Goal: Task Accomplishment & Management: Manage account settings

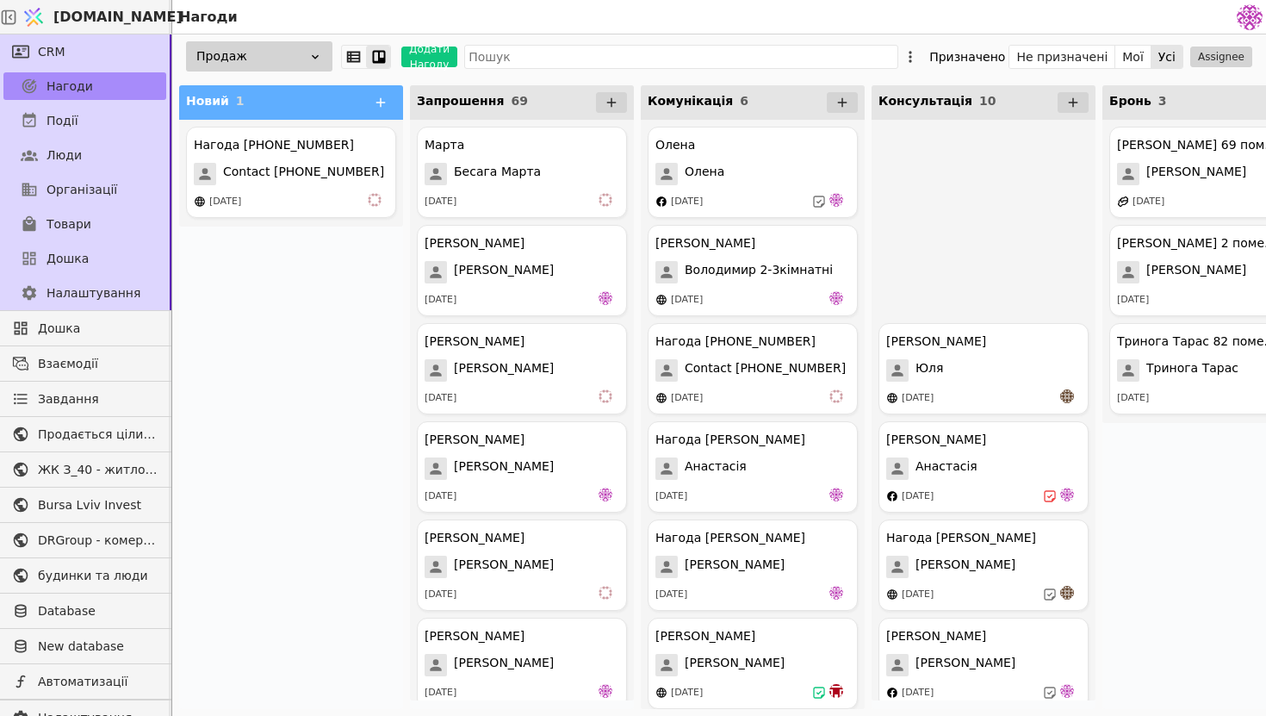
click at [289, 152] on div "Нагода [PHONE_NUMBER]" at bounding box center [274, 145] width 160 height 18
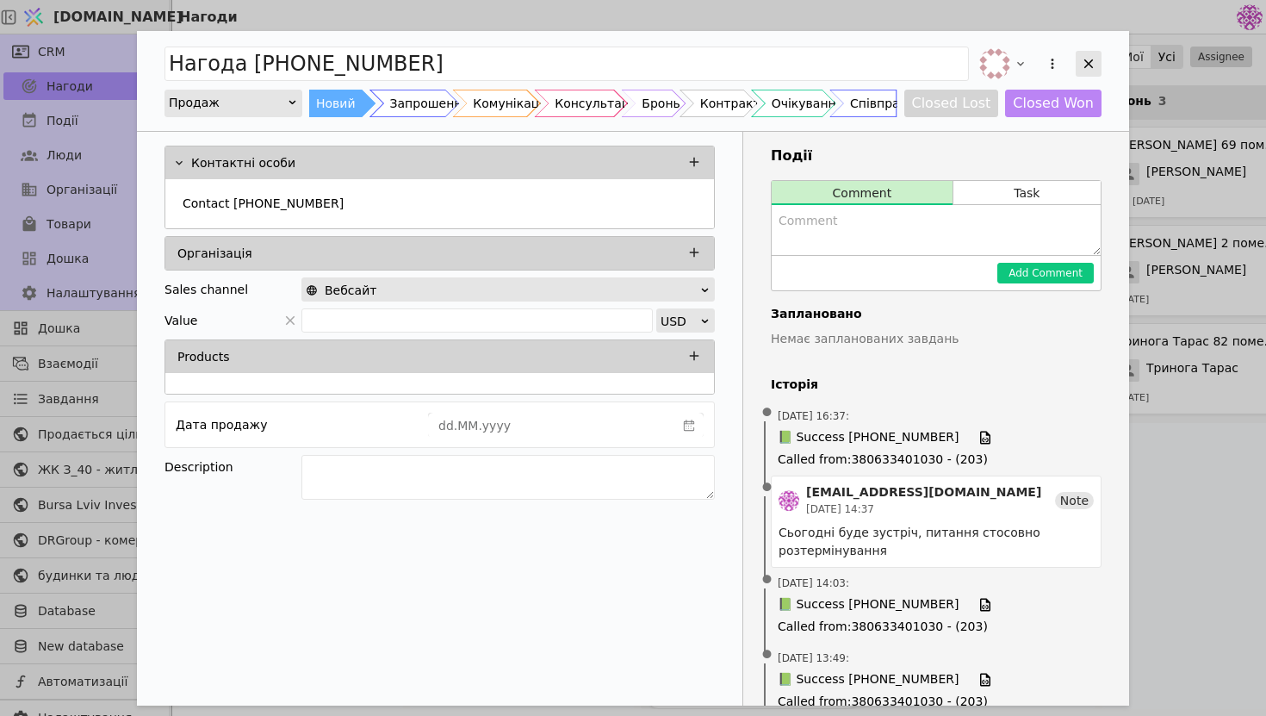
click at [1087, 57] on icon "Add Opportunity" at bounding box center [1089, 64] width 16 height 16
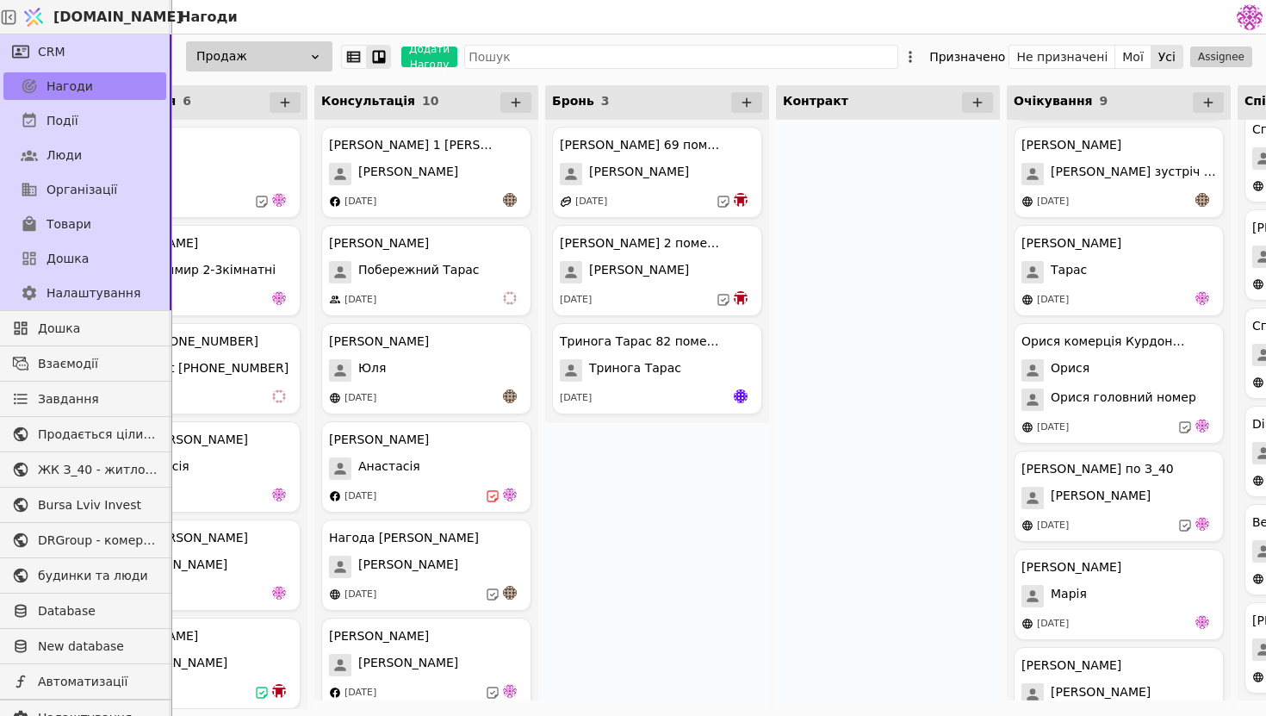
scroll to position [0, 742]
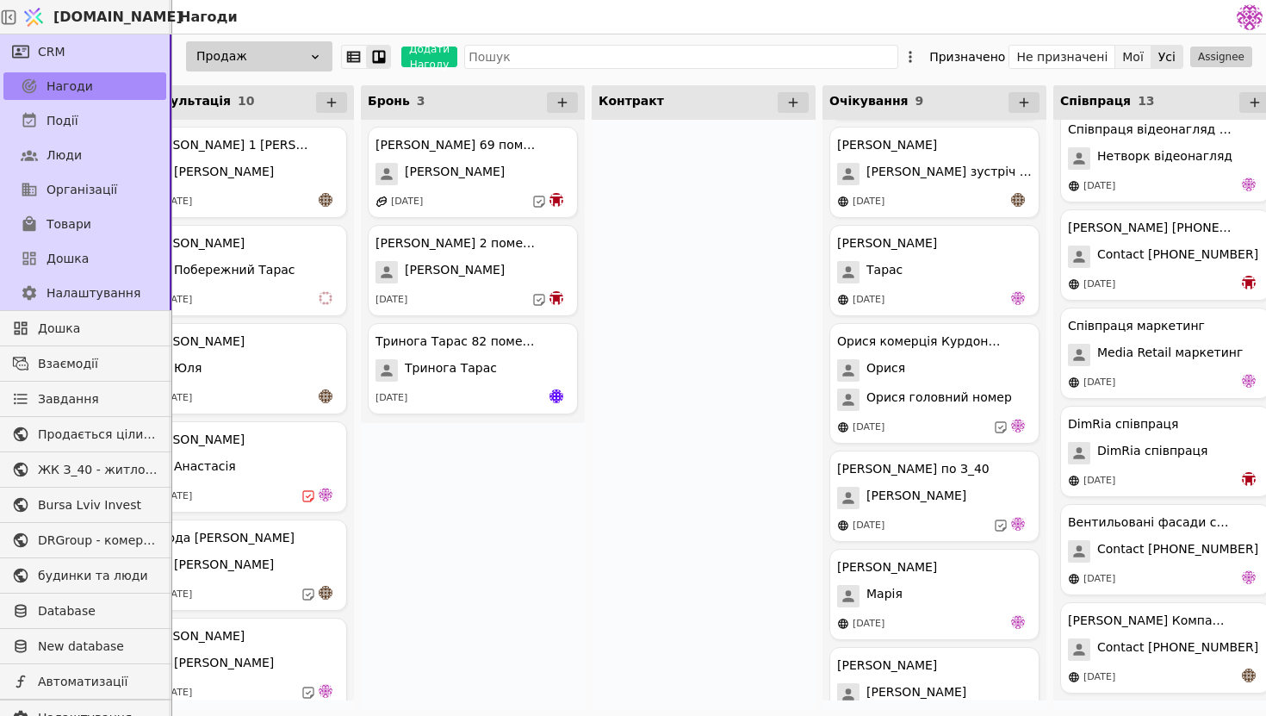
click at [1137, 49] on button "Мої" at bounding box center [1134, 57] width 36 height 24
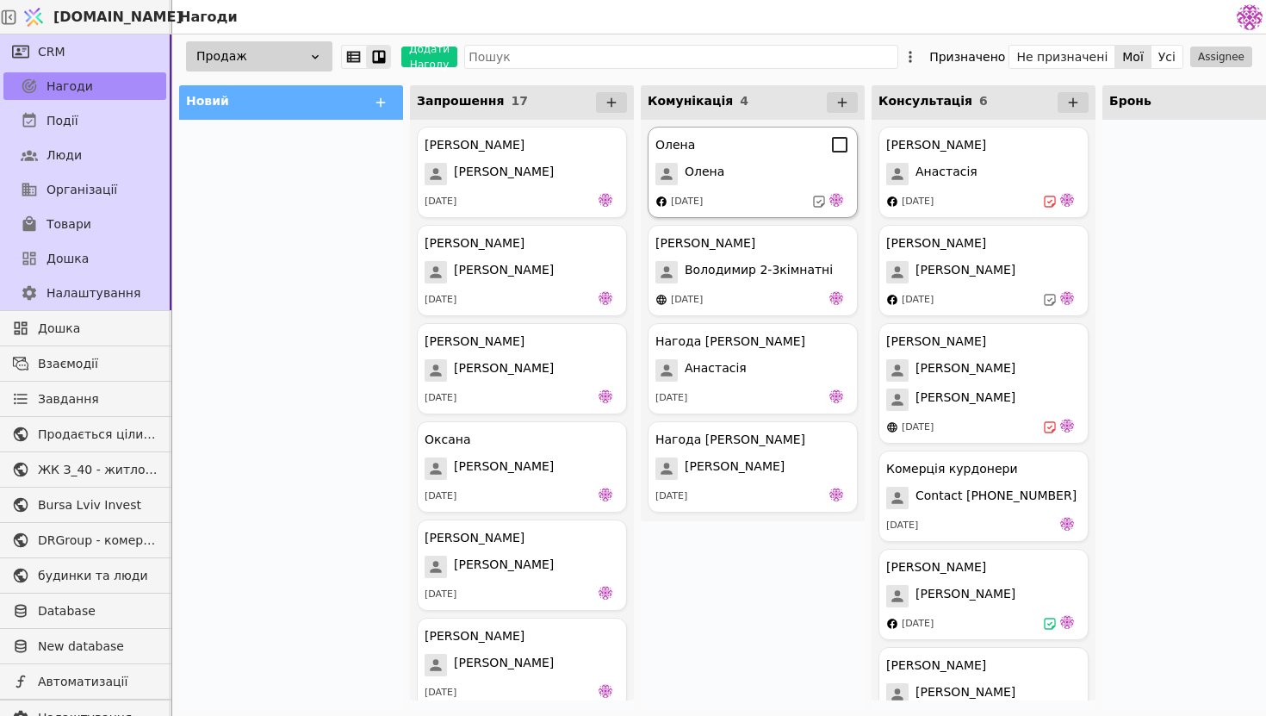
click at [730, 175] on div "Олена" at bounding box center [753, 174] width 195 height 22
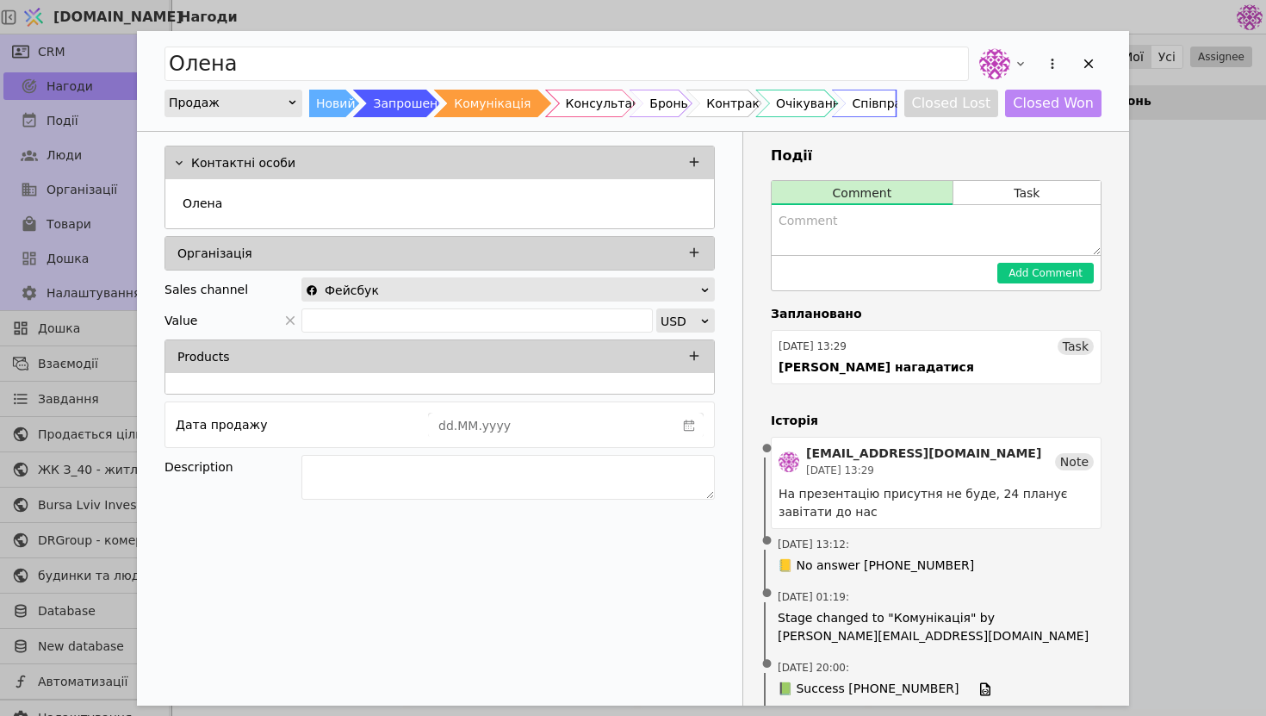
click at [490, 219] on div "Олена" at bounding box center [439, 203] width 549 height 49
click at [482, 205] on div "Олена" at bounding box center [440, 205] width 528 height 31
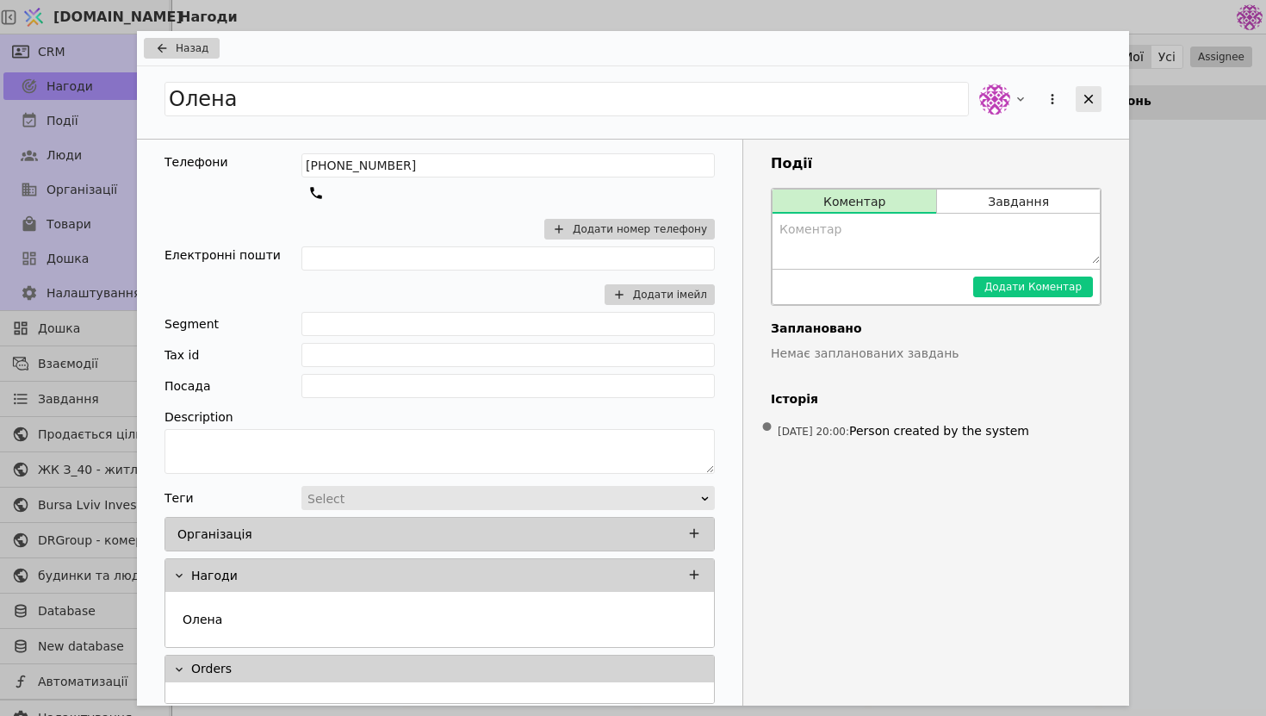
click at [1096, 98] on icon "Add Opportunity" at bounding box center [1089, 99] width 16 height 16
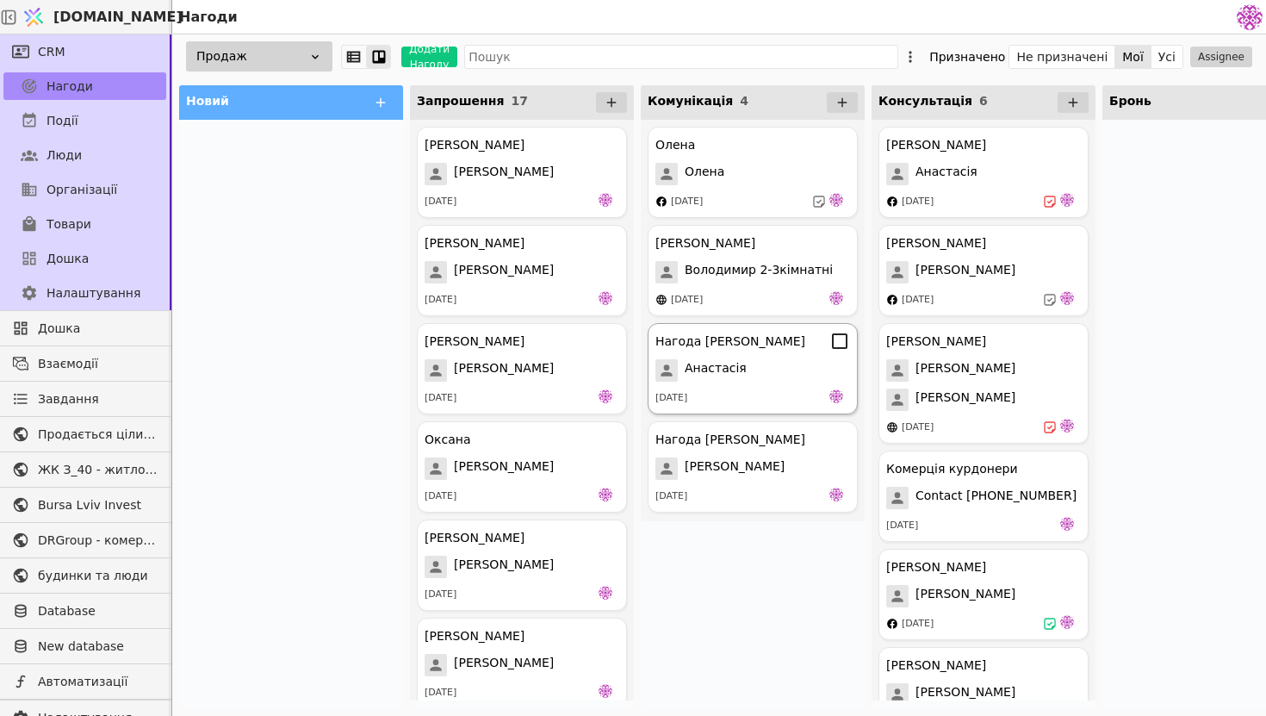
click at [785, 376] on div "Анастасія" at bounding box center [753, 370] width 195 height 22
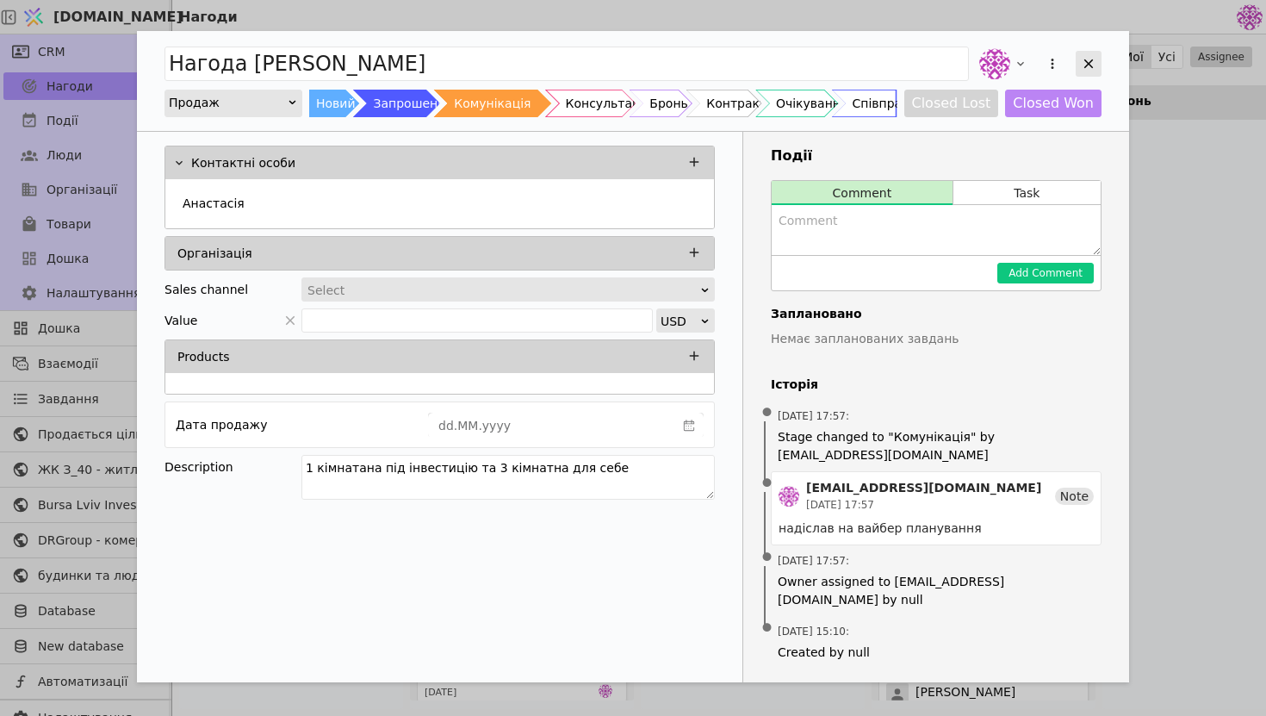
click at [1077, 65] on div "Add Opportunity" at bounding box center [1089, 64] width 26 height 26
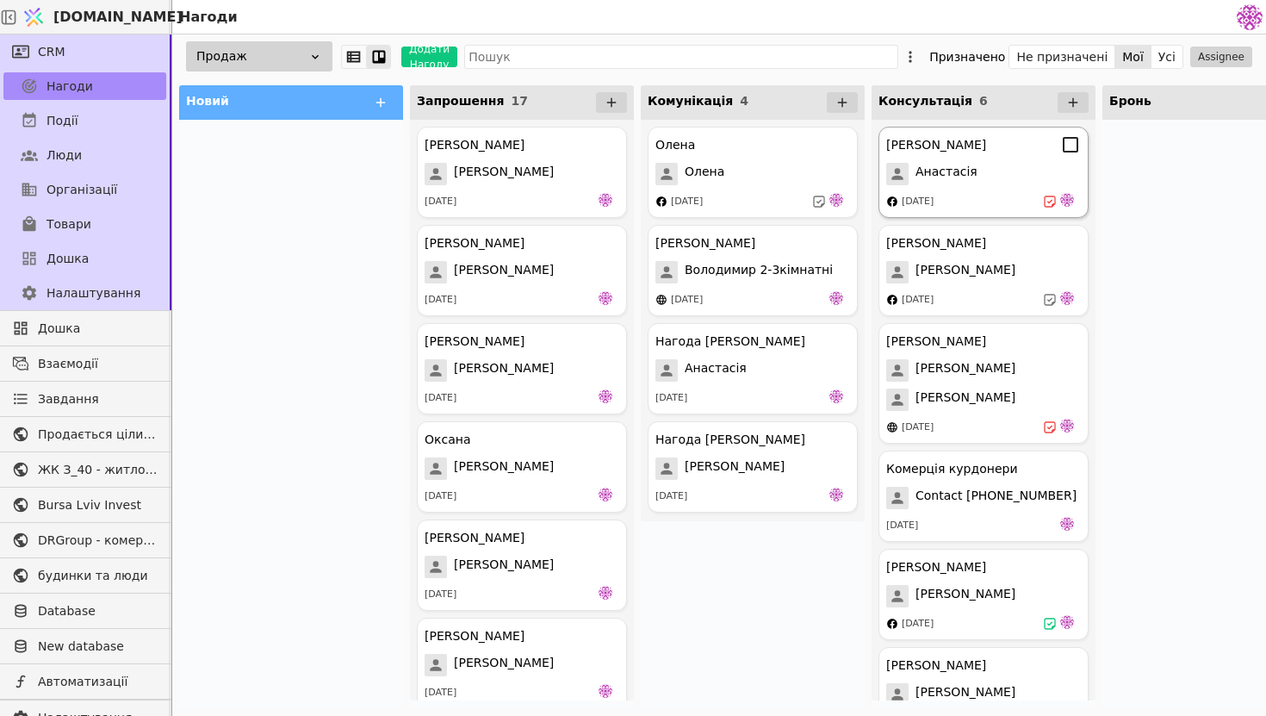
click at [989, 211] on div "[PERSON_NAME] Курдонери [PERSON_NAME] [DATE]" at bounding box center [984, 172] width 210 height 91
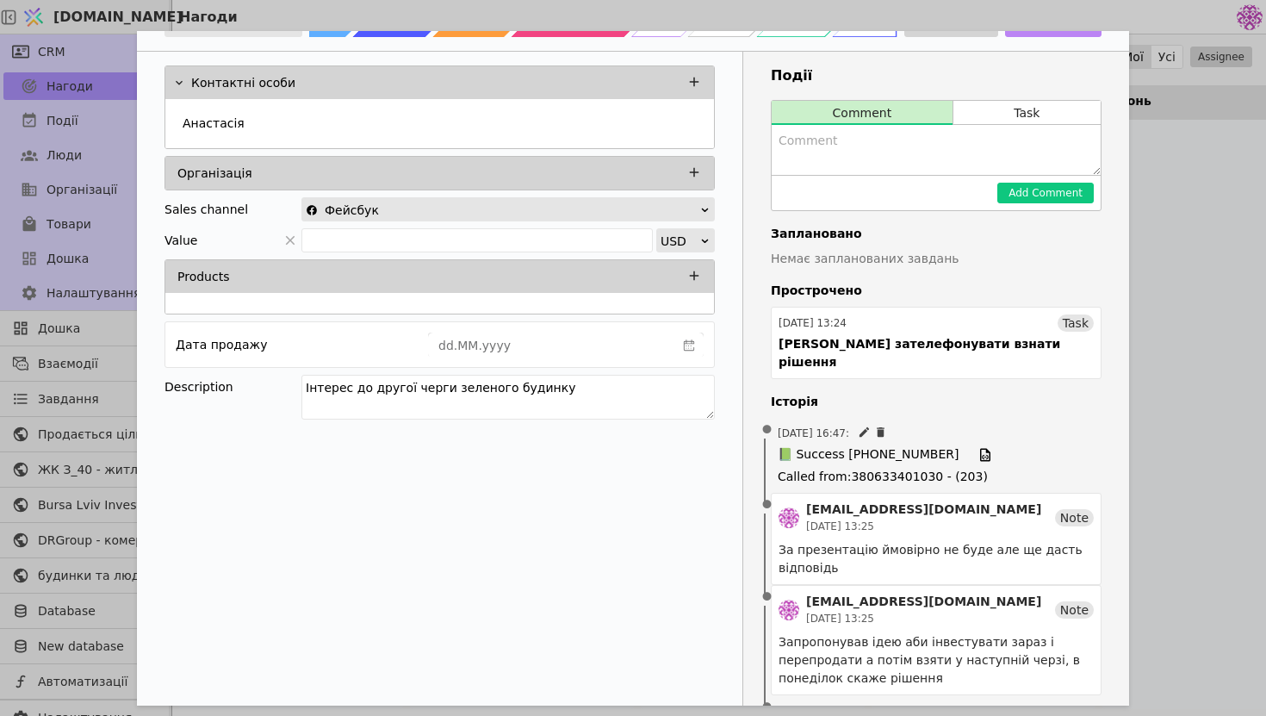
scroll to position [77, 0]
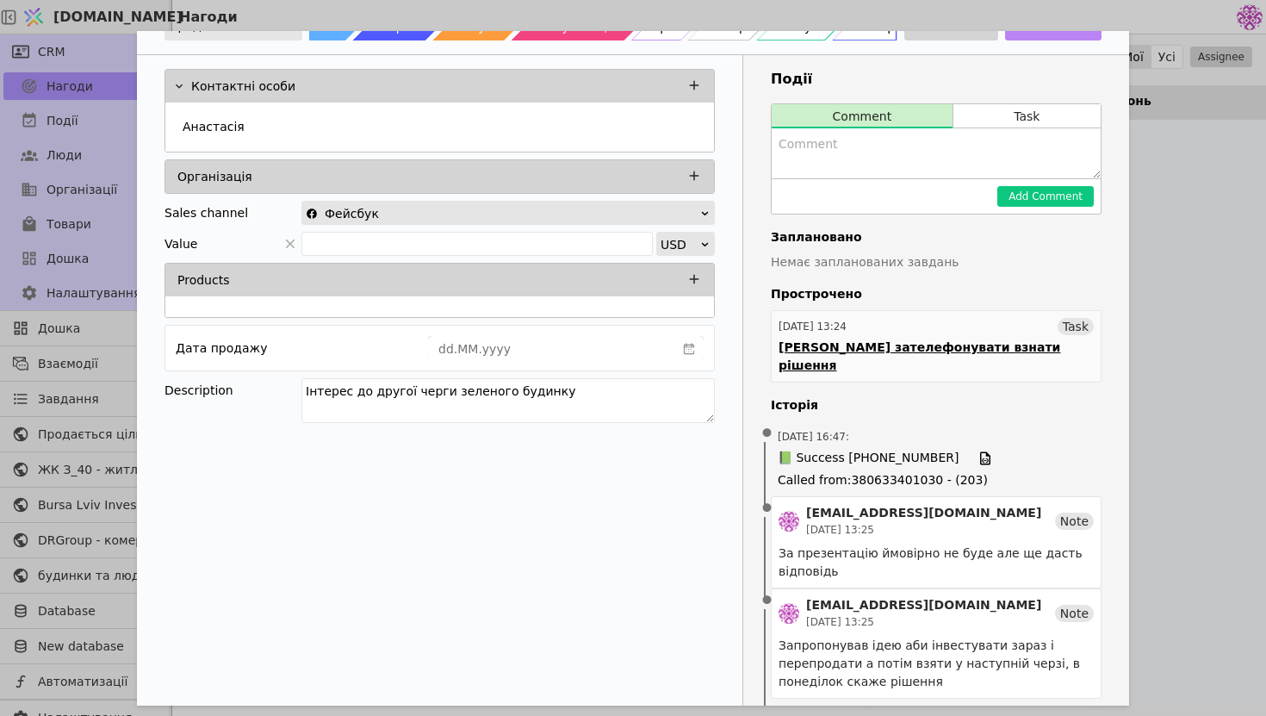
click at [1006, 335] on link "[DATE] 13:24 Task [PERSON_NAME] зателефонувати взнати рішення" at bounding box center [936, 346] width 331 height 72
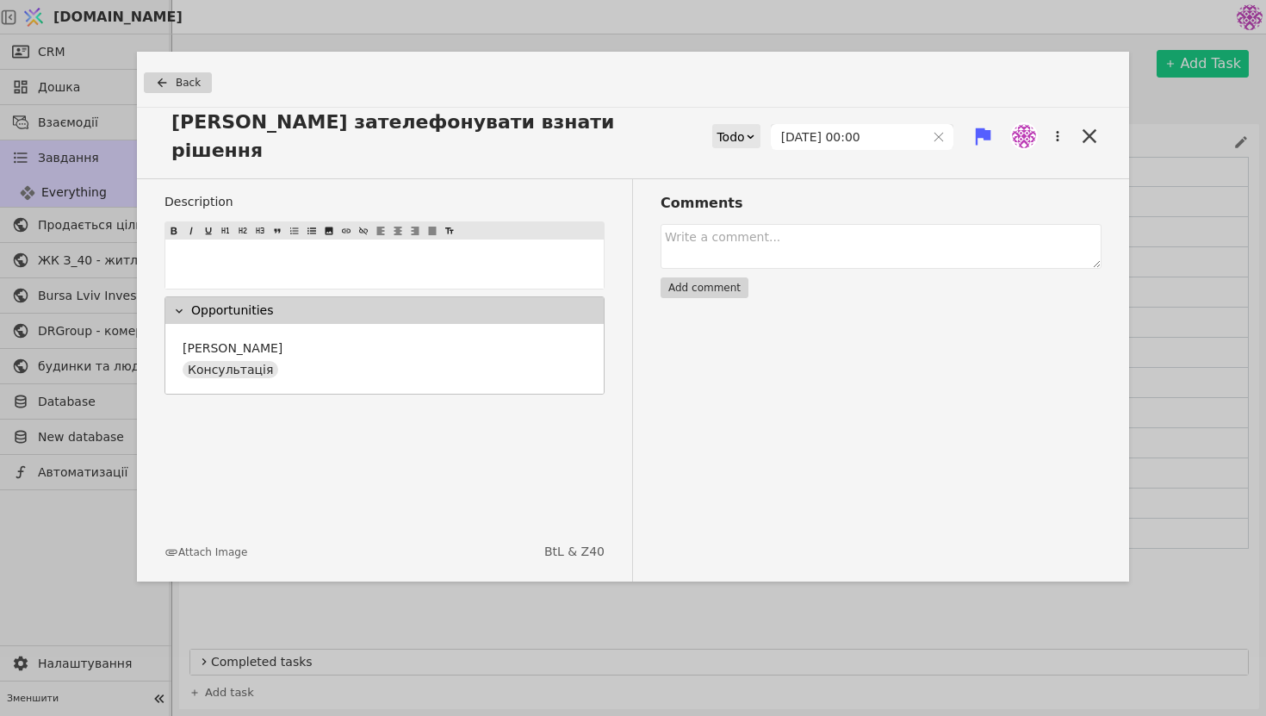
click at [735, 125] on div "Todo" at bounding box center [731, 137] width 28 height 24
click at [757, 225] on div "Done" at bounding box center [760, 225] width 72 height 26
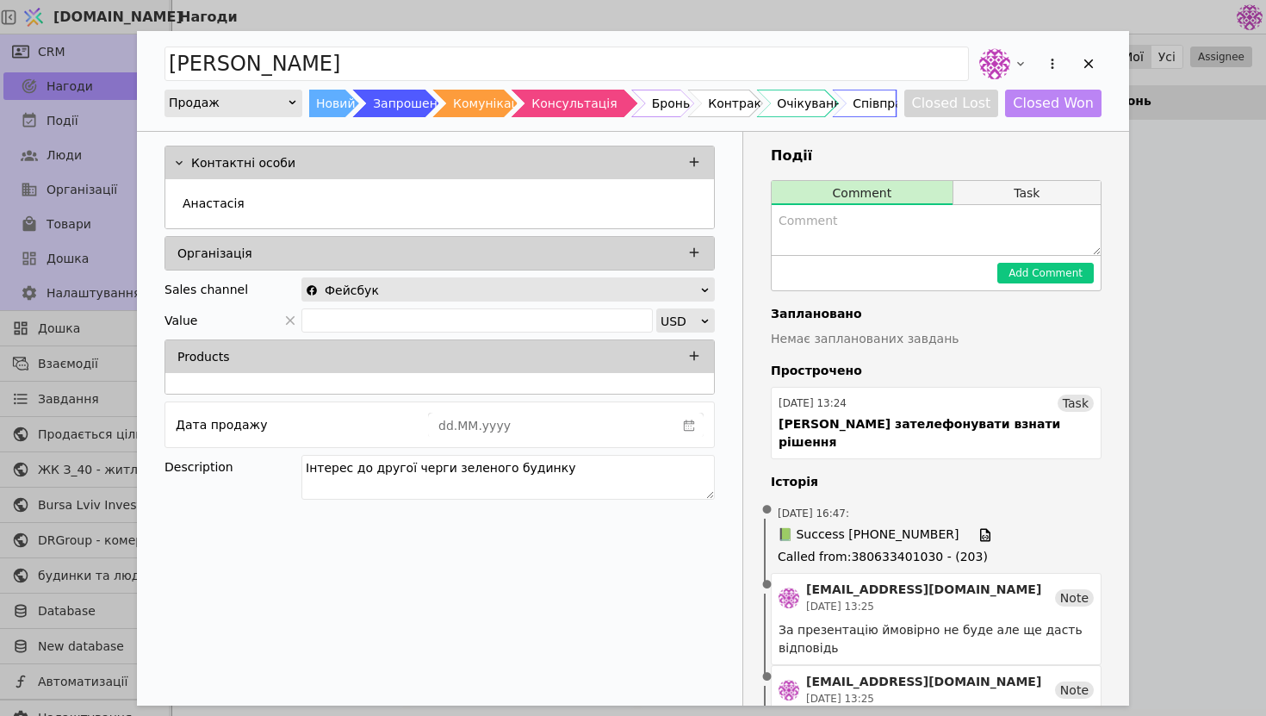
click at [1023, 199] on button "Task" at bounding box center [1027, 193] width 147 height 24
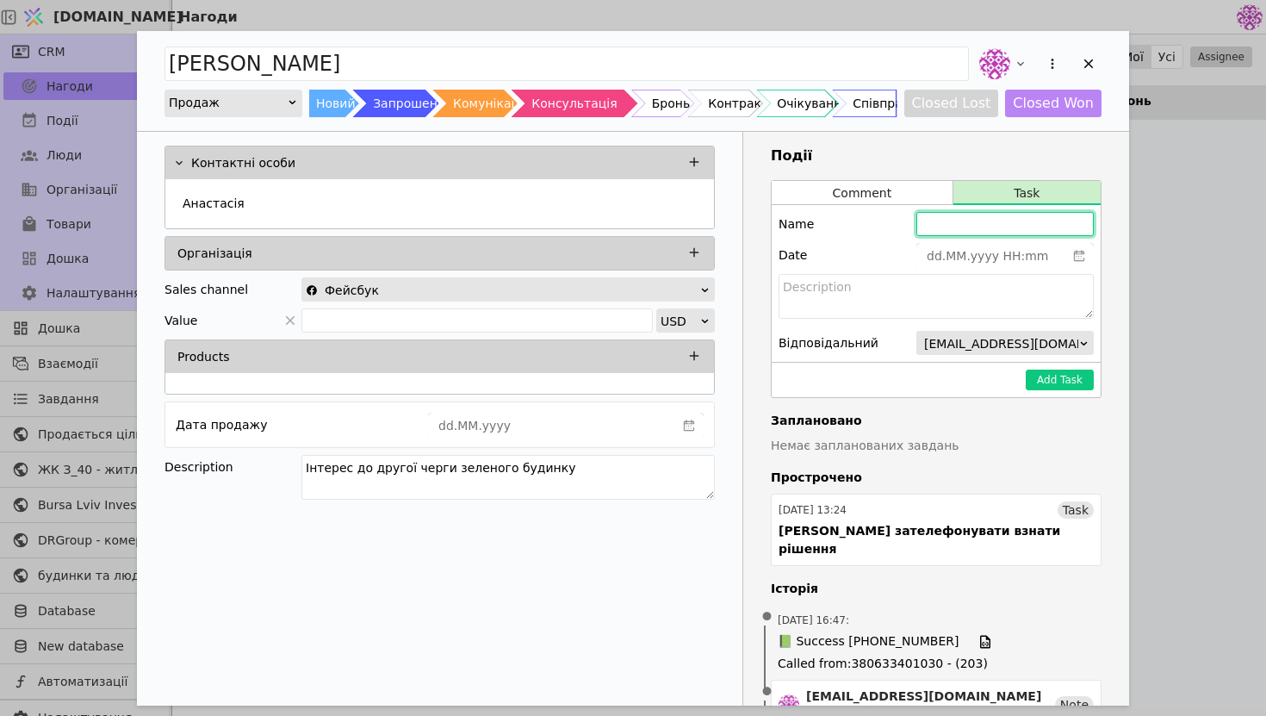
click at [954, 227] on input "Add Opportunity" at bounding box center [1005, 224] width 177 height 24
type input "Повідомити про старт продажу другої черги хоче зелений будинок"
click at [1077, 252] on icon "calender simple" at bounding box center [1079, 255] width 10 height 11
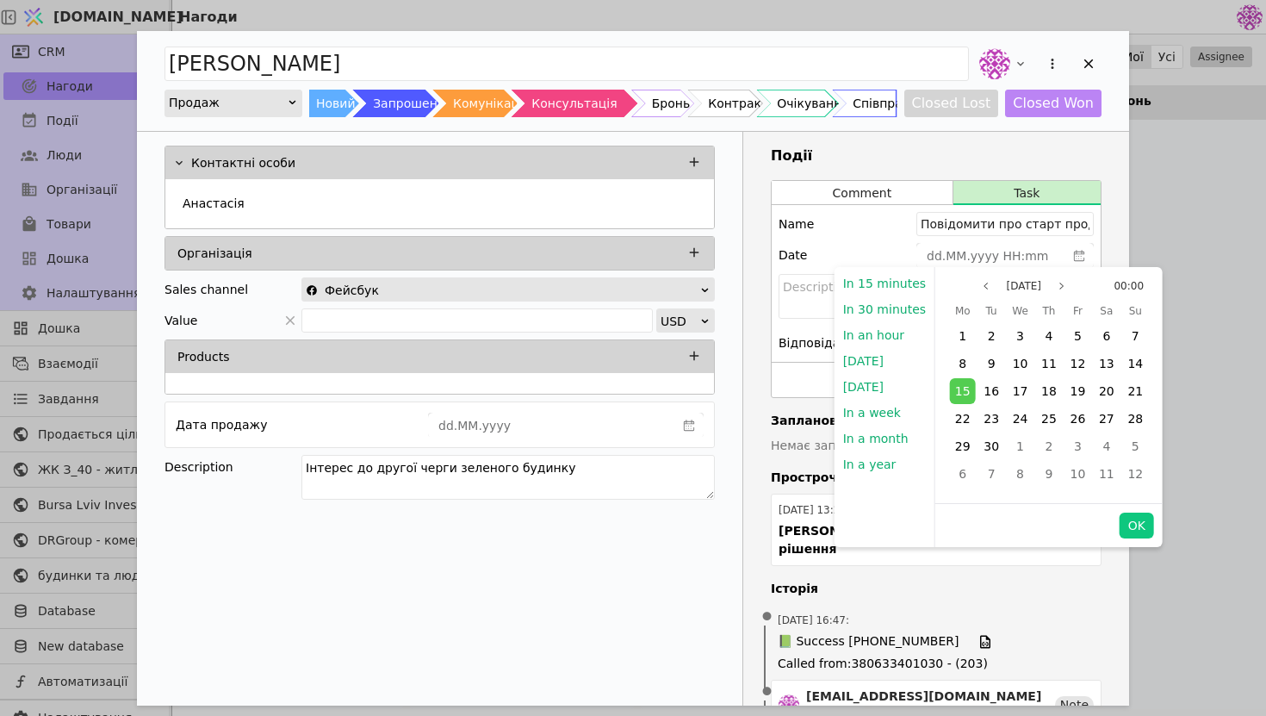
click at [808, 245] on div "Date" at bounding box center [936, 255] width 315 height 24
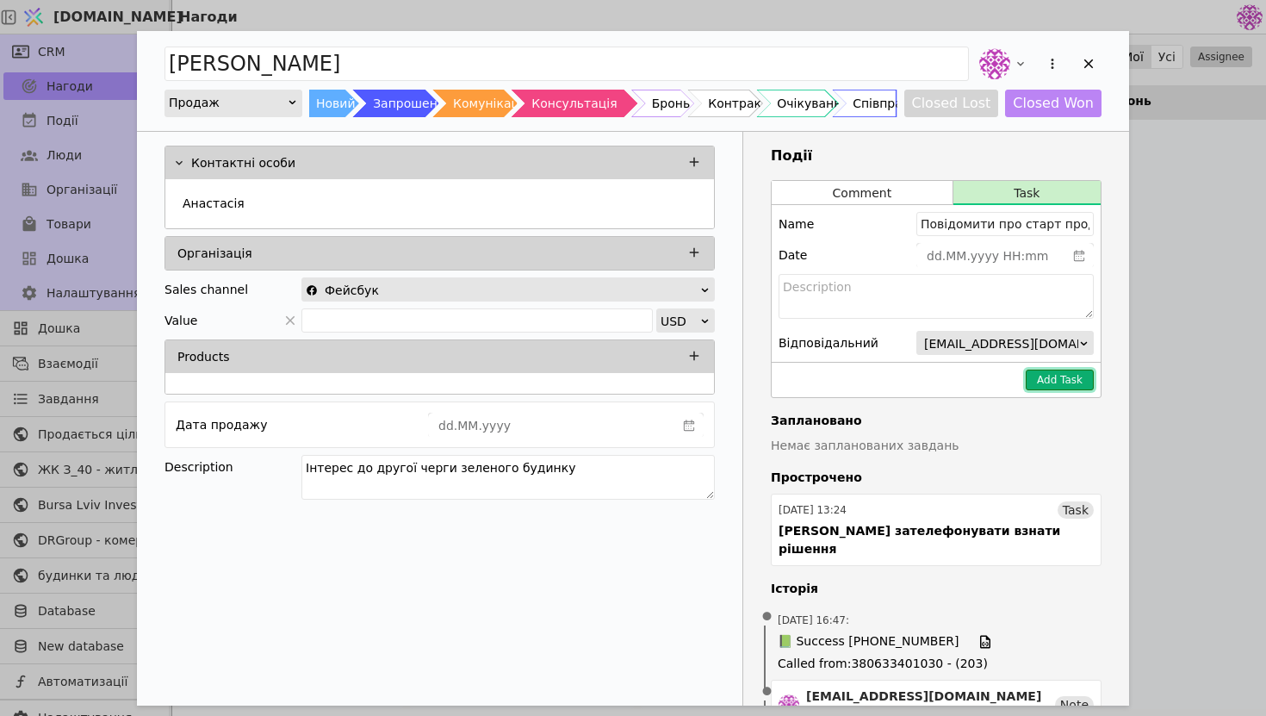
click at [1073, 381] on button "Add Task" at bounding box center [1060, 380] width 68 height 21
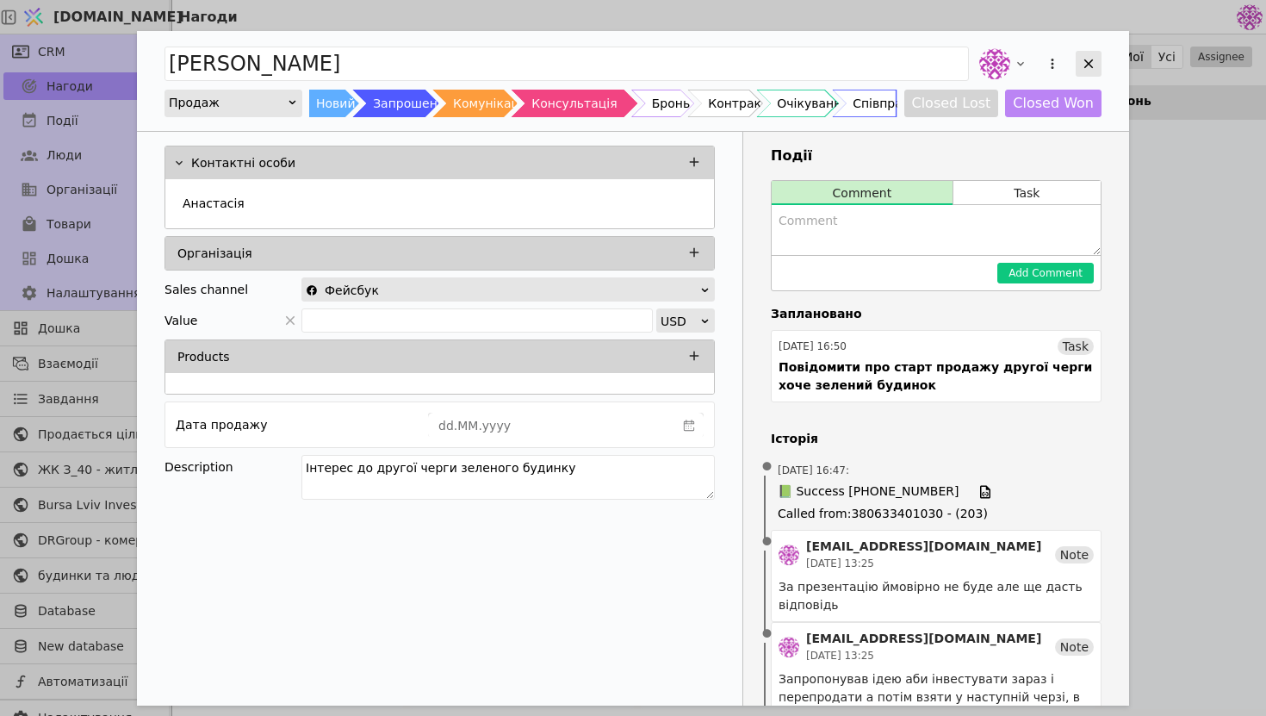
click at [1098, 60] on div "Add Opportunity" at bounding box center [1089, 64] width 26 height 26
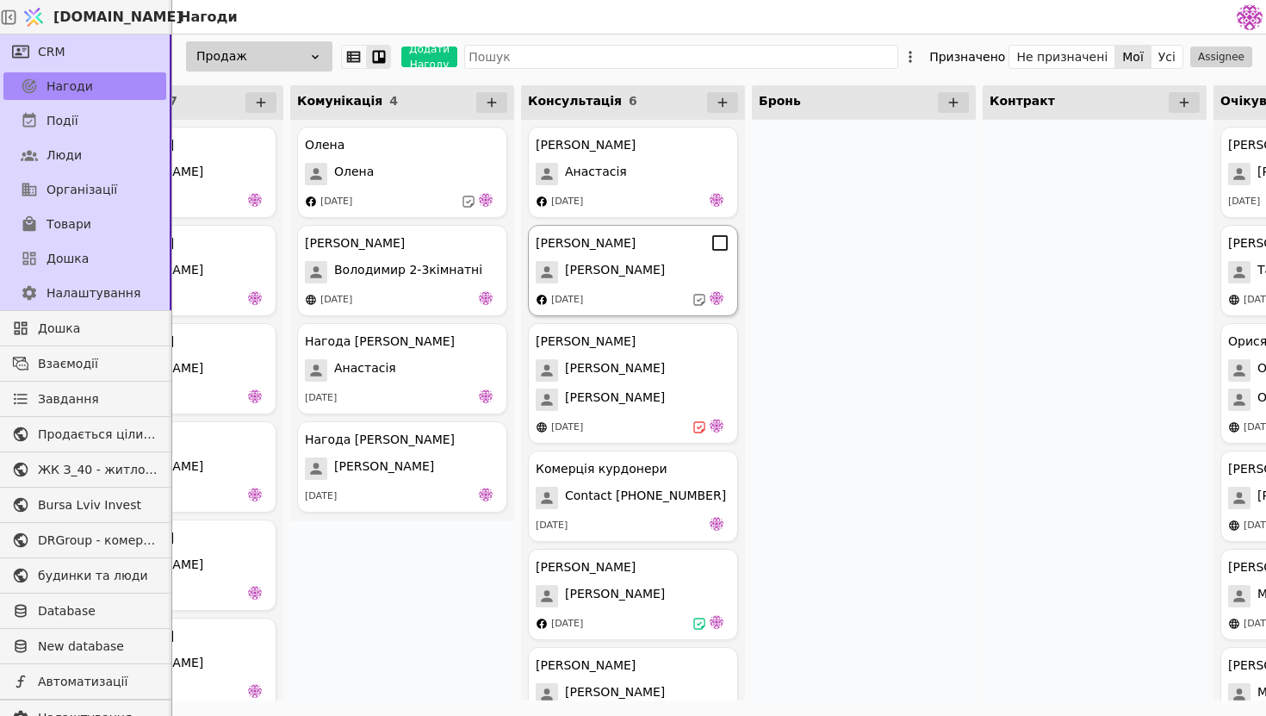
scroll to position [0, 391]
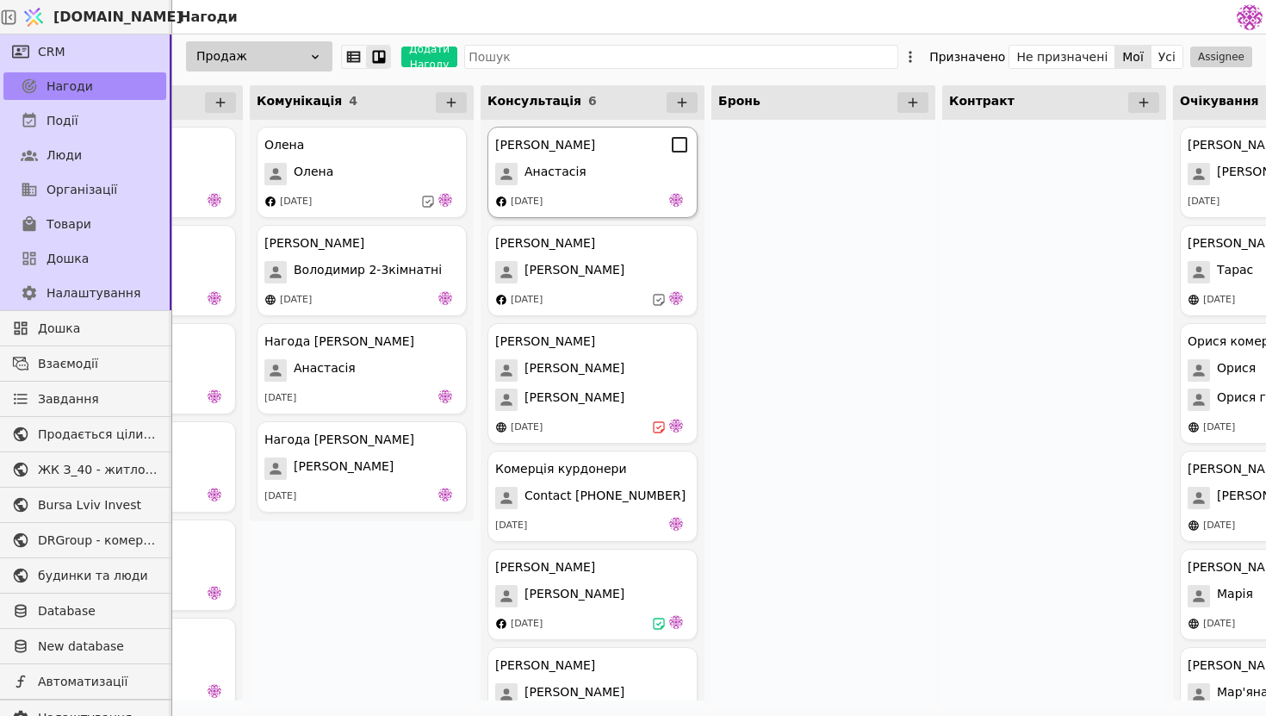
click at [602, 170] on div "Анастасія" at bounding box center [592, 174] width 195 height 22
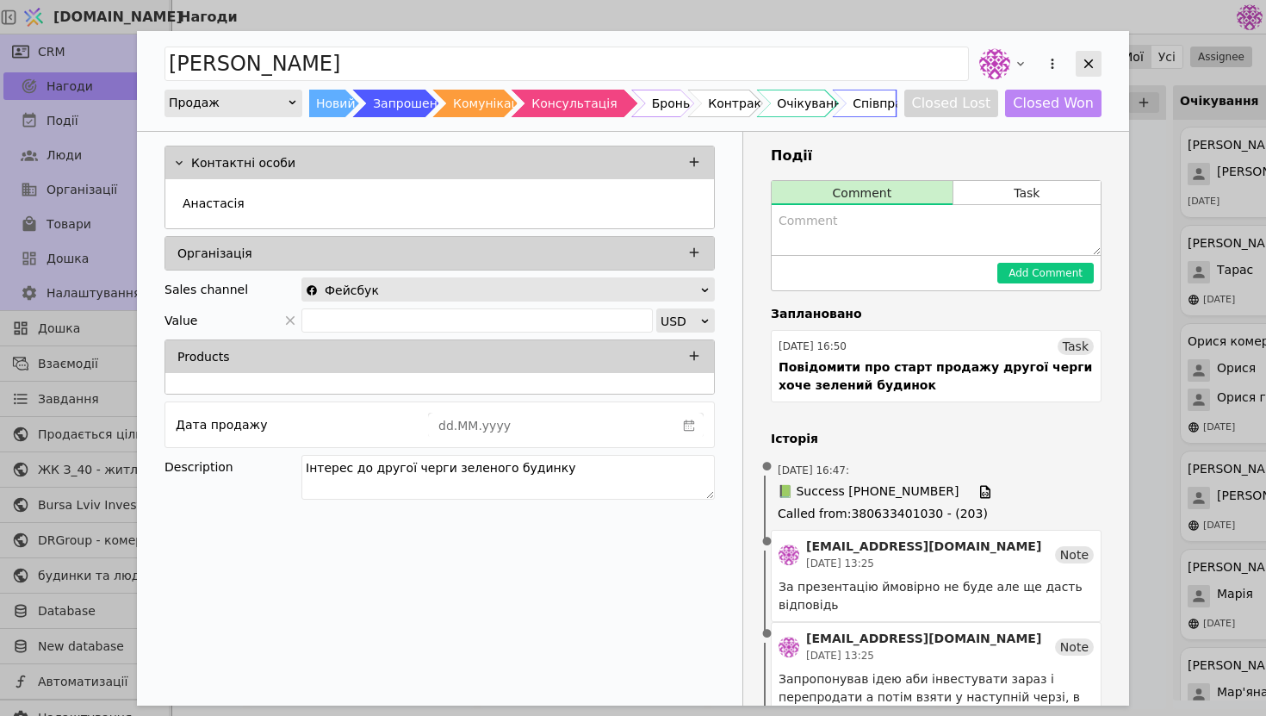
click at [1086, 66] on icon "Add Opportunity" at bounding box center [1089, 63] width 9 height 9
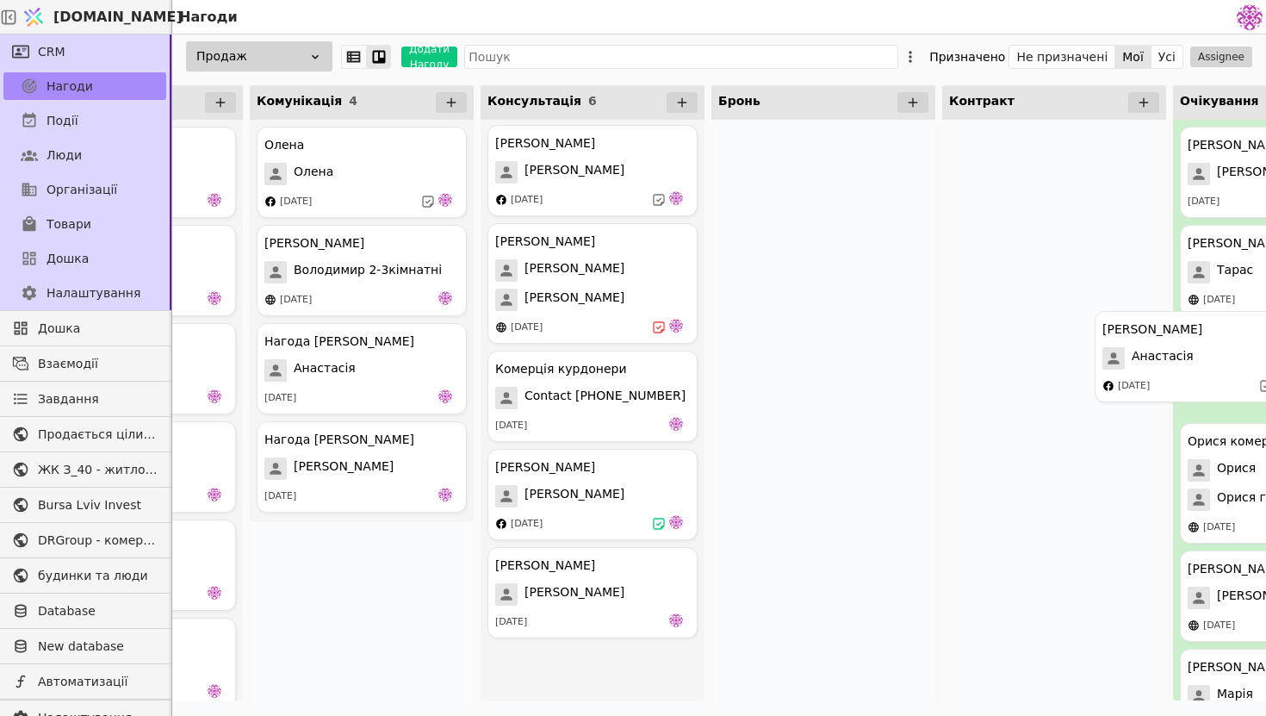
drag, startPoint x: 552, startPoint y: 132, endPoint x: 1201, endPoint y: 316, distance: 674.4
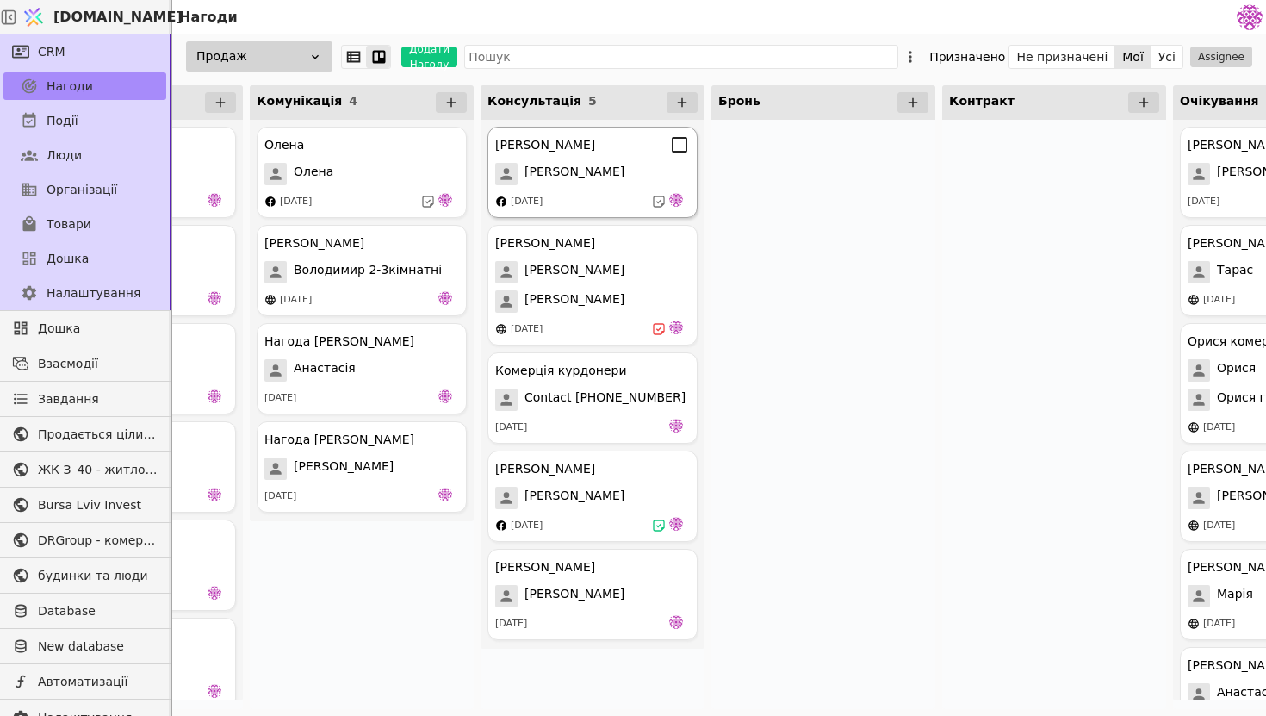
click at [622, 188] on div "[PERSON_NAME] [PERSON_NAME] [DATE]" at bounding box center [593, 172] width 210 height 91
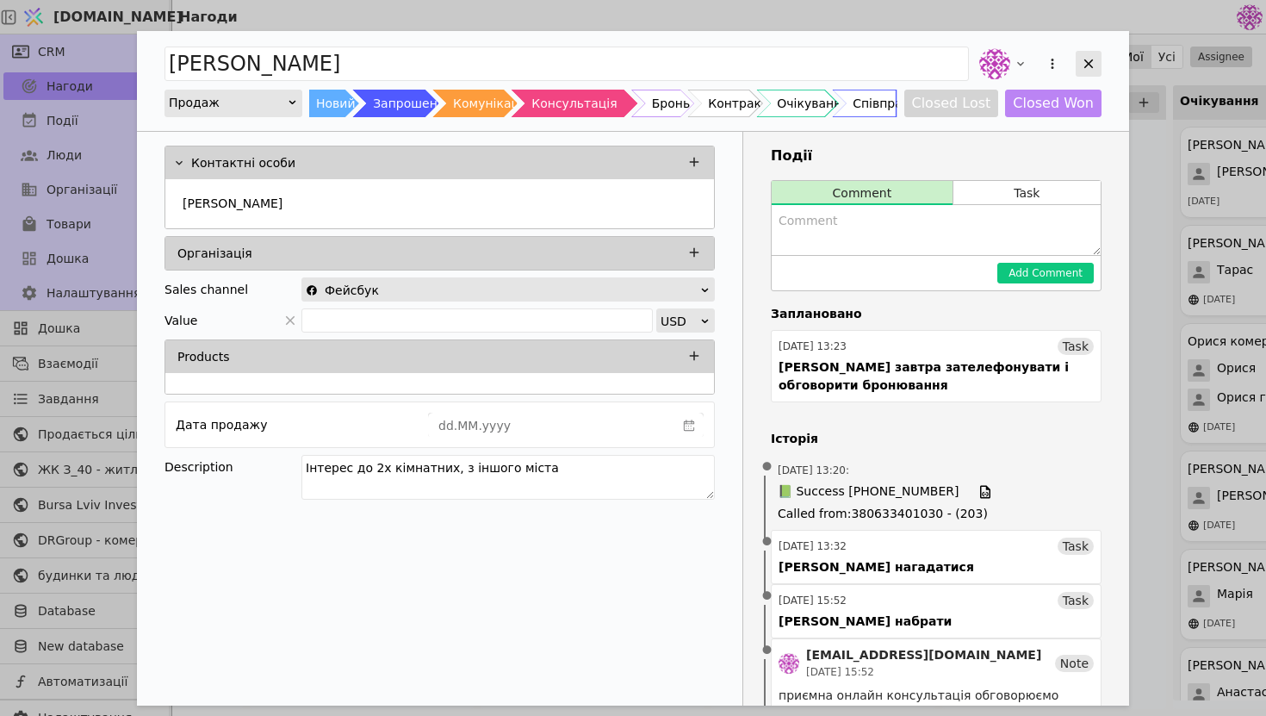
click at [1092, 65] on icon "Add Opportunity" at bounding box center [1089, 64] width 16 height 16
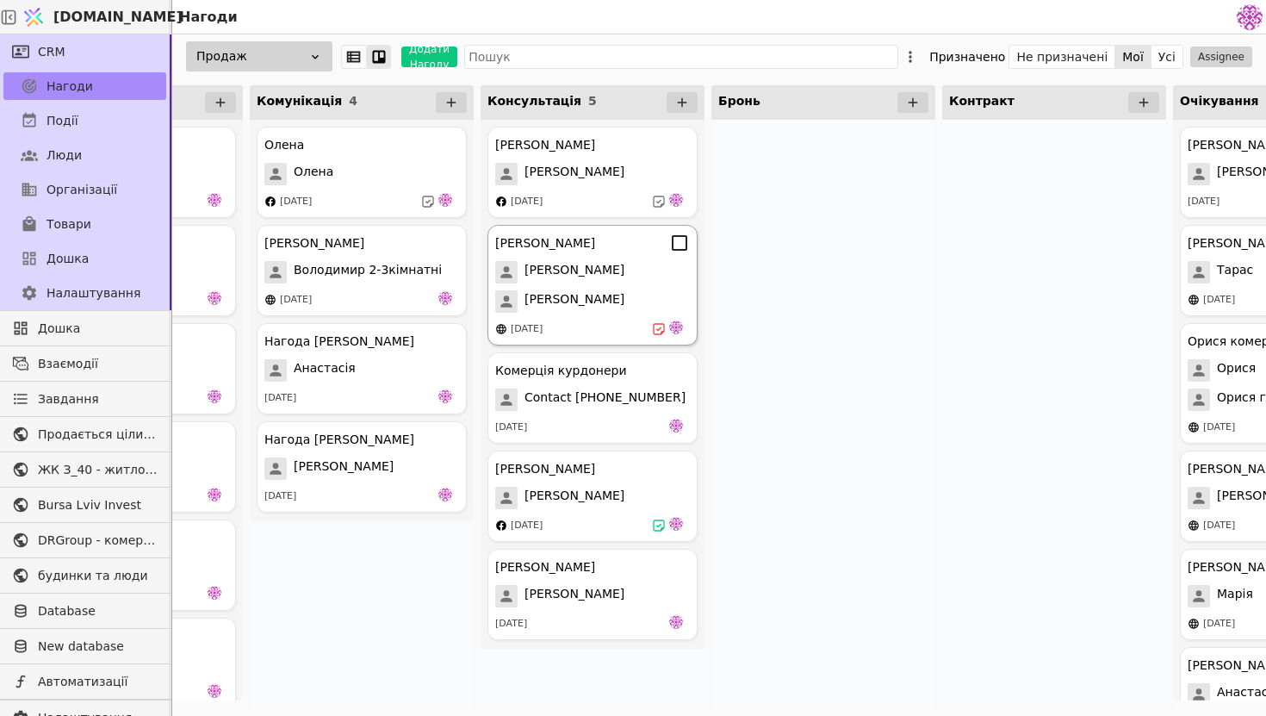
click at [611, 302] on div "[PERSON_NAME]" at bounding box center [592, 301] width 195 height 22
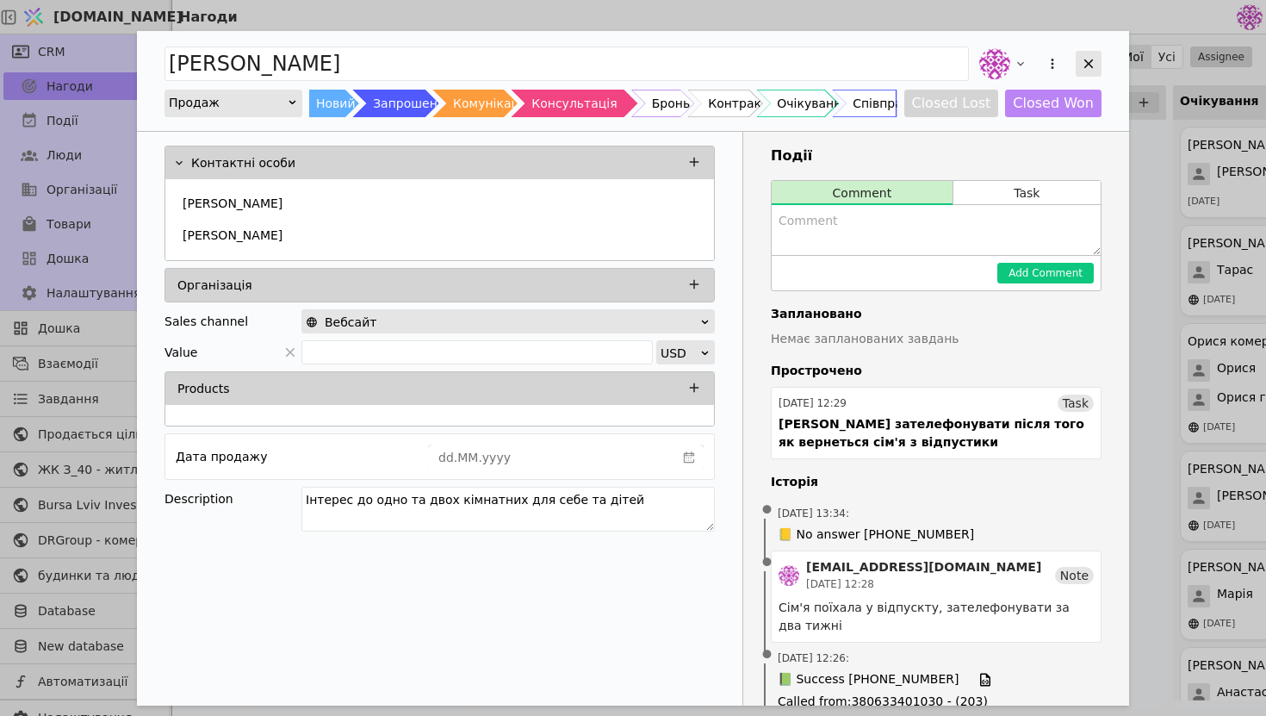
click at [1086, 53] on div "Add Opportunity" at bounding box center [1089, 64] width 26 height 26
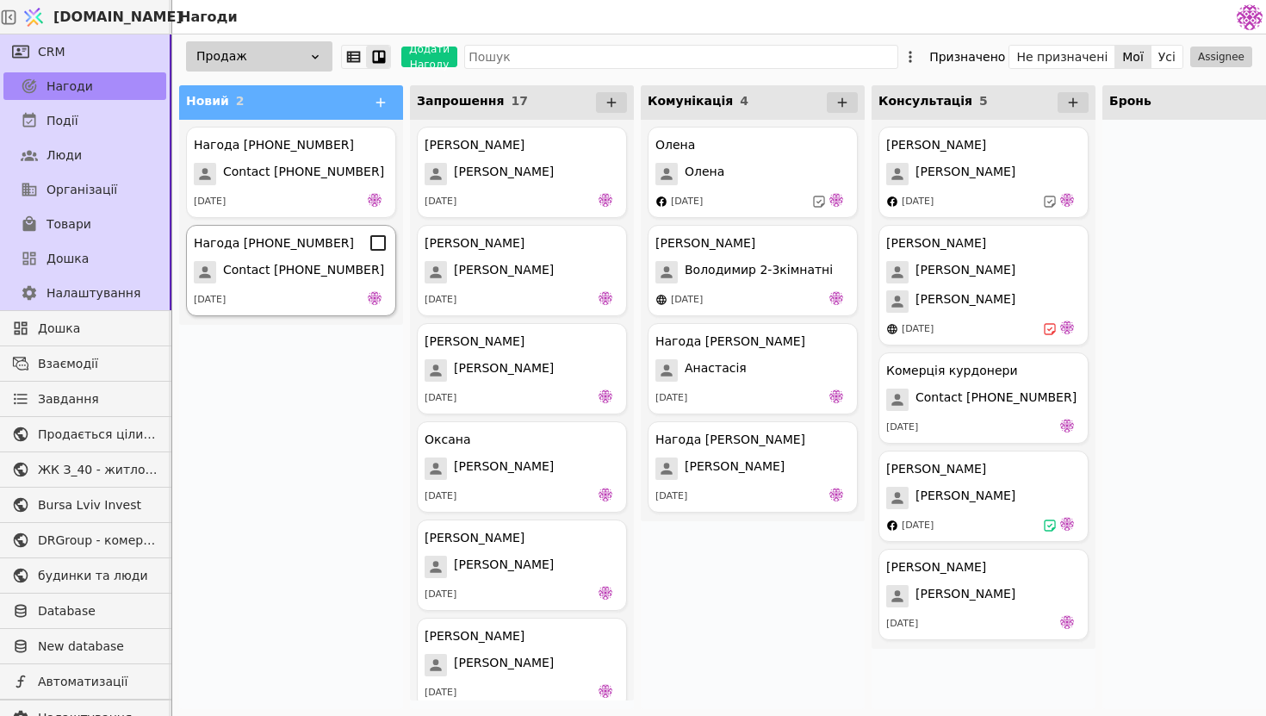
click at [311, 305] on div "[DATE]" at bounding box center [291, 299] width 195 height 17
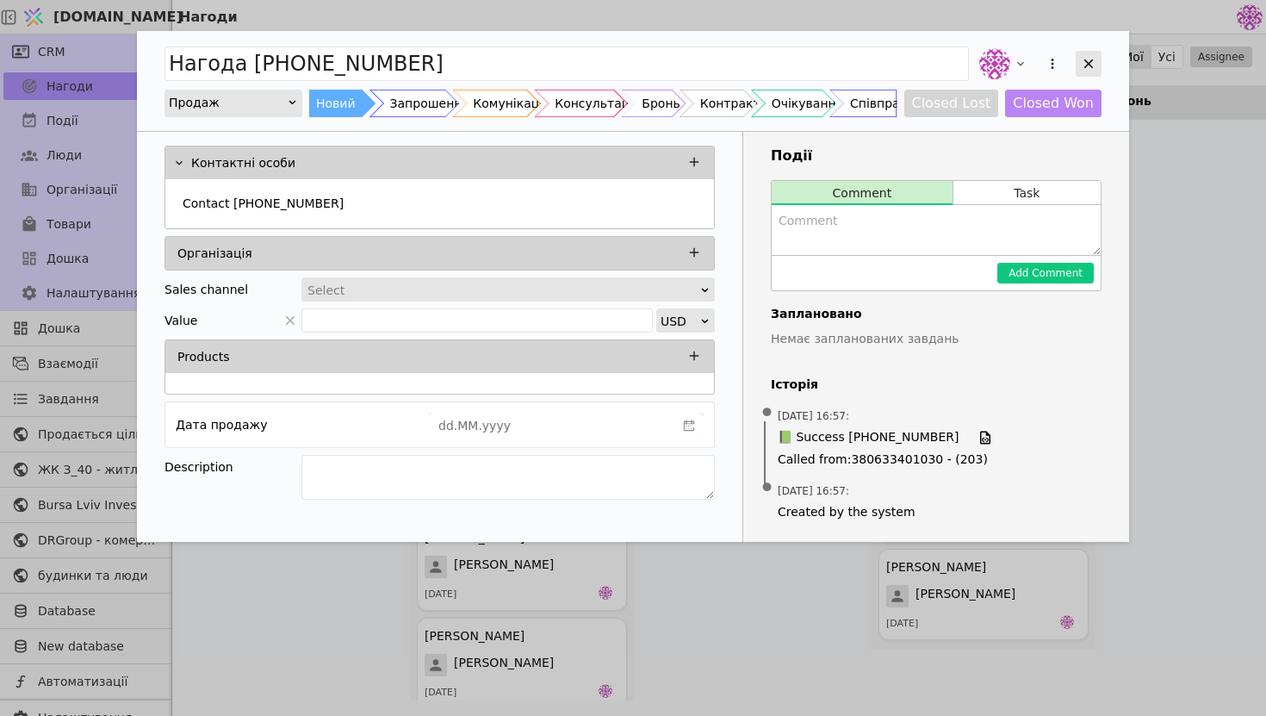
click at [1085, 68] on icon "Add Opportunity" at bounding box center [1089, 64] width 16 height 16
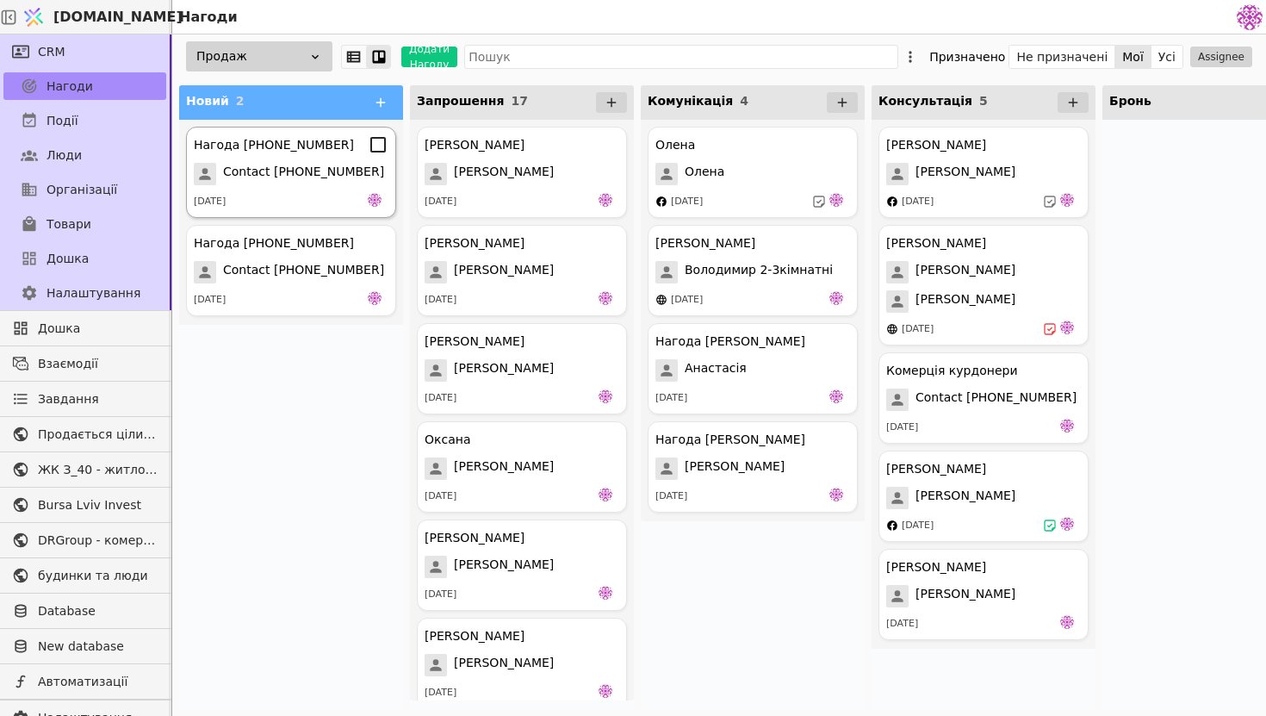
click at [345, 177] on span "Contact [PHONE_NUMBER]" at bounding box center [303, 174] width 161 height 22
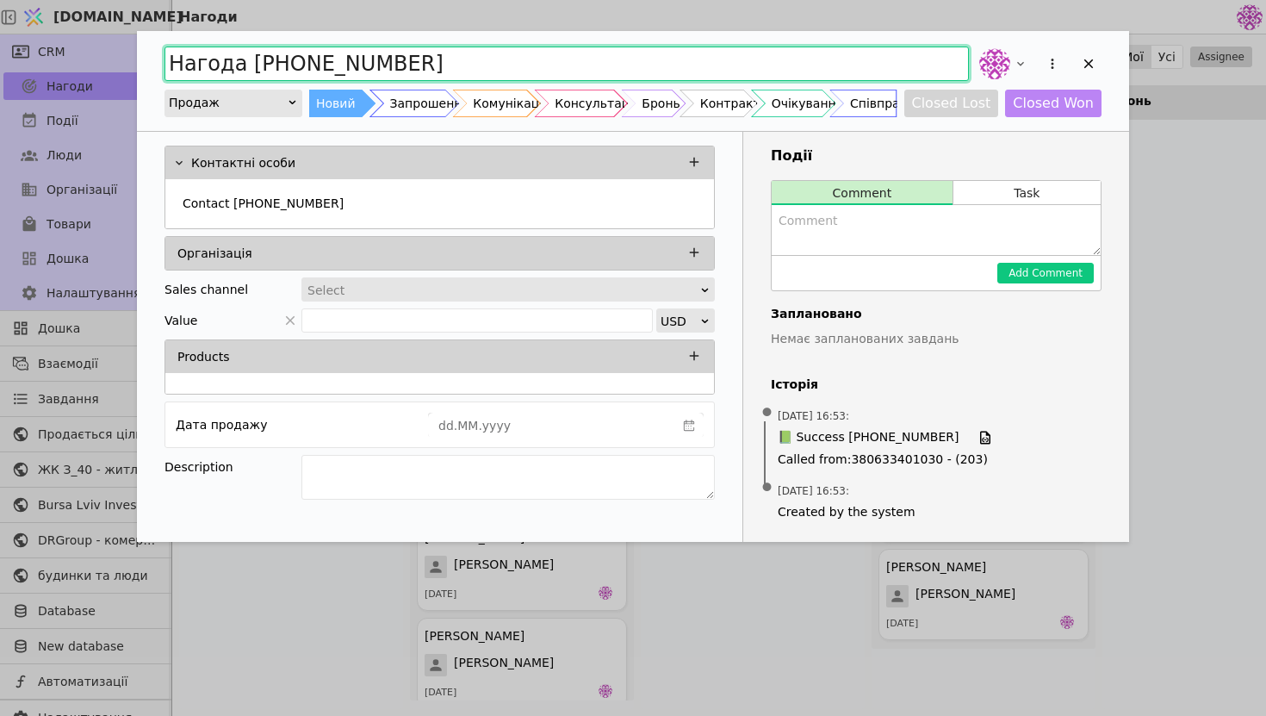
drag, startPoint x: 407, startPoint y: 60, endPoint x: 156, endPoint y: 74, distance: 251.9
click at [156, 74] on div "Нагода [PHONE_NUMBER] Продаж Новий Запрошення Комунікація Консультація Бронь Ко…" at bounding box center [633, 81] width 992 height 100
paste input "іелтор [PERSON_NAME]"
type input "Ріелтор [PERSON_NAME]"
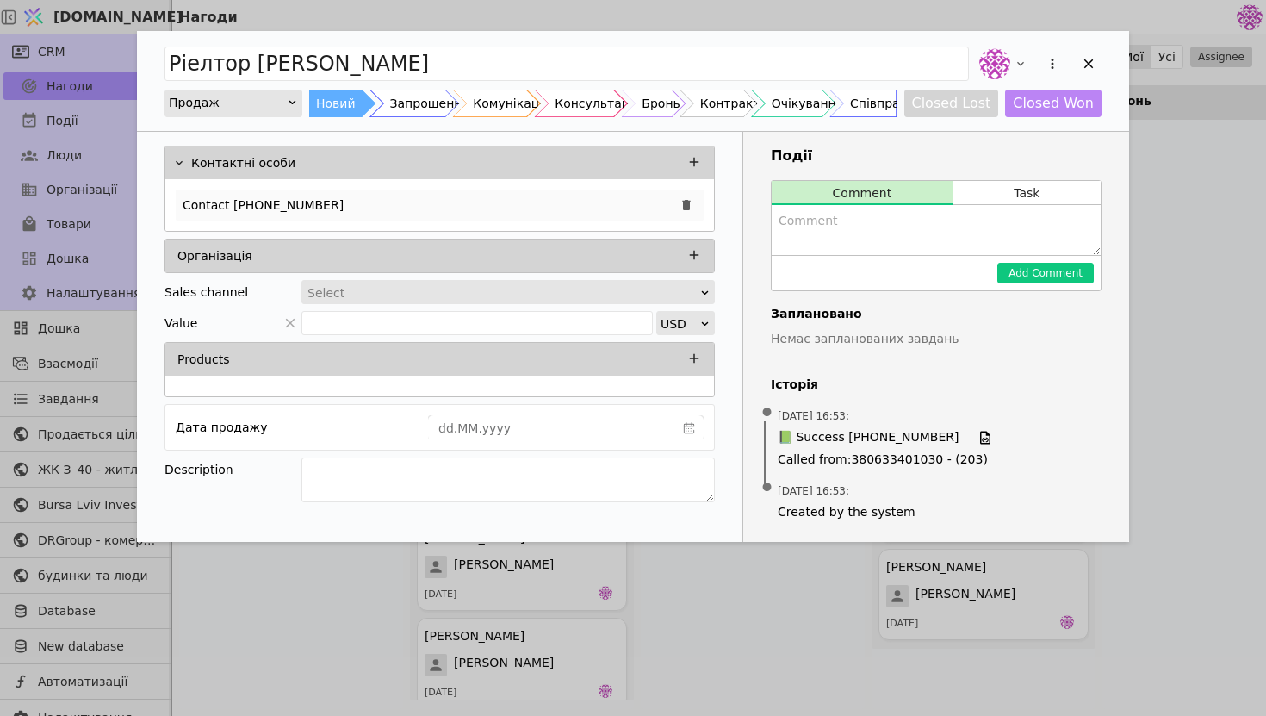
click at [302, 207] on p "Contact [PHONE_NUMBER]" at bounding box center [263, 205] width 161 height 18
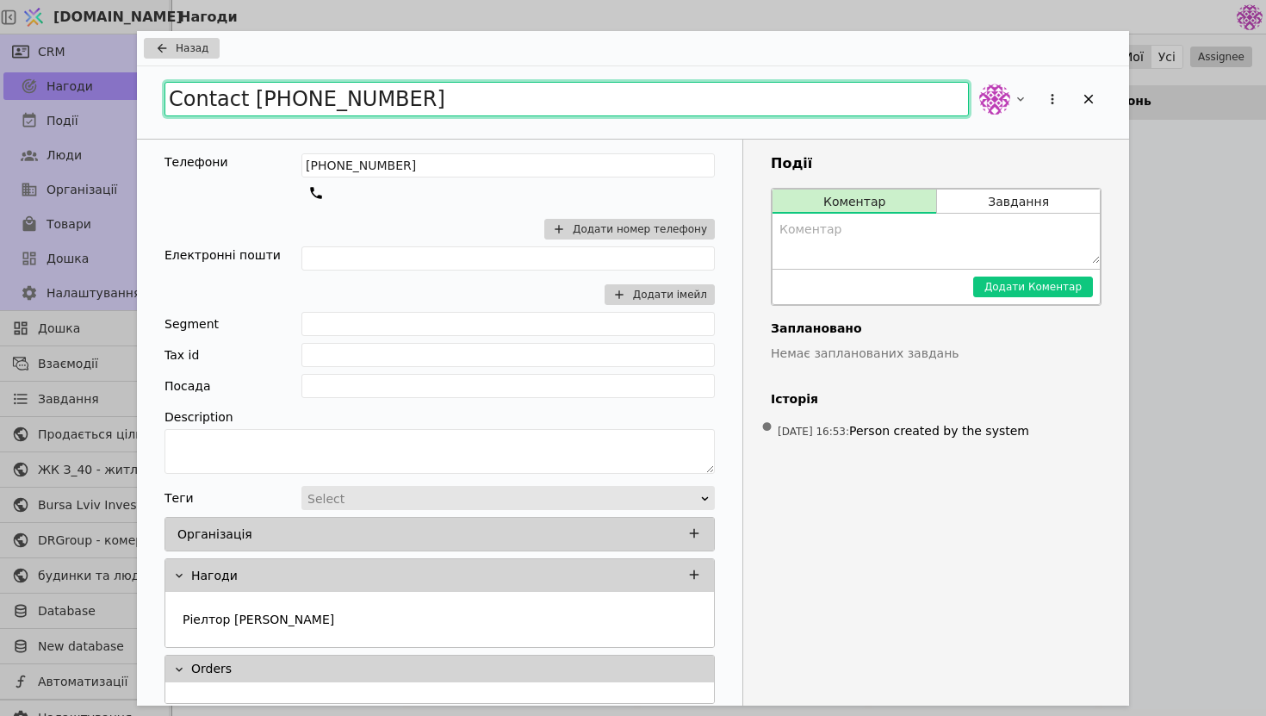
drag, startPoint x: 436, startPoint y: 101, endPoint x: 38, endPoint y: 97, distance: 398.0
click at [38, 97] on div "Назад Contact [PHONE_NUMBER] Телефони [PHONE_NUMBER] Додати номер телефону Елек…" at bounding box center [633, 358] width 1266 height 716
paste input "Ріелтор [PERSON_NAME]"
type input "Ріелтор [PERSON_NAME]"
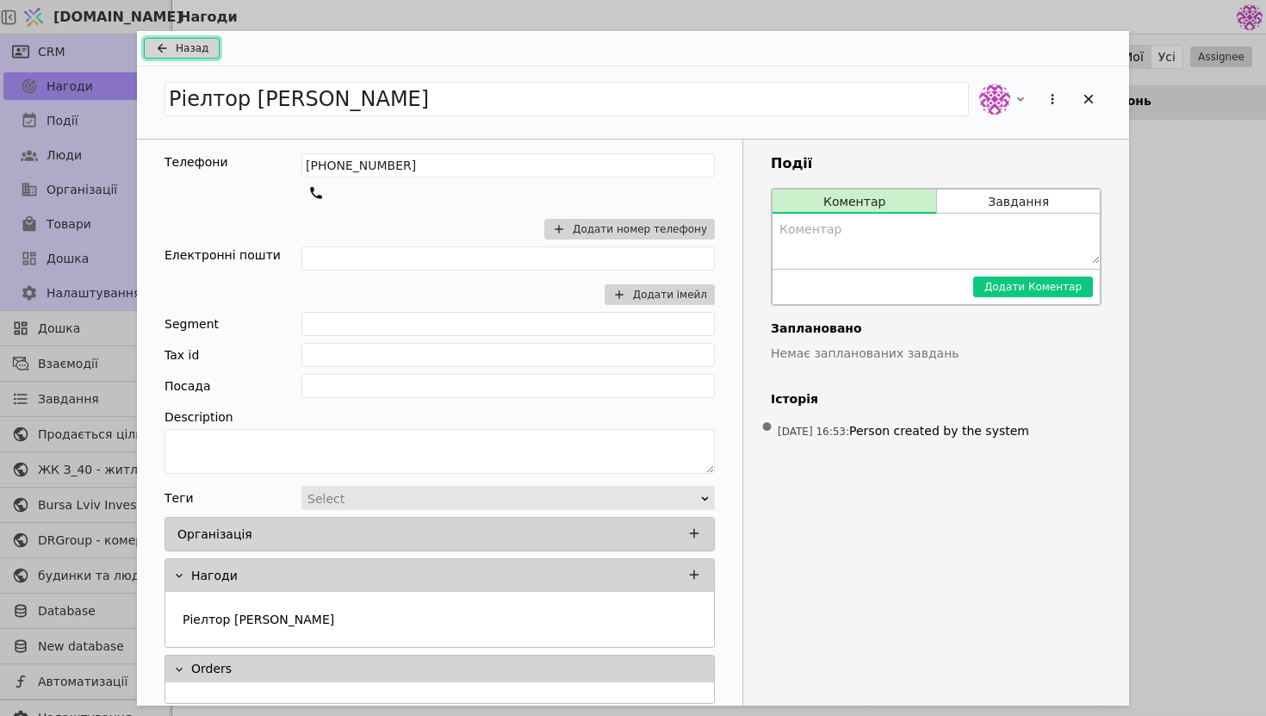
click at [191, 45] on span "Назад" at bounding box center [192, 48] width 33 height 16
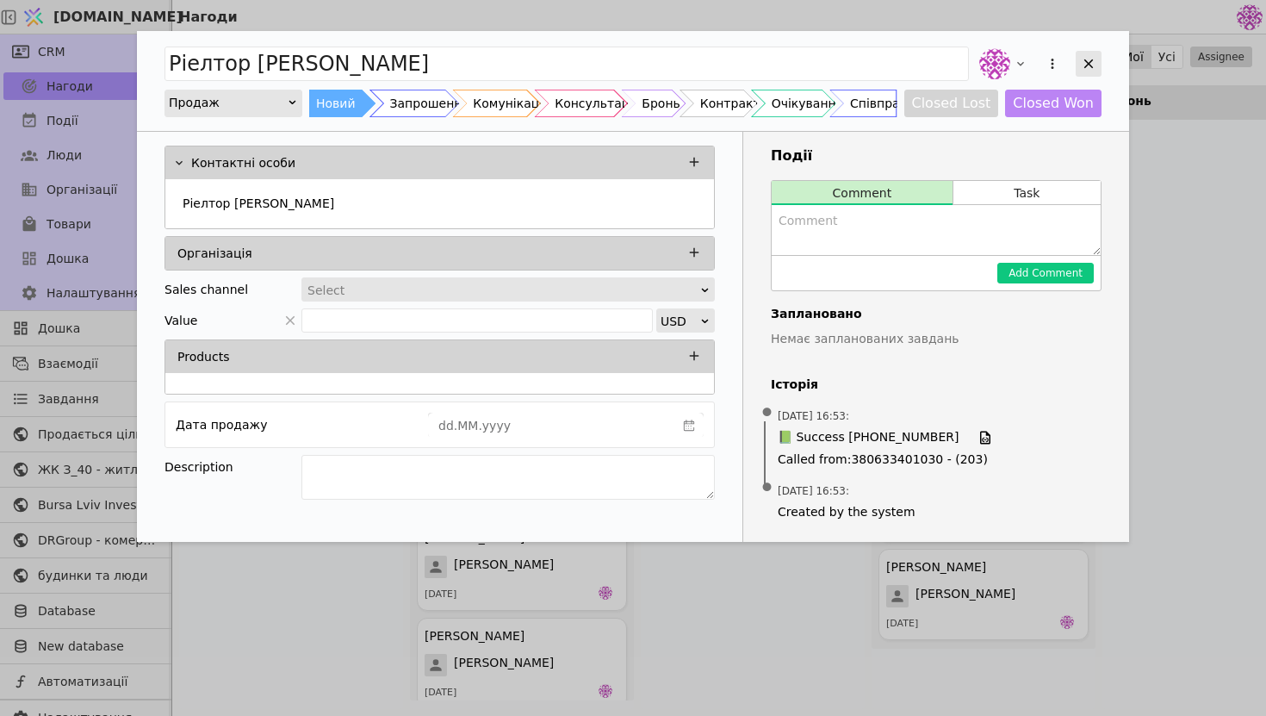
click at [1079, 64] on div "Add Opportunity" at bounding box center [1089, 64] width 26 height 26
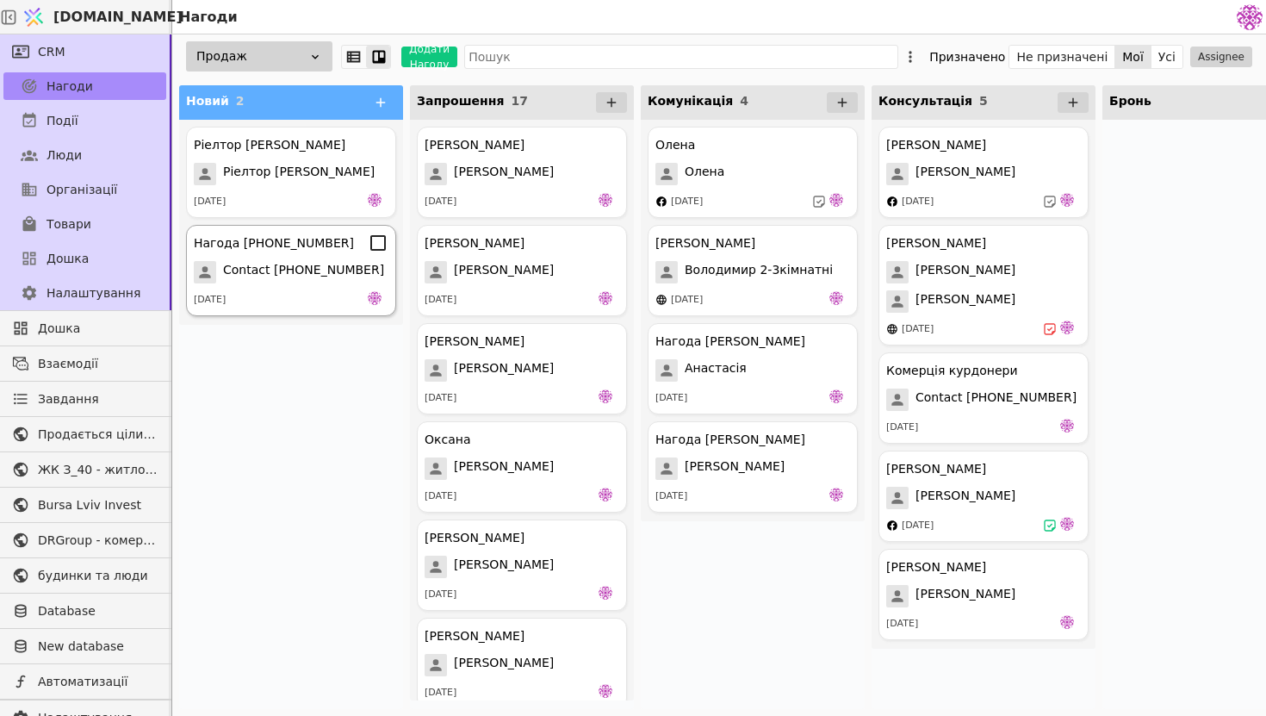
click at [337, 253] on div "Нагода [PHONE_NUMBER] Contact [PHONE_NUMBER] [DATE]" at bounding box center [291, 270] width 210 height 91
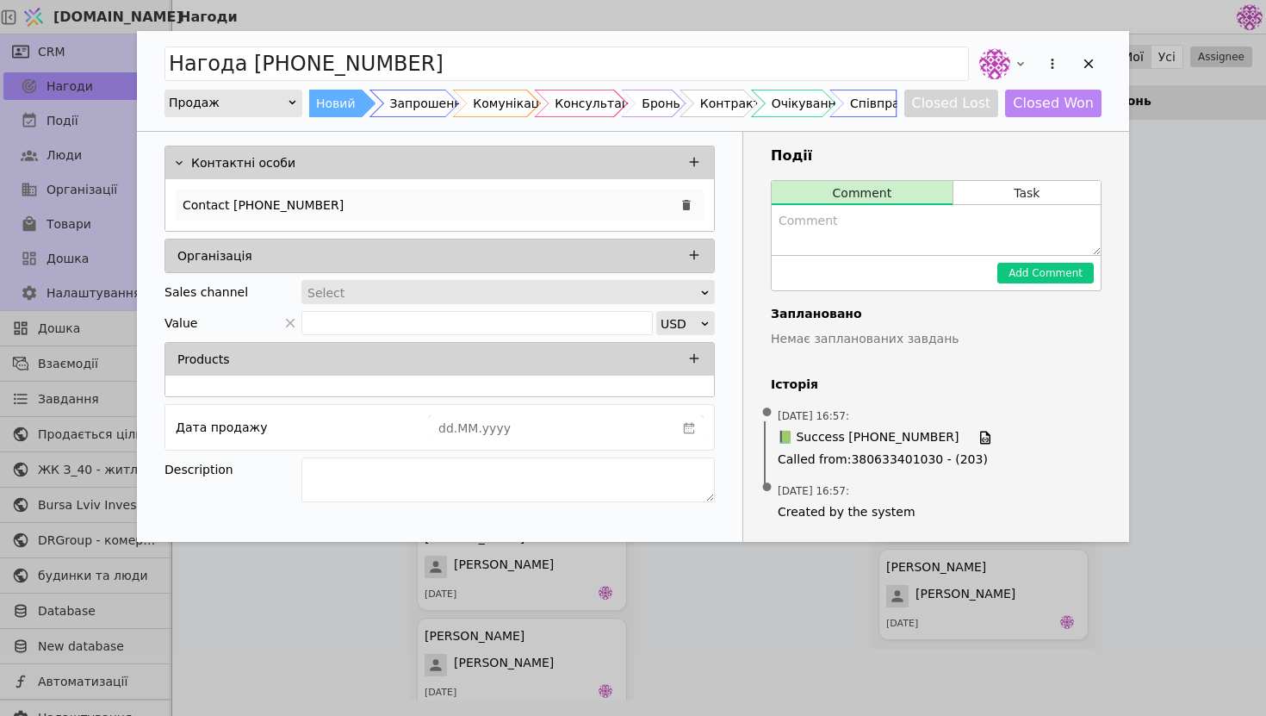
click at [445, 208] on div "Contact [PHONE_NUMBER]" at bounding box center [440, 205] width 528 height 31
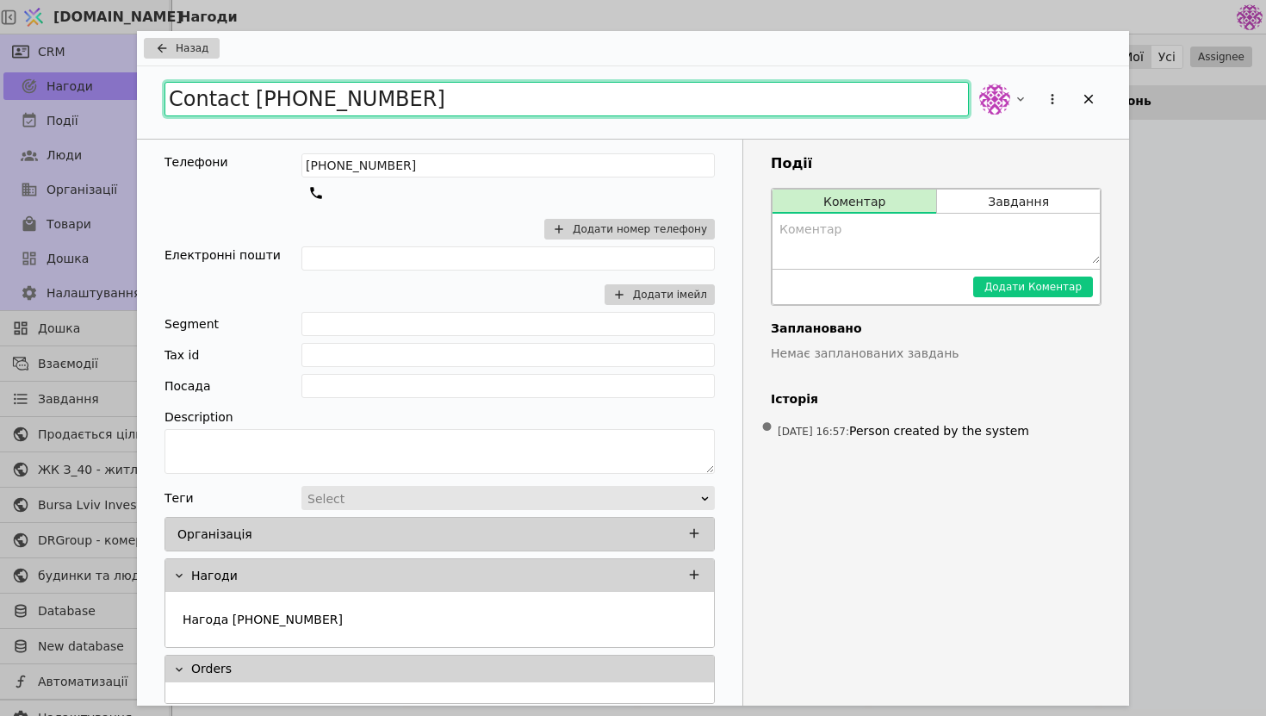
drag, startPoint x: 419, startPoint y: 98, endPoint x: 23, endPoint y: 123, distance: 396.2
click at [23, 123] on div "Назад Contact [PHONE_NUMBER] Телефони [PHONE_NUMBER] Додати номер телефону Елек…" at bounding box center [633, 358] width 1266 height 716
drag, startPoint x: 416, startPoint y: 98, endPoint x: 26, endPoint y: 102, distance: 390.3
click at [26, 102] on div "Назад Contact [PHONE_NUMBER] Телефони [PHONE_NUMBER] Додати номер телефону Елек…" at bounding box center [633, 358] width 1266 height 716
paste input "[PERSON_NAME]"
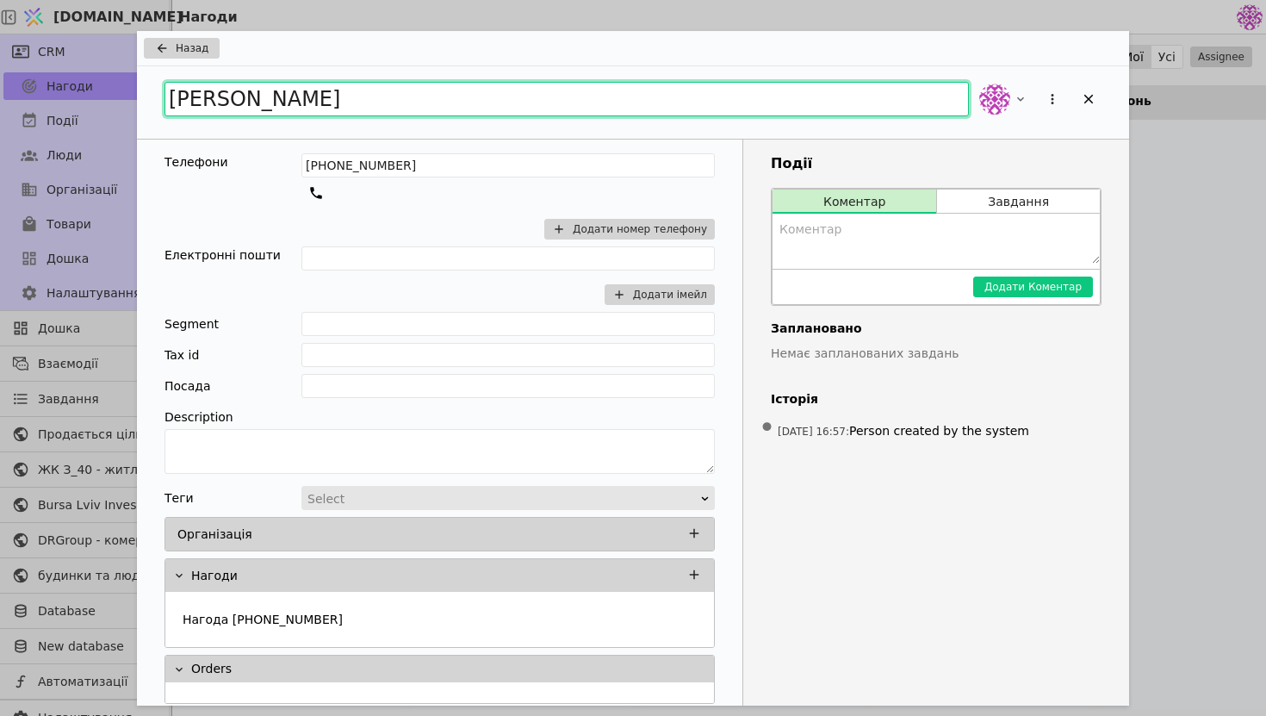
type input "[PERSON_NAME]"
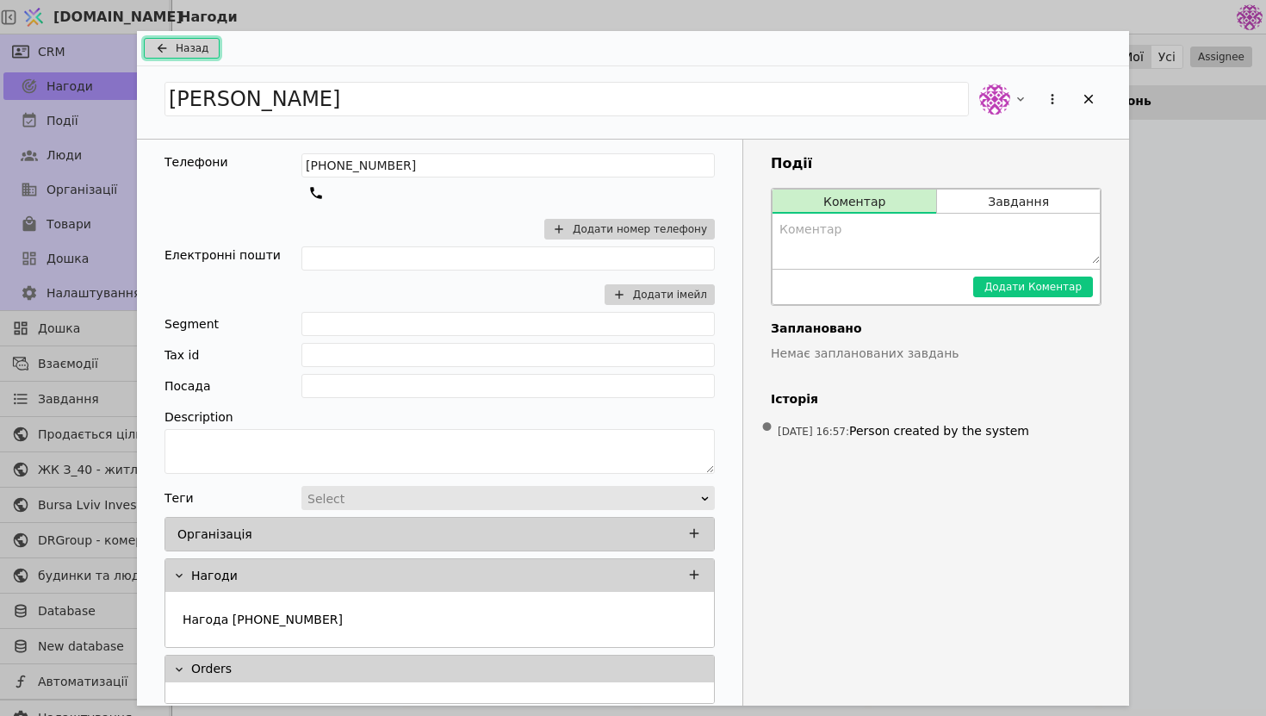
click at [171, 53] on icon "Add Opportunity" at bounding box center [162, 48] width 21 height 14
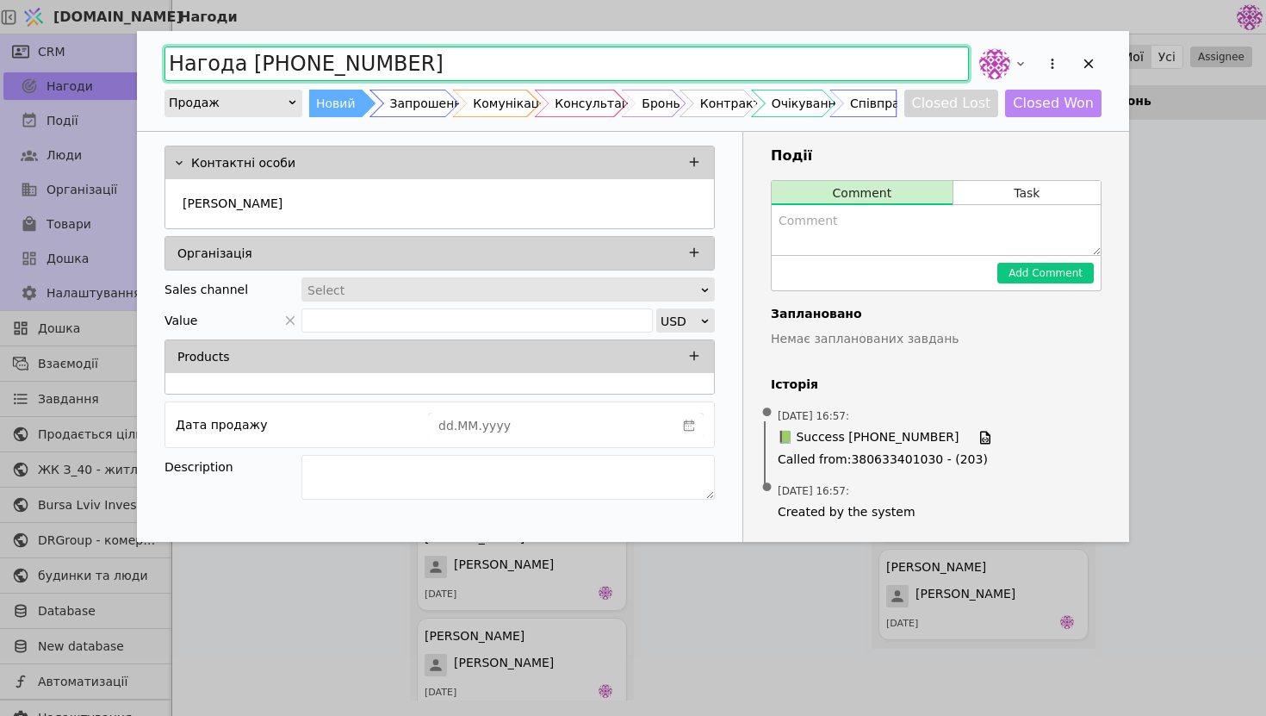
drag, startPoint x: 405, startPoint y: 63, endPoint x: 7, endPoint y: 63, distance: 398.0
click at [7, 63] on div "Нагода [PHONE_NUMBER] Продаж Новий Запрошення Комунікація Консультація Бронь Ко…" at bounding box center [633, 358] width 1266 height 716
paste input "[PERSON_NAME]"
type input "[PERSON_NAME]"
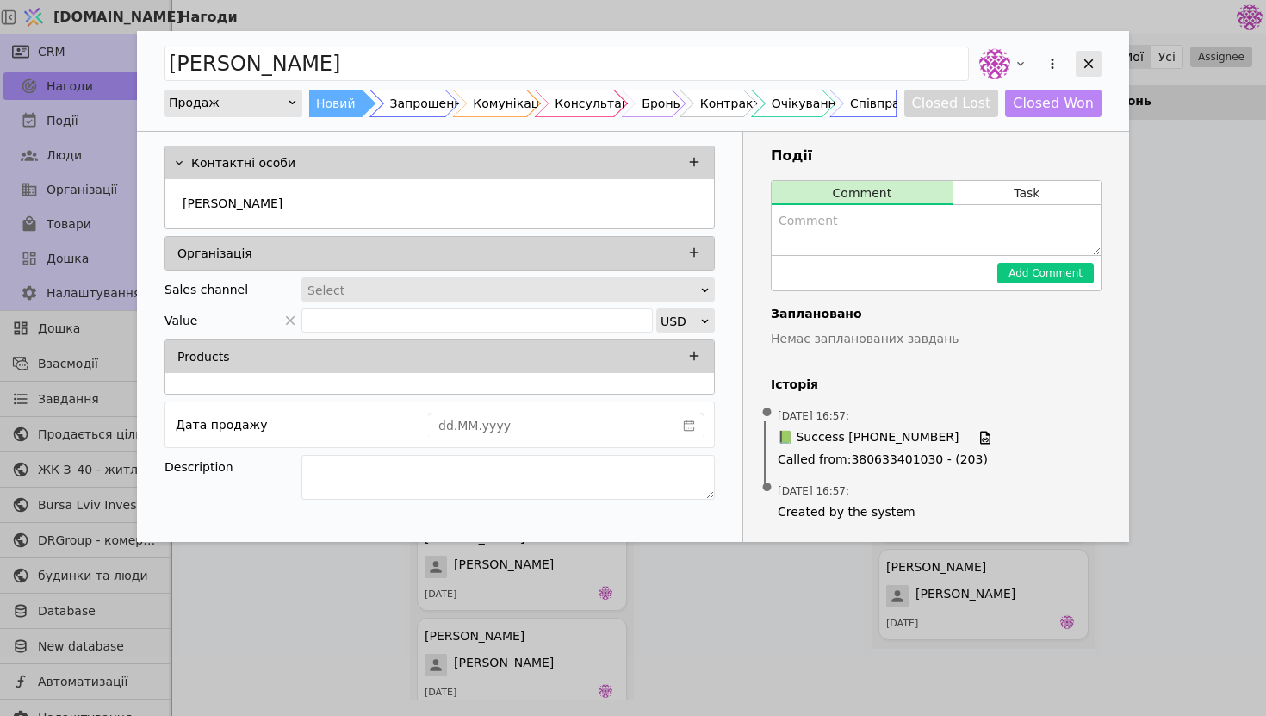
click at [1085, 65] on icon "Add Opportunity" at bounding box center [1089, 64] width 16 height 16
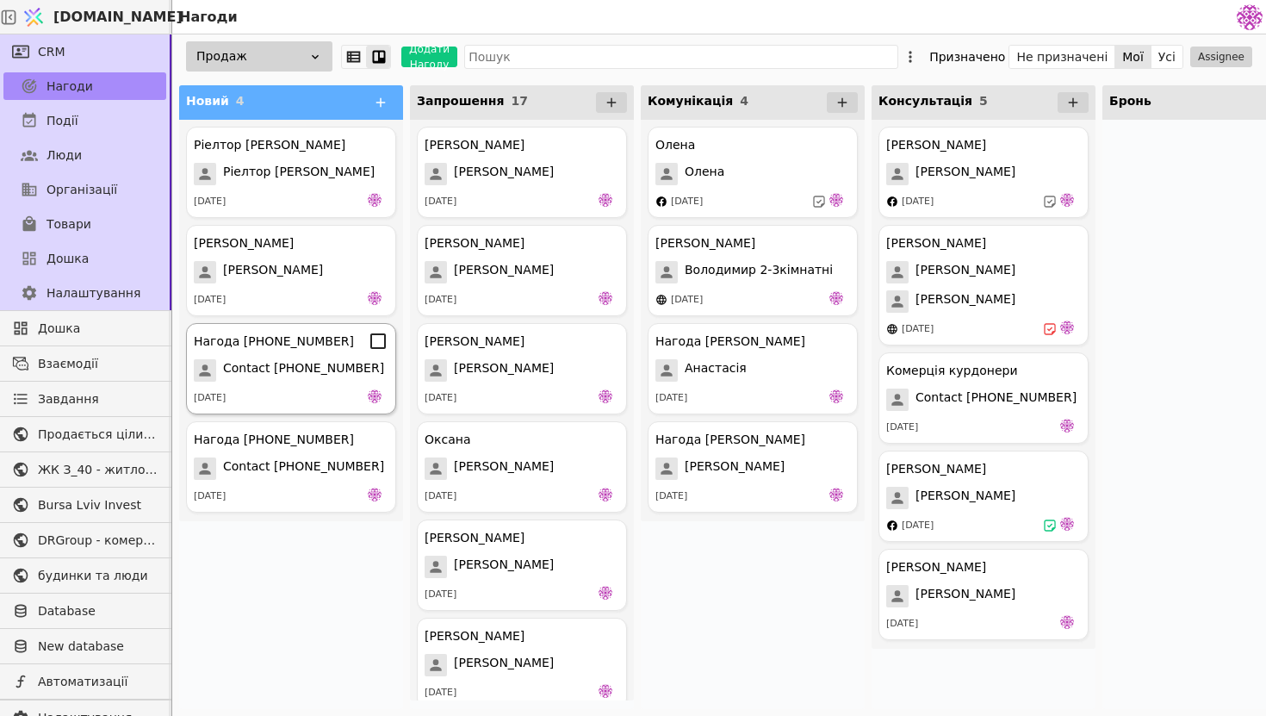
click at [307, 348] on div "Нагода [PHONE_NUMBER]" at bounding box center [274, 342] width 160 height 18
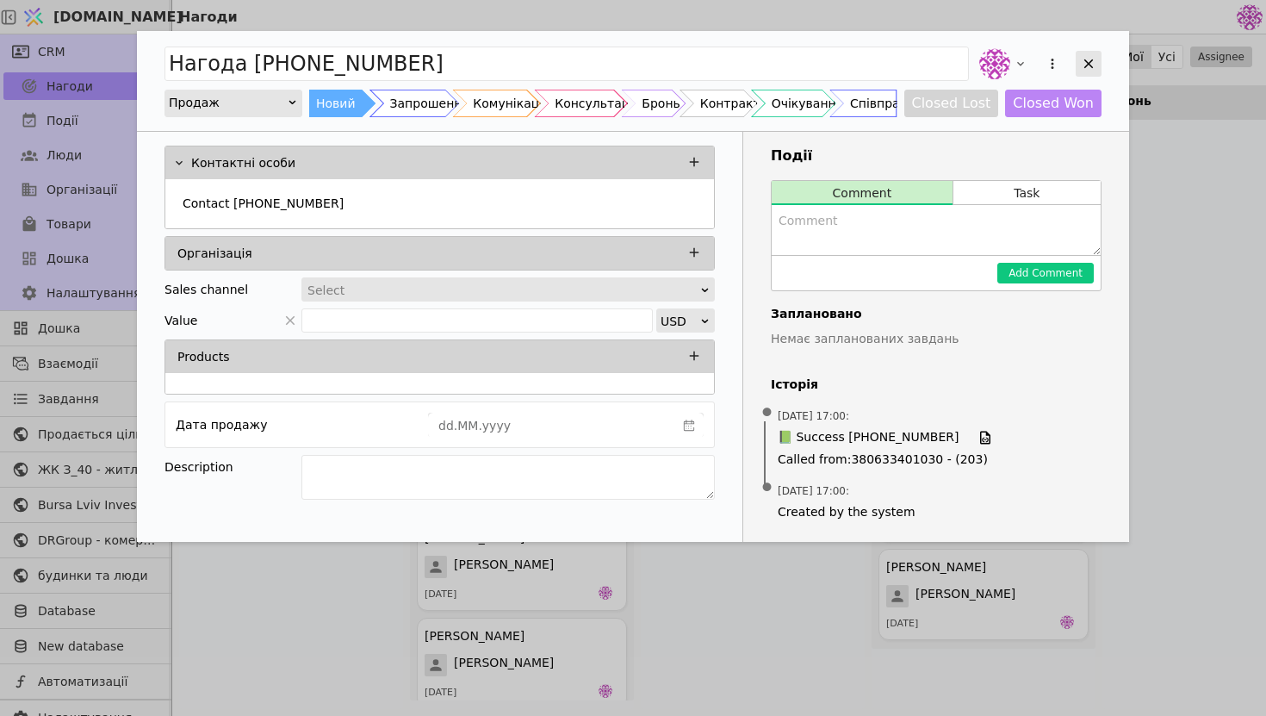
click at [1081, 65] on icon "Add Opportunity" at bounding box center [1089, 64] width 16 height 16
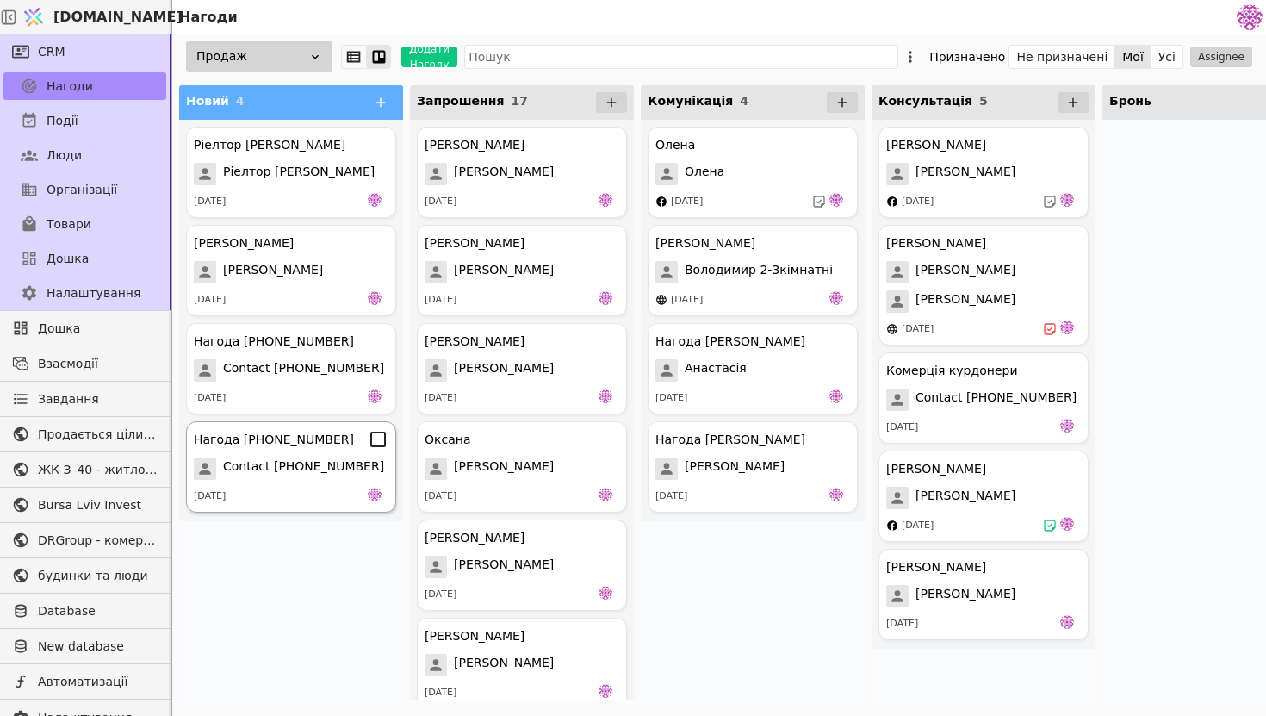
click at [312, 479] on span "Contact [PHONE_NUMBER]" at bounding box center [303, 468] width 161 height 22
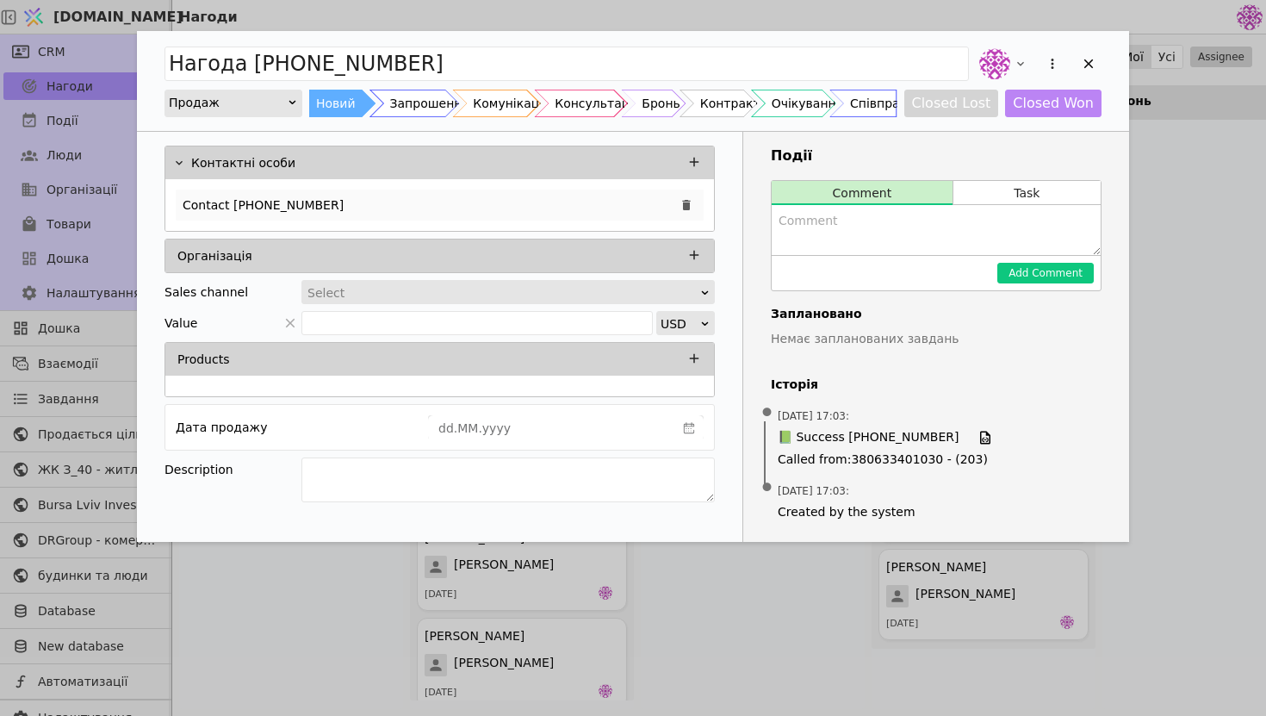
click at [421, 209] on div "Contact [PHONE_NUMBER]" at bounding box center [440, 205] width 528 height 31
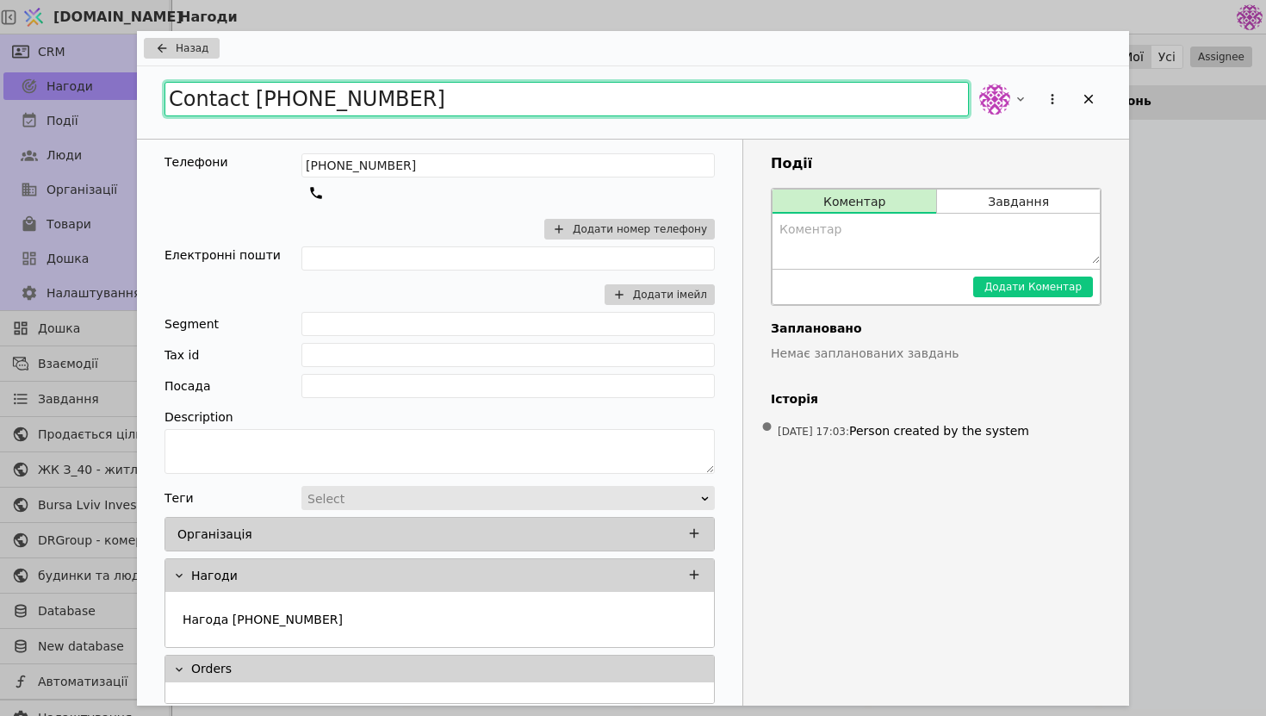
drag, startPoint x: 428, startPoint y: 104, endPoint x: 148, endPoint y: 89, distance: 280.4
click at [148, 89] on div "Contact [PHONE_NUMBER]" at bounding box center [633, 102] width 992 height 72
drag, startPoint x: 398, startPoint y: 99, endPoint x: 96, endPoint y: 87, distance: 302.6
click at [95, 87] on div "Назад [PERSON_NAME] Рієлтор Телефони [PHONE_NUMBER] Додати номер телефону Елект…" at bounding box center [633, 358] width 1266 height 716
type input "[PERSON_NAME]"
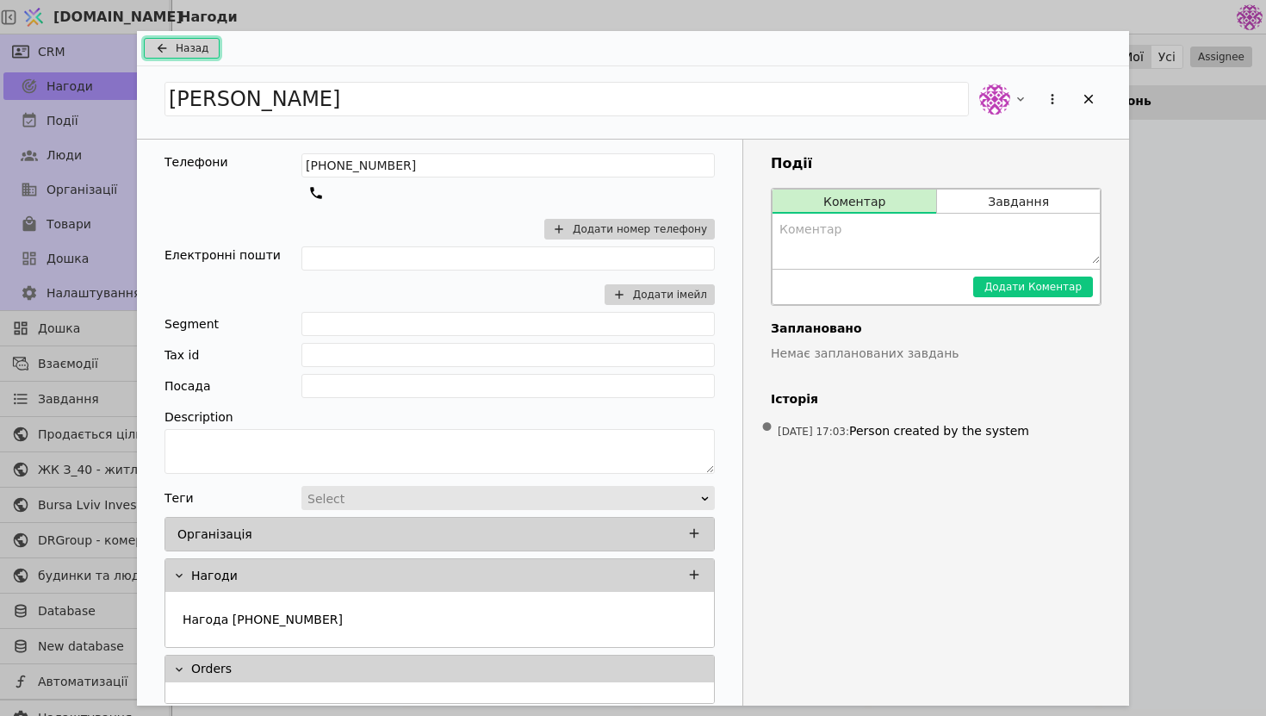
click at [183, 54] on span "Назад" at bounding box center [192, 48] width 33 height 16
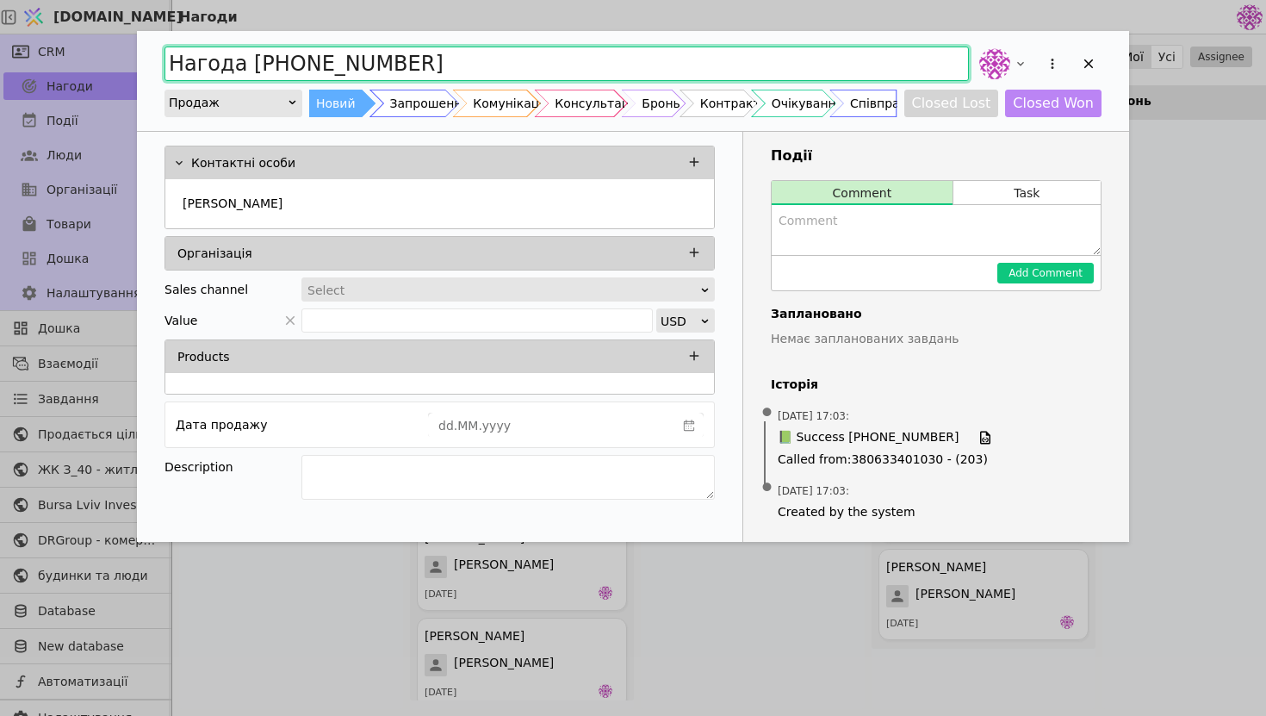
drag, startPoint x: 400, startPoint y: 64, endPoint x: 2, endPoint y: 55, distance: 398.1
click at [5, 54] on div "Нагода [PHONE_NUMBER] Продаж Новий Запрошення Комунікація Консультація Бронь Ко…" at bounding box center [633, 358] width 1266 height 716
paste input "[PERSON_NAME]"
type input "[PERSON_NAME]"
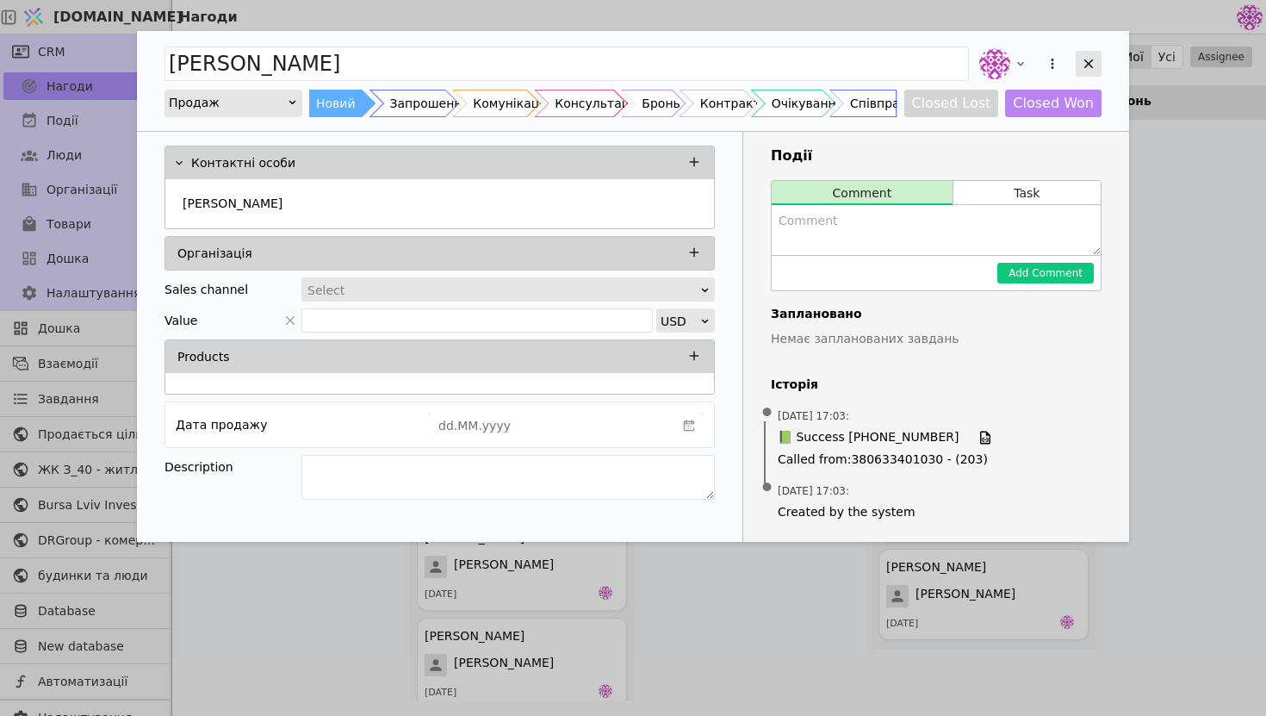
click at [1085, 65] on icon "Add Opportunity" at bounding box center [1089, 64] width 16 height 16
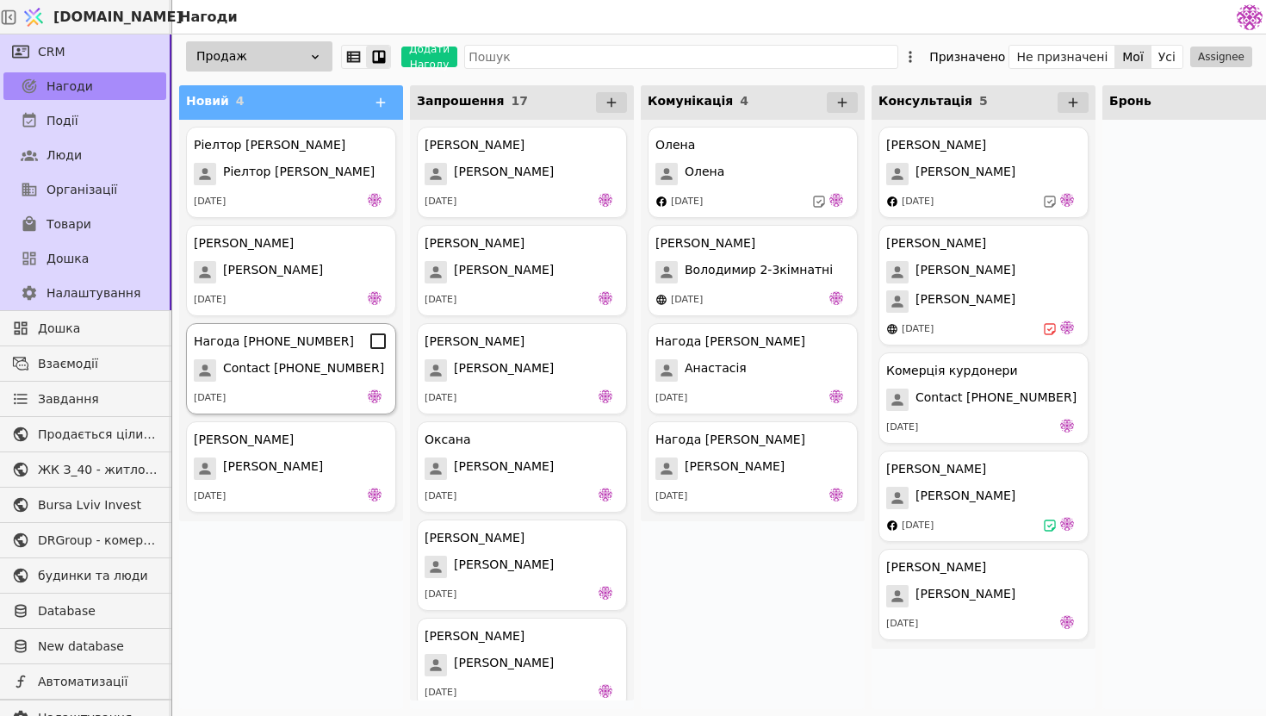
click at [320, 395] on div "[DATE]" at bounding box center [291, 397] width 195 height 17
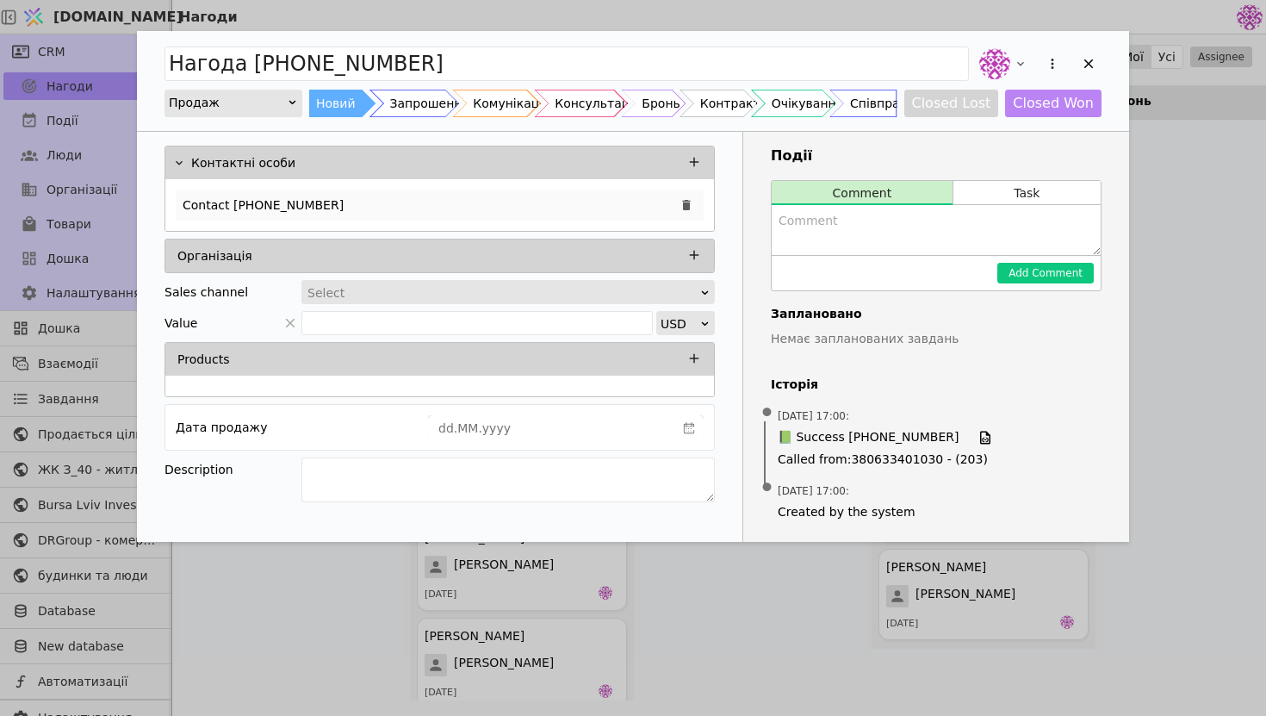
click at [432, 203] on div "Contact [PHONE_NUMBER]" at bounding box center [440, 205] width 528 height 31
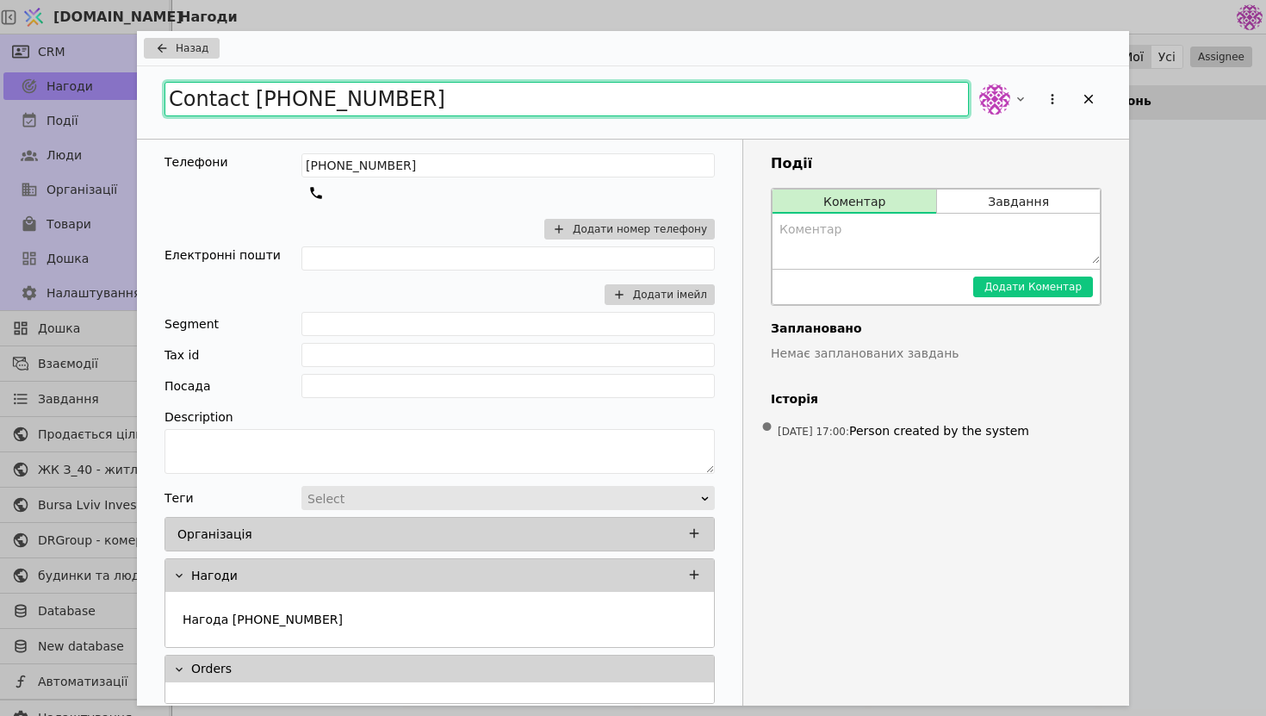
drag, startPoint x: 493, startPoint y: 103, endPoint x: 0, endPoint y: 81, distance: 493.2
click at [0, 81] on div "Назад Contact [PHONE_NUMBER] Телефони [PHONE_NUMBER] Додати номер телефону Елек…" at bounding box center [633, 358] width 1266 height 716
paste input "Ріелтор [PERSON_NAME]"
type input "Ріелтор [PERSON_NAME]"
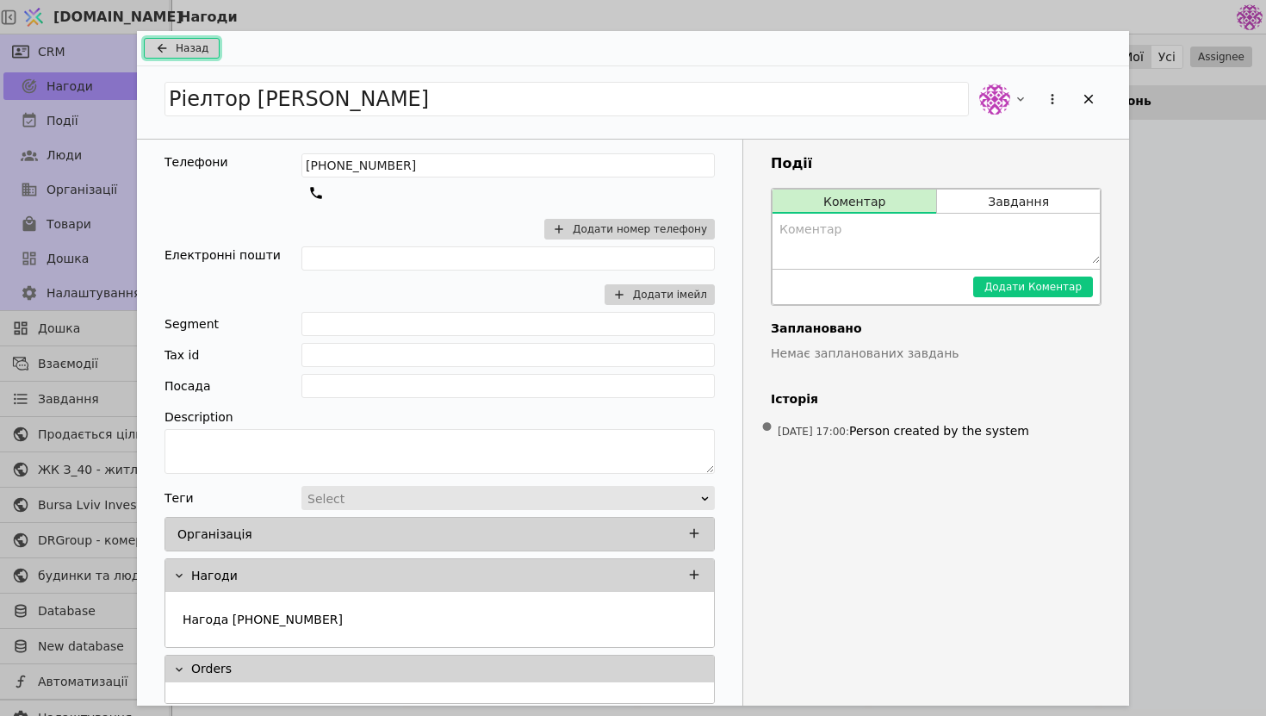
click at [163, 44] on icon "Add Opportunity" at bounding box center [162, 48] width 21 height 14
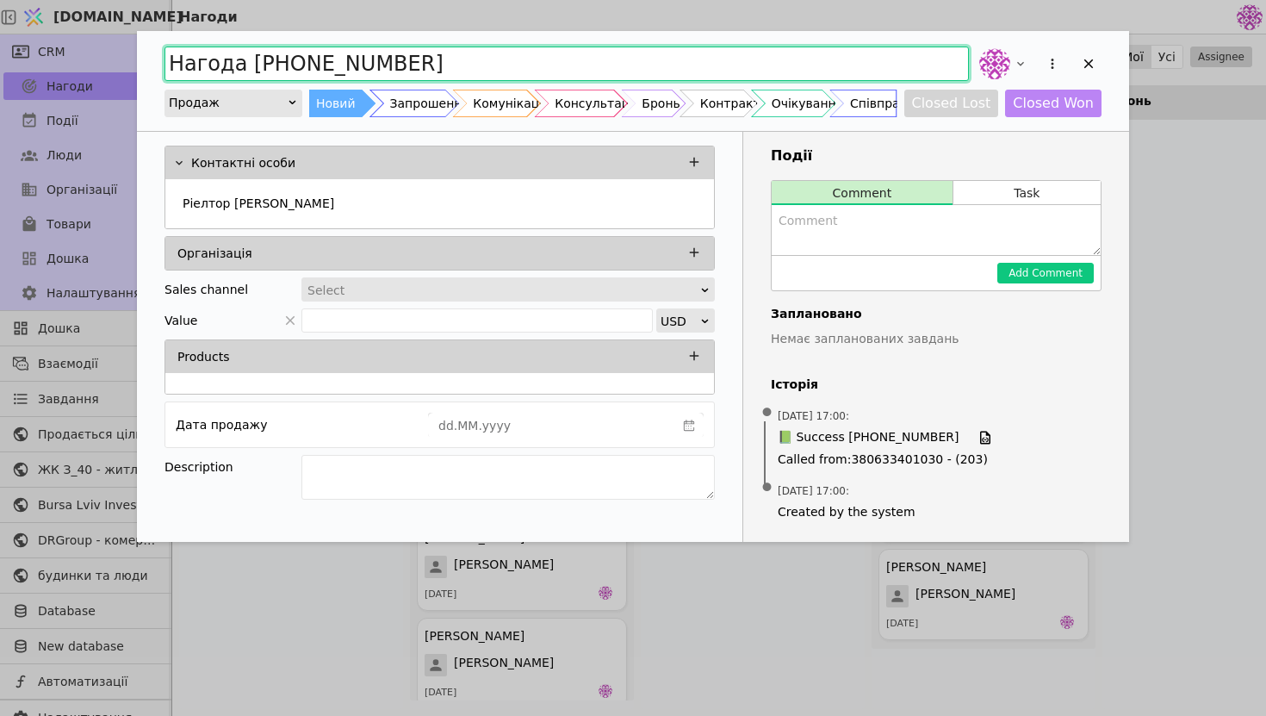
drag, startPoint x: 432, startPoint y: 65, endPoint x: 148, endPoint y: 54, distance: 284.5
click at [148, 54] on div "Нагода [PHONE_NUMBER] Продаж Новий Запрошення Комунікація Консультація Бронь Ко…" at bounding box center [633, 81] width 992 height 100
paste input "іелтор [PERSON_NAME]"
type input "Ріелтор [PERSON_NAME]"
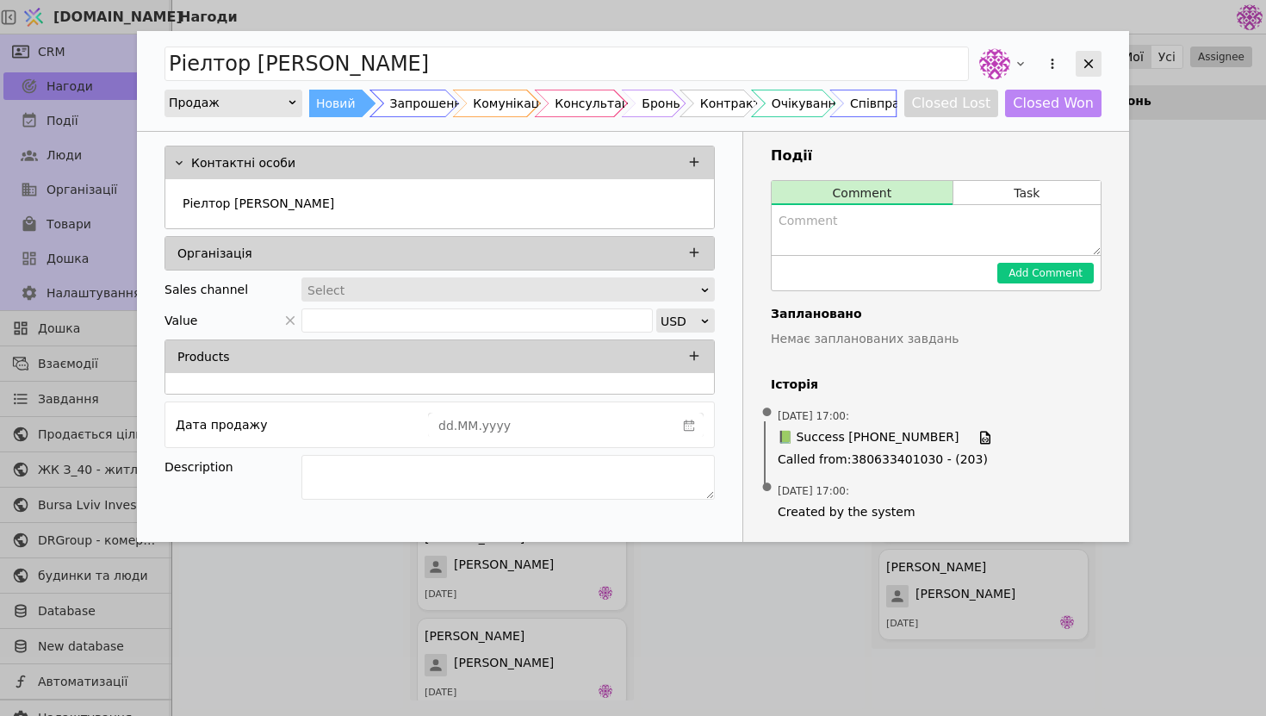
click at [1090, 65] on icon "Add Opportunity" at bounding box center [1089, 63] width 9 height 9
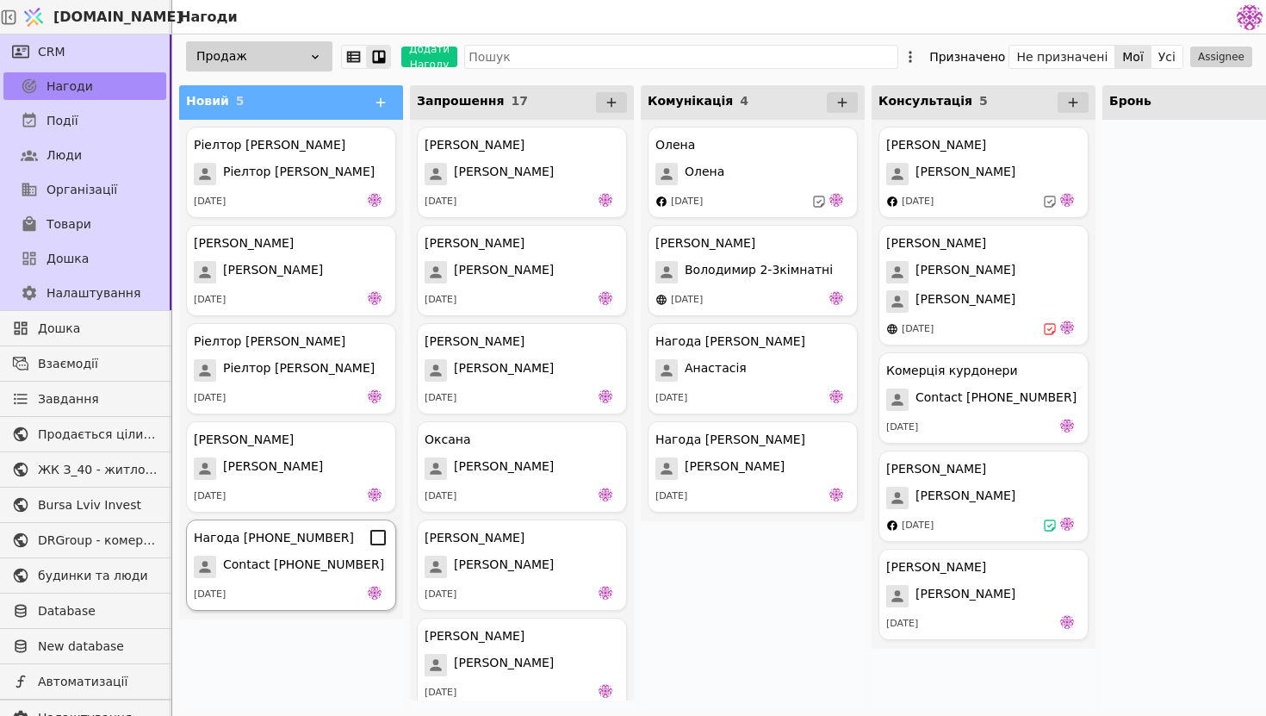
click at [330, 563] on span "Contact [PHONE_NUMBER]" at bounding box center [303, 567] width 161 height 22
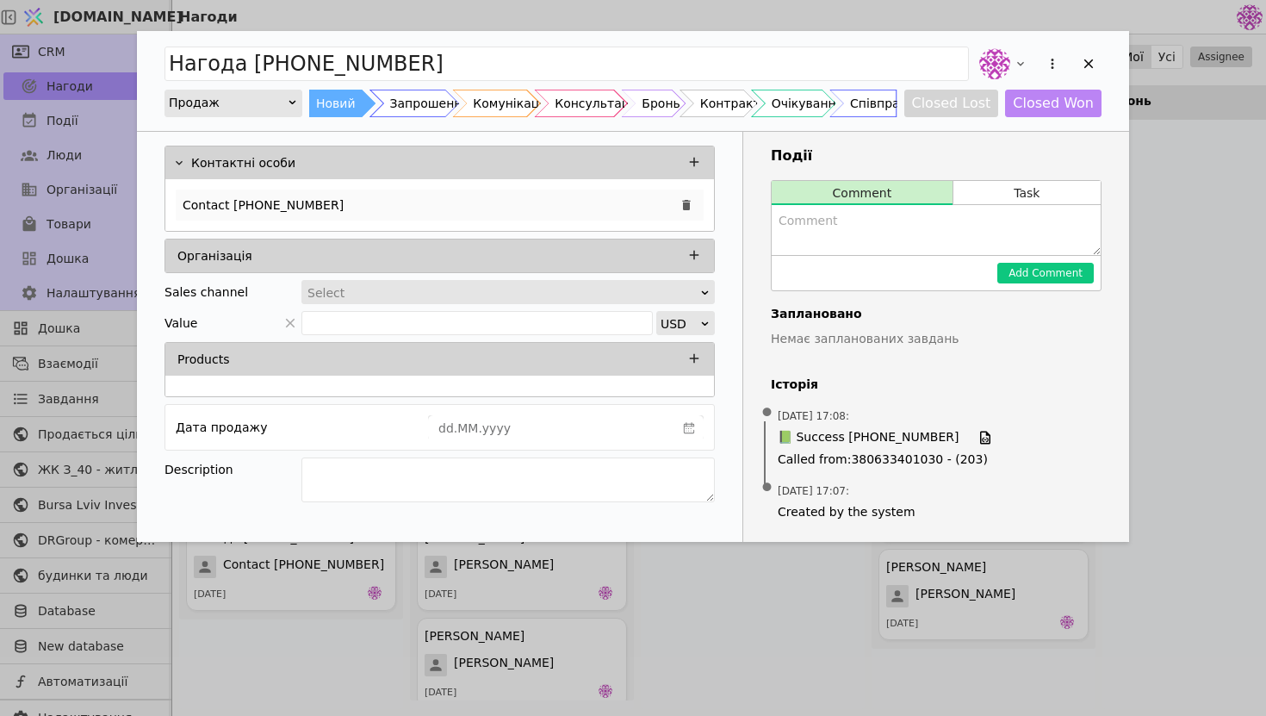
click at [551, 197] on div "Contact [PHONE_NUMBER]" at bounding box center [440, 205] width 528 height 31
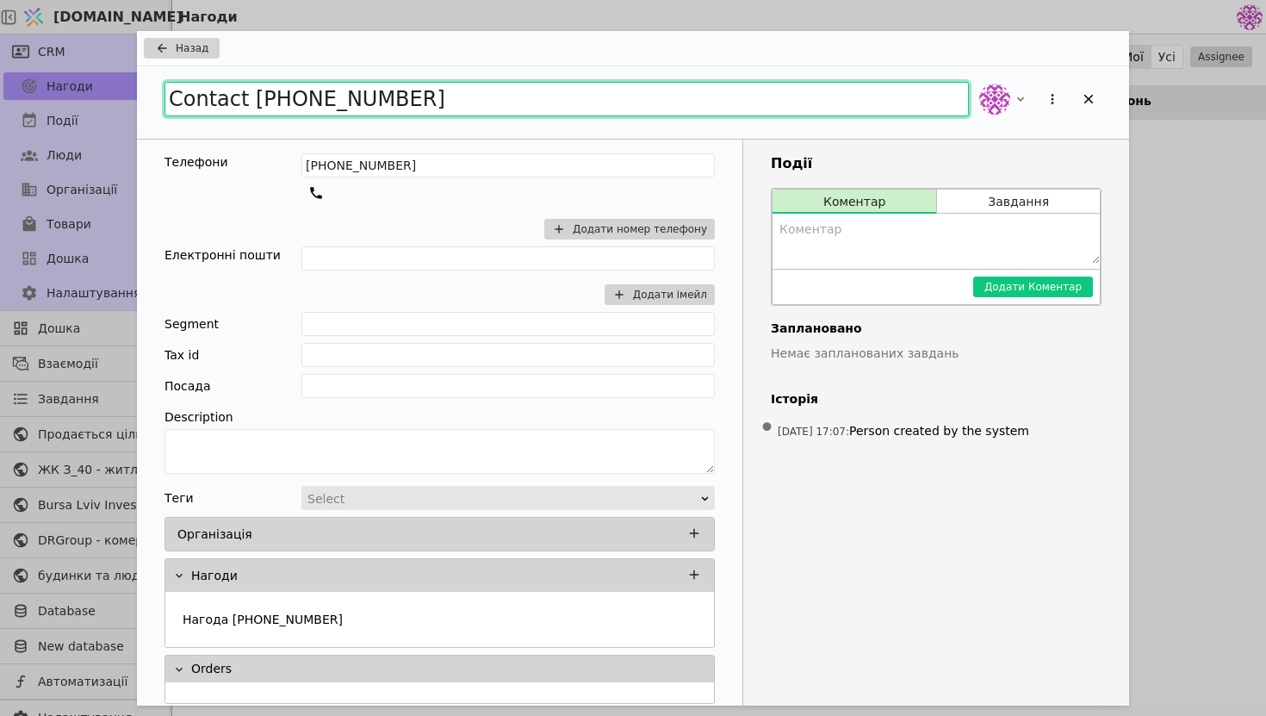
drag, startPoint x: 445, startPoint y: 110, endPoint x: 171, endPoint y: 91, distance: 275.5
click at [170, 91] on input "Contact [PHONE_NUMBER]" at bounding box center [567, 99] width 805 height 34
drag, startPoint x: 476, startPoint y: 109, endPoint x: 0, endPoint y: 67, distance: 477.3
click at [0, 67] on div "Назад [PERSON_NAME] маклер Телефони [PHONE_NUMBER] Додати номер телефону Електр…" at bounding box center [633, 358] width 1266 height 716
type input "[PERSON_NAME] маклер"
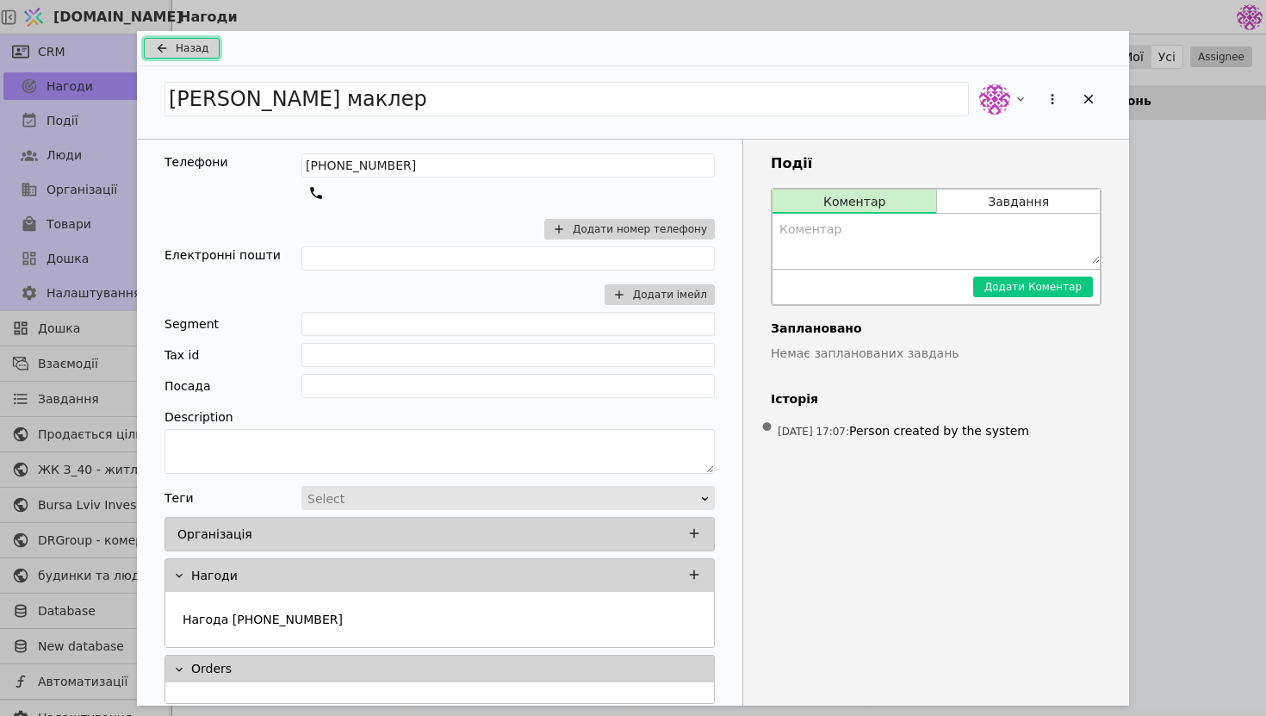
click at [206, 46] on span "Назад" at bounding box center [192, 48] width 33 height 16
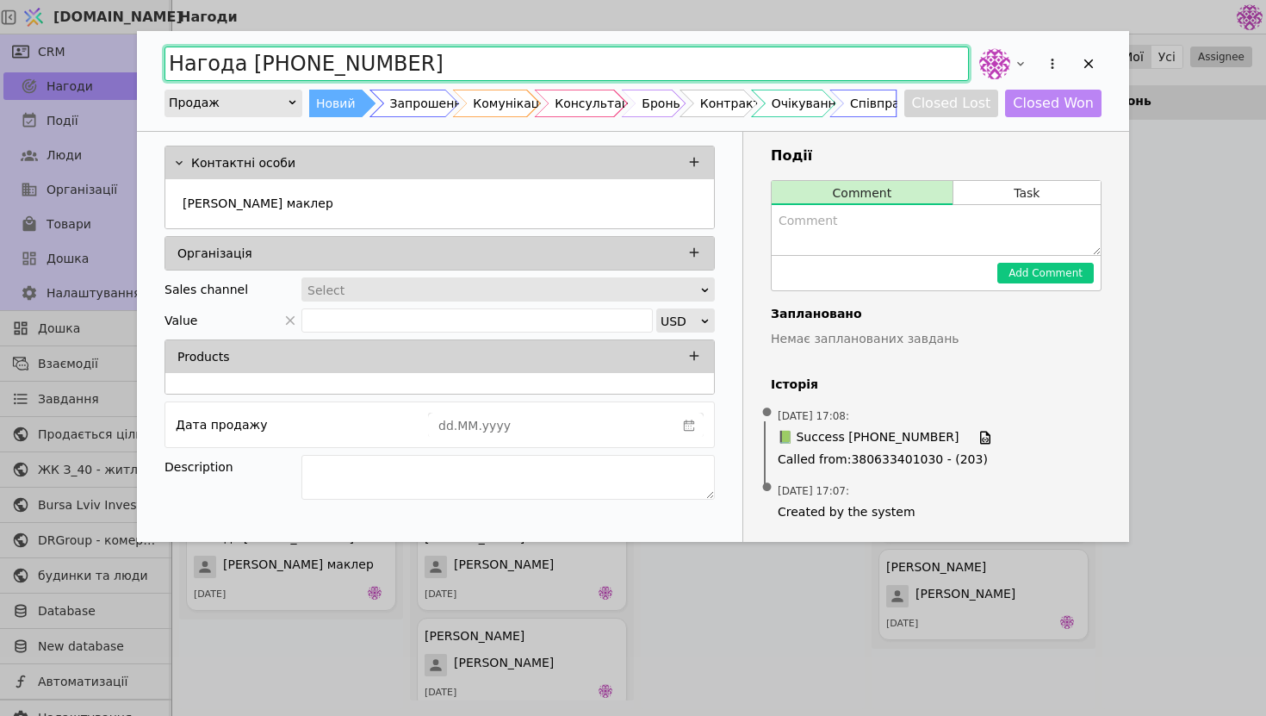
drag, startPoint x: 462, startPoint y: 70, endPoint x: 0, endPoint y: 65, distance: 461.8
click at [0, 66] on div "Нагода [PHONE_NUMBER] Продаж Новий Запрошення Комунікація Консультація Бронь Ко…" at bounding box center [633, 358] width 1266 height 716
paste input "[PERSON_NAME] маклер"
type input "[PERSON_NAME] маклер"
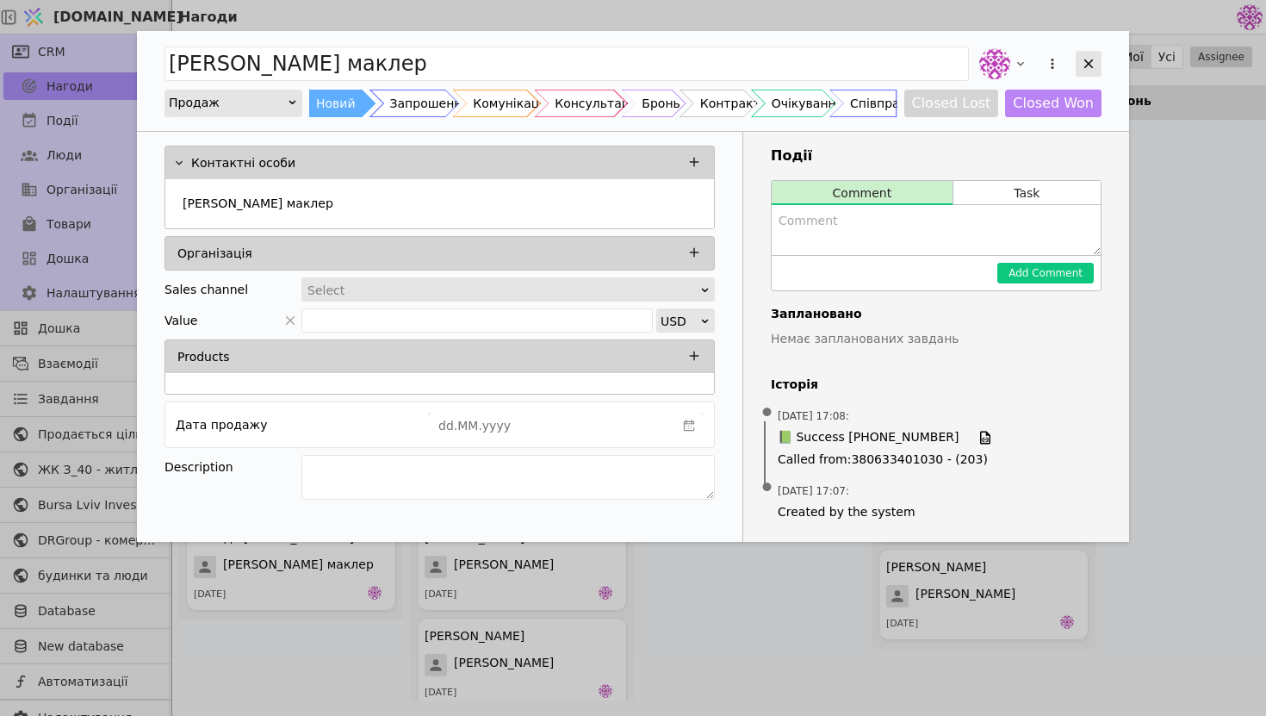
click at [1091, 64] on icon "Add Opportunity" at bounding box center [1089, 64] width 16 height 16
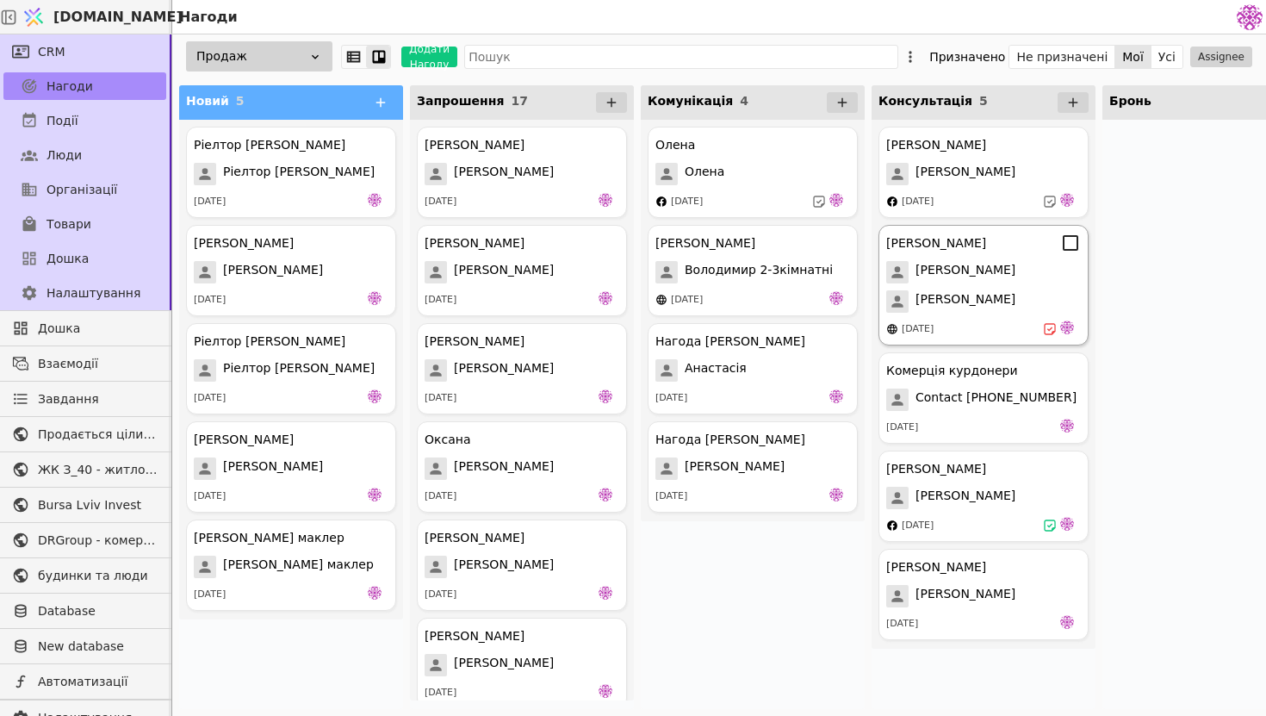
click at [1001, 326] on div "[DATE]" at bounding box center [983, 328] width 195 height 17
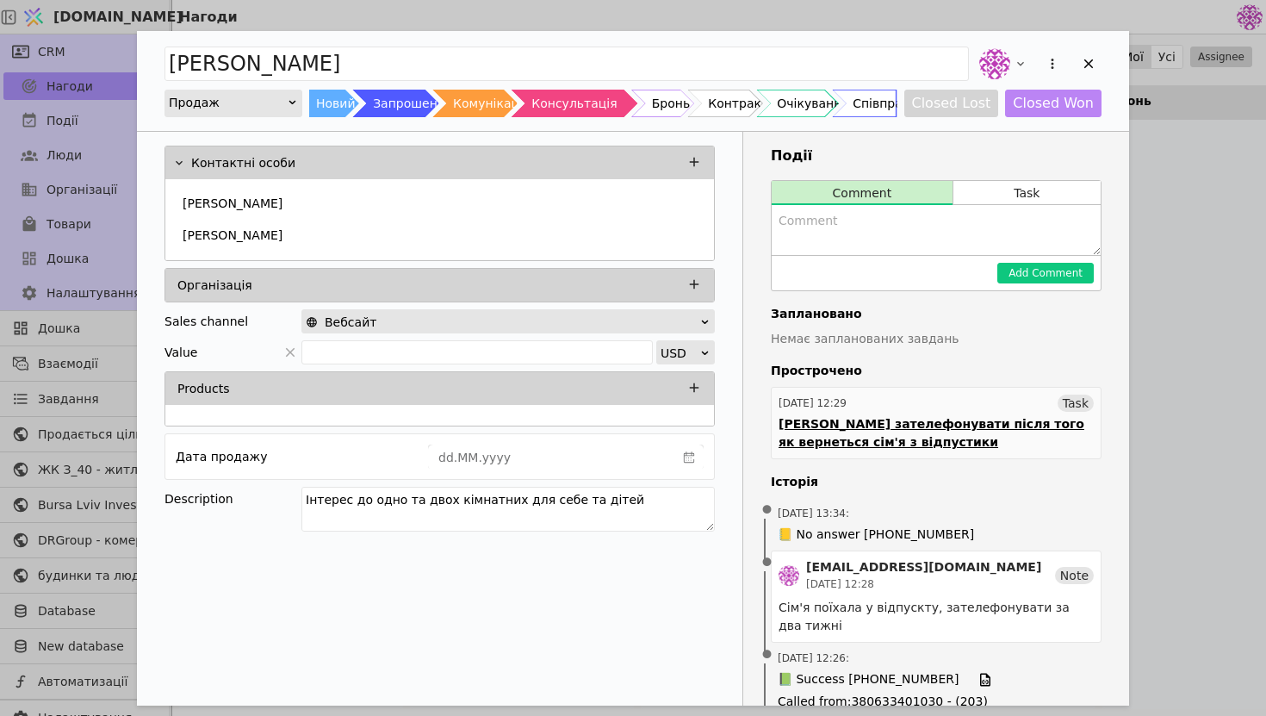
click at [917, 417] on div "[PERSON_NAME] зателефонувати після того як вернеться сім'я з відпустики" at bounding box center [936, 433] width 315 height 36
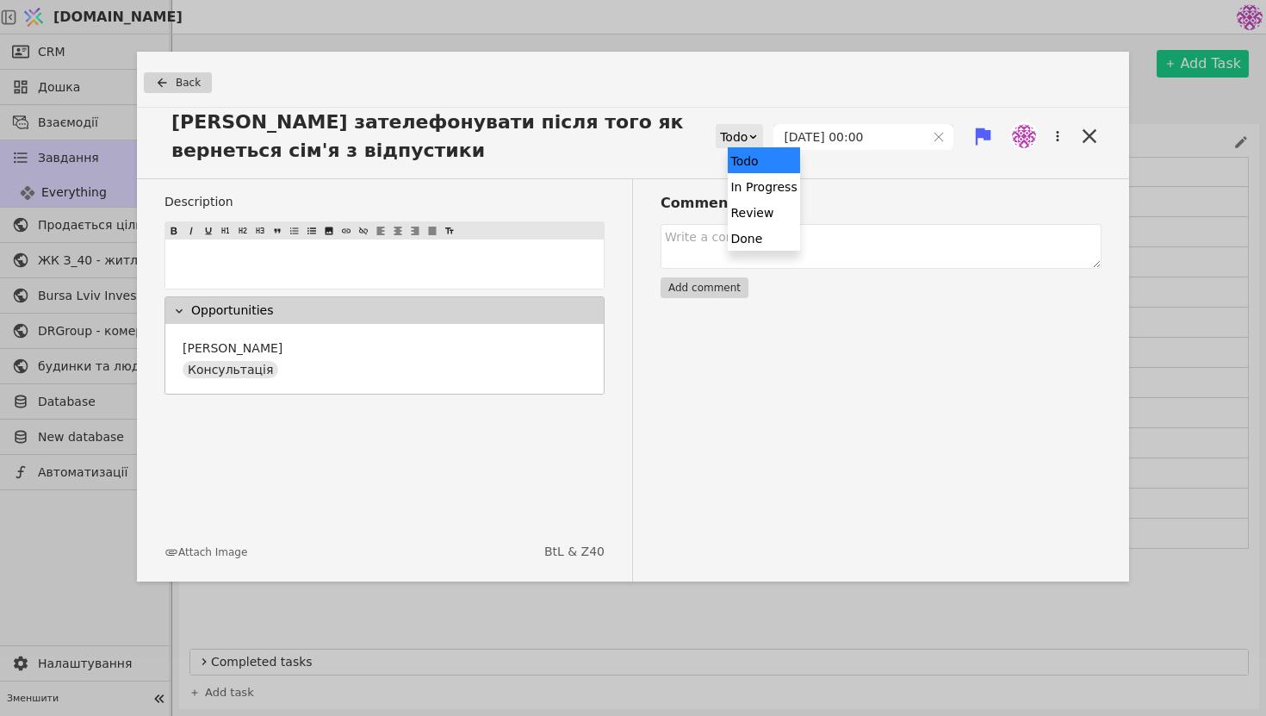
click at [759, 134] on icon at bounding box center [753, 136] width 11 height 11
click at [762, 242] on div "Done" at bounding box center [764, 238] width 72 height 26
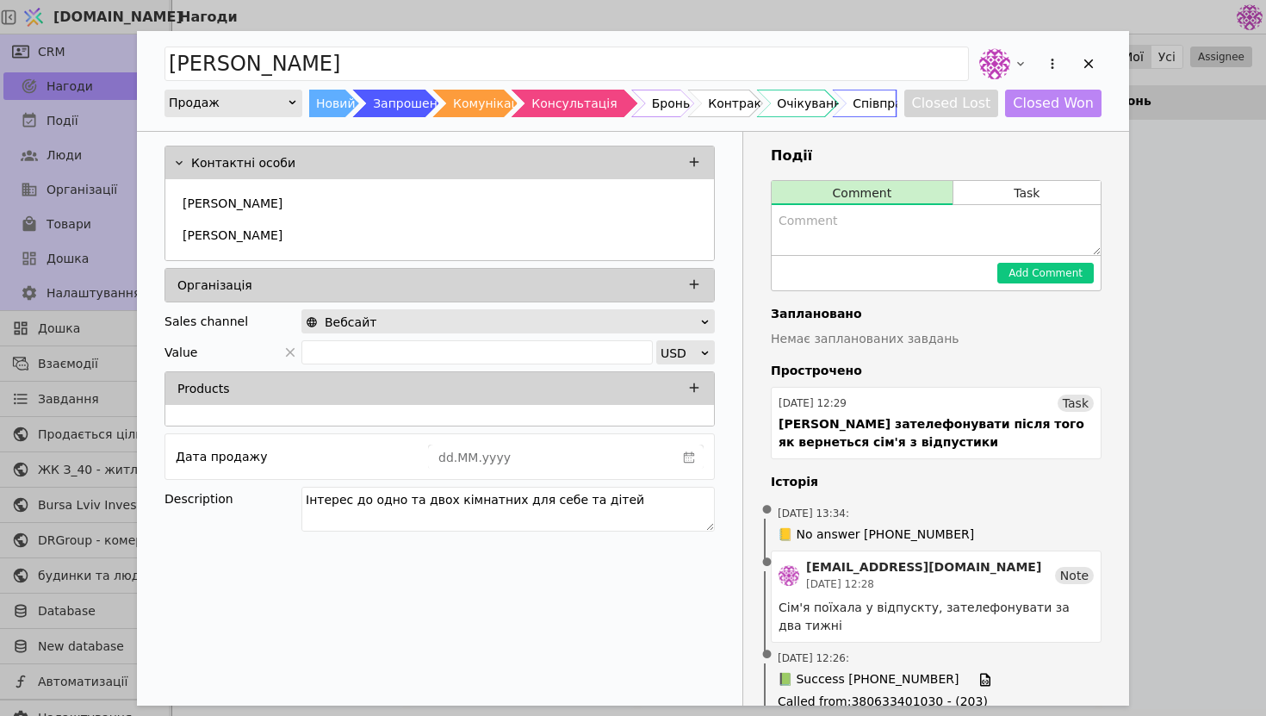
click at [979, 219] on textarea "Add Opportunity" at bounding box center [936, 230] width 329 height 50
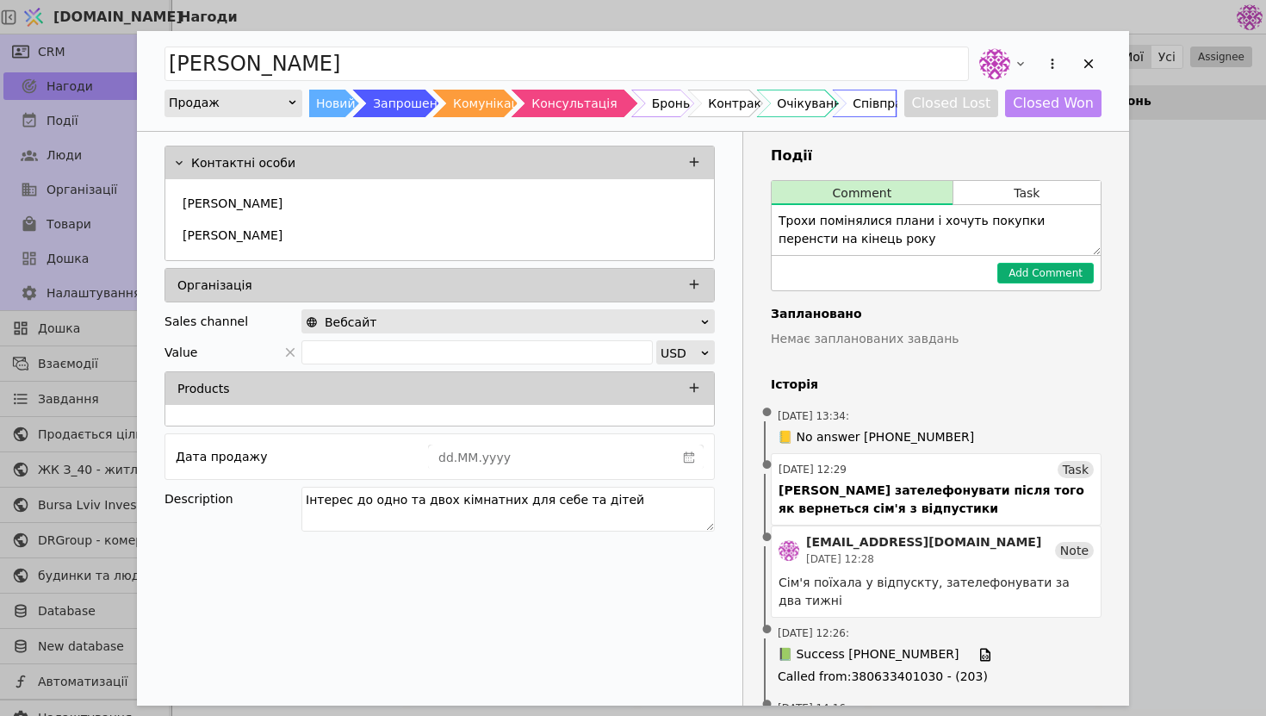
type textarea "Трохи помінялися плани і хочуть покупки перенсти на кінець року"
click at [1065, 273] on button "Add Comment" at bounding box center [1046, 273] width 96 height 21
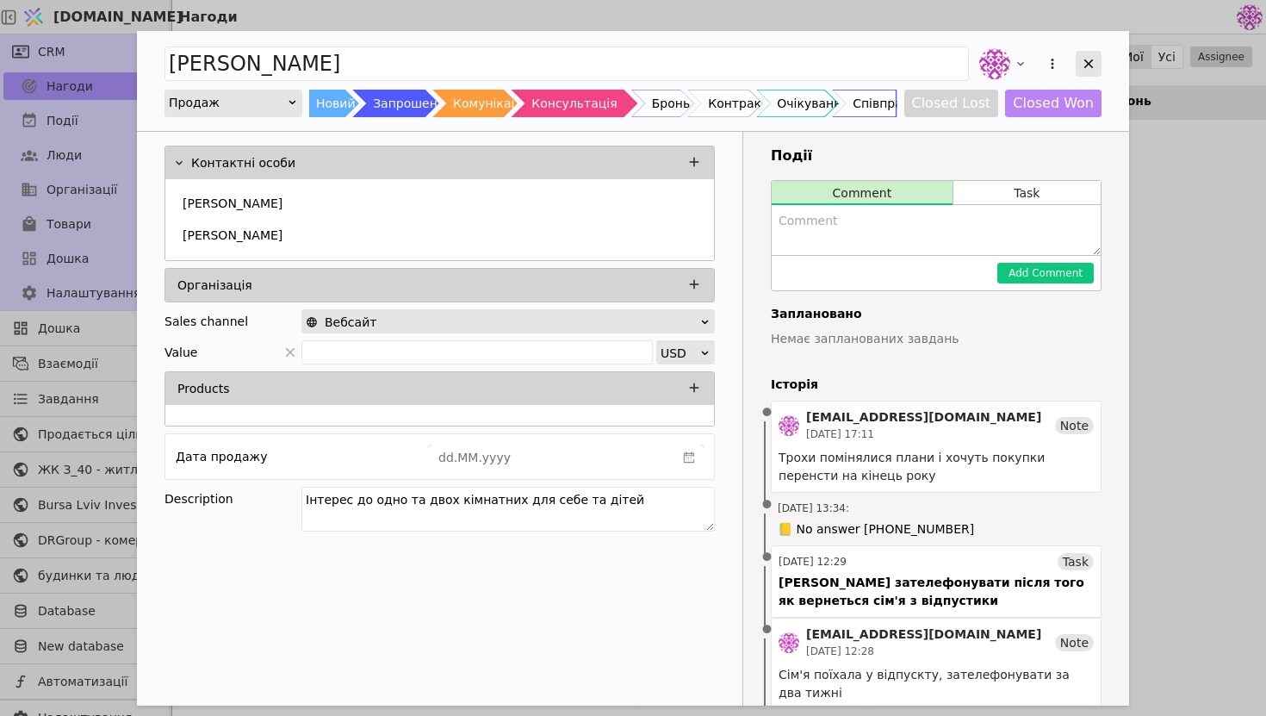
click at [1087, 65] on icon "Add Opportunity" at bounding box center [1089, 64] width 16 height 16
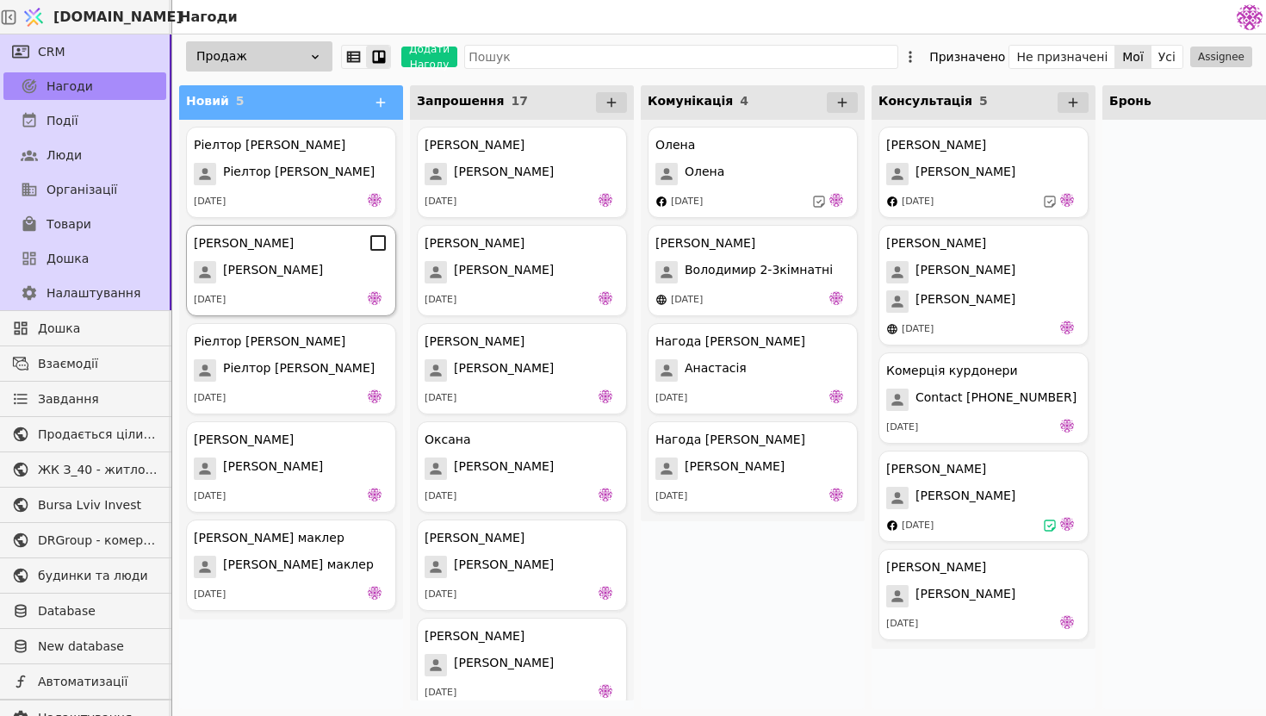
click at [342, 303] on div "[DATE]" at bounding box center [291, 299] width 195 height 17
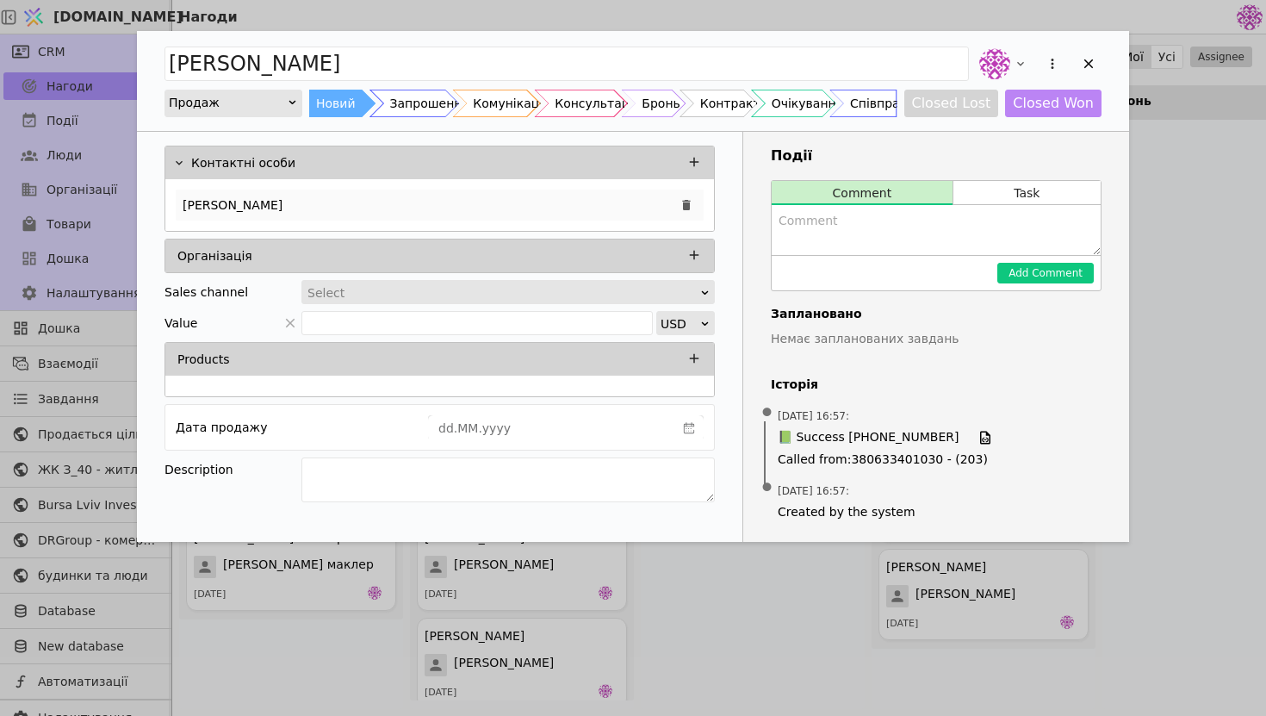
click at [481, 211] on div "[PERSON_NAME]" at bounding box center [440, 205] width 528 height 31
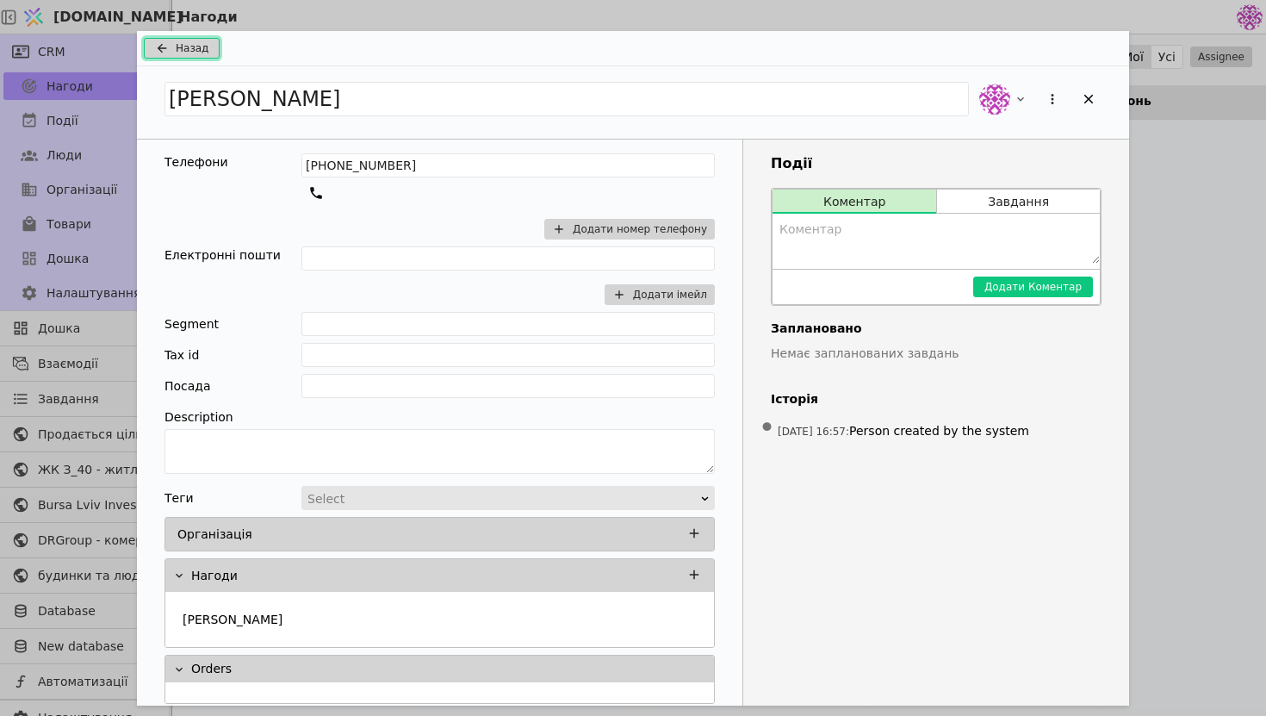
click at [186, 53] on span "Назад" at bounding box center [192, 48] width 33 height 16
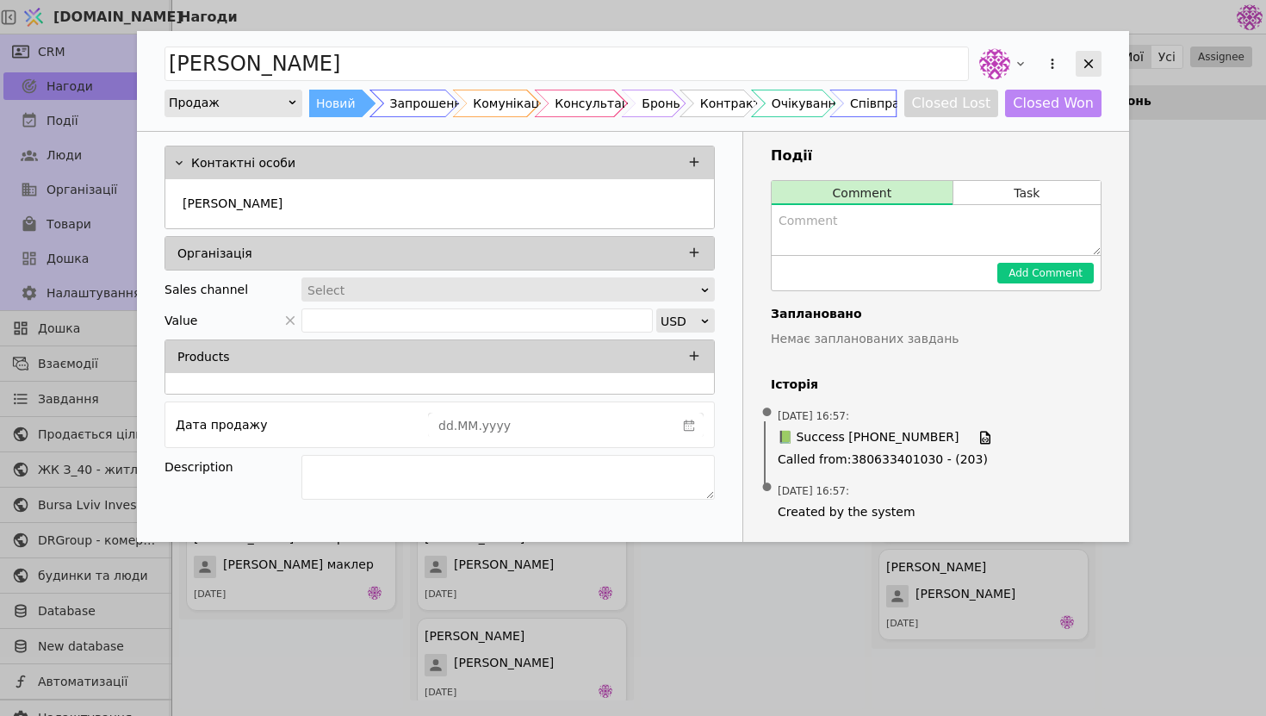
click at [1094, 63] on icon "Add Opportunity" at bounding box center [1089, 64] width 16 height 16
click at [1082, 68] on icon "Add Opportunity" at bounding box center [1089, 64] width 16 height 16
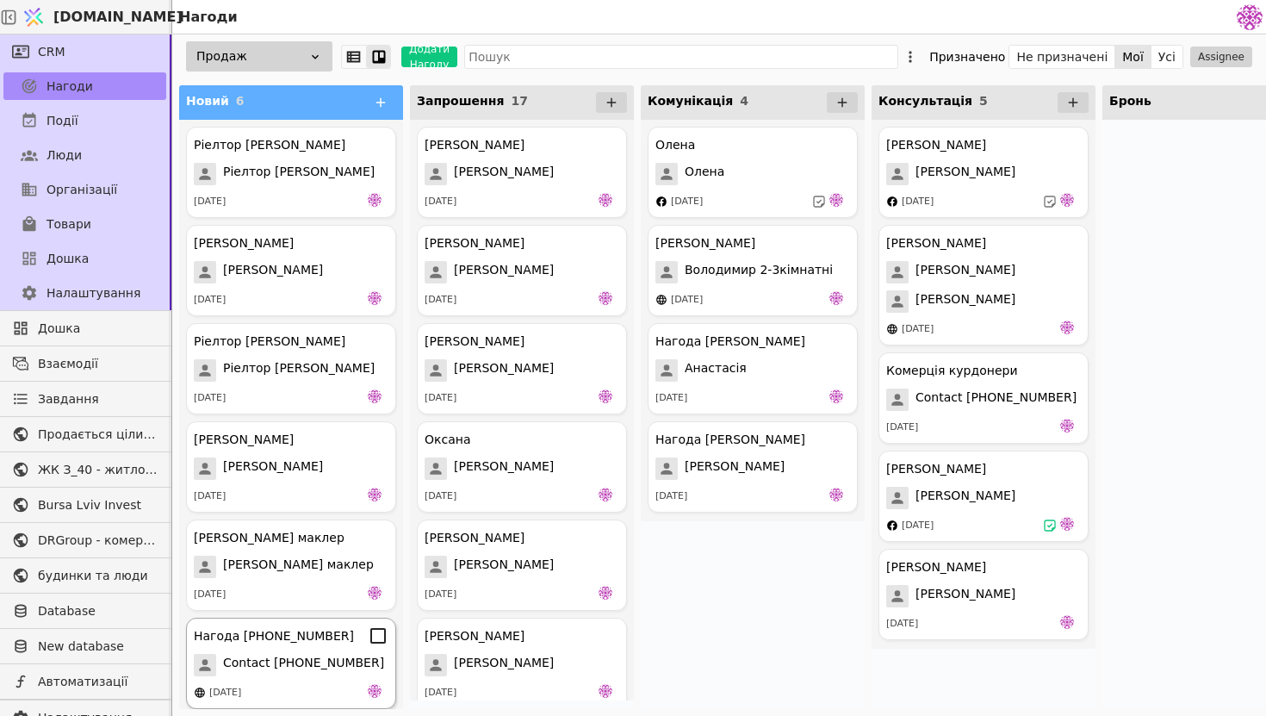
click at [285, 693] on div "[DATE]" at bounding box center [291, 692] width 195 height 17
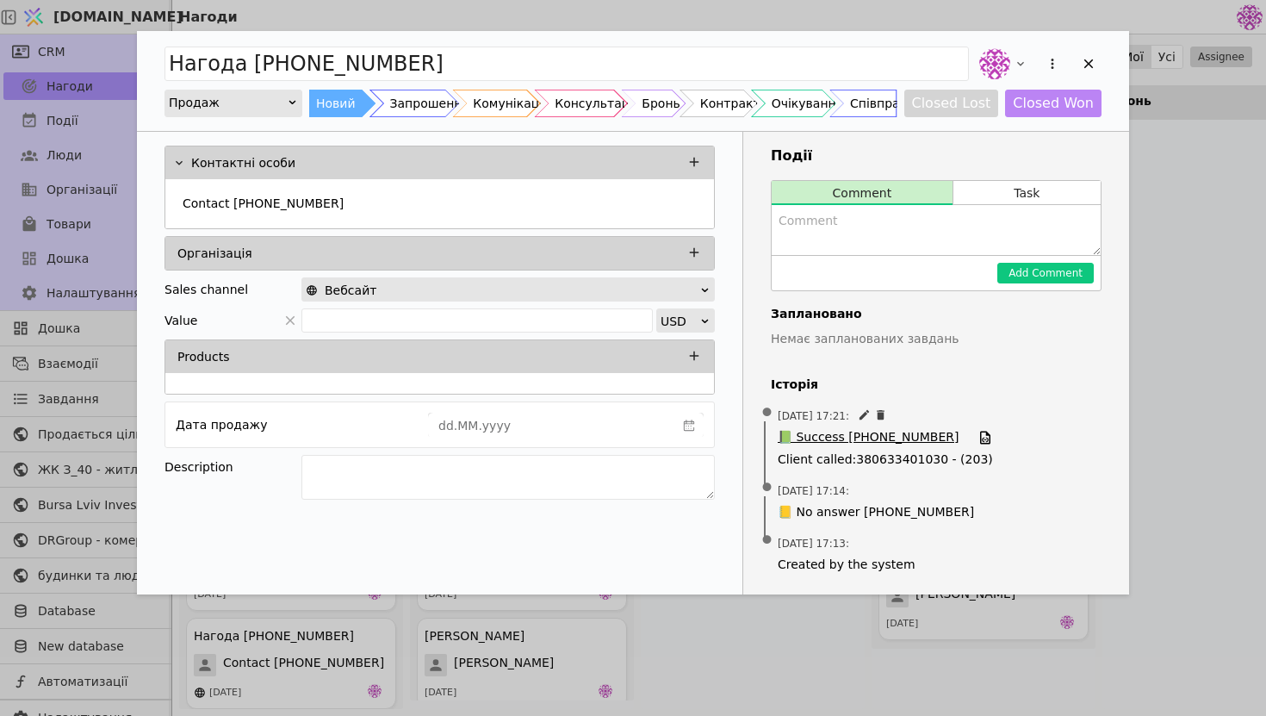
click at [860, 437] on span "📗 Success [PHONE_NUMBER]" at bounding box center [868, 437] width 181 height 19
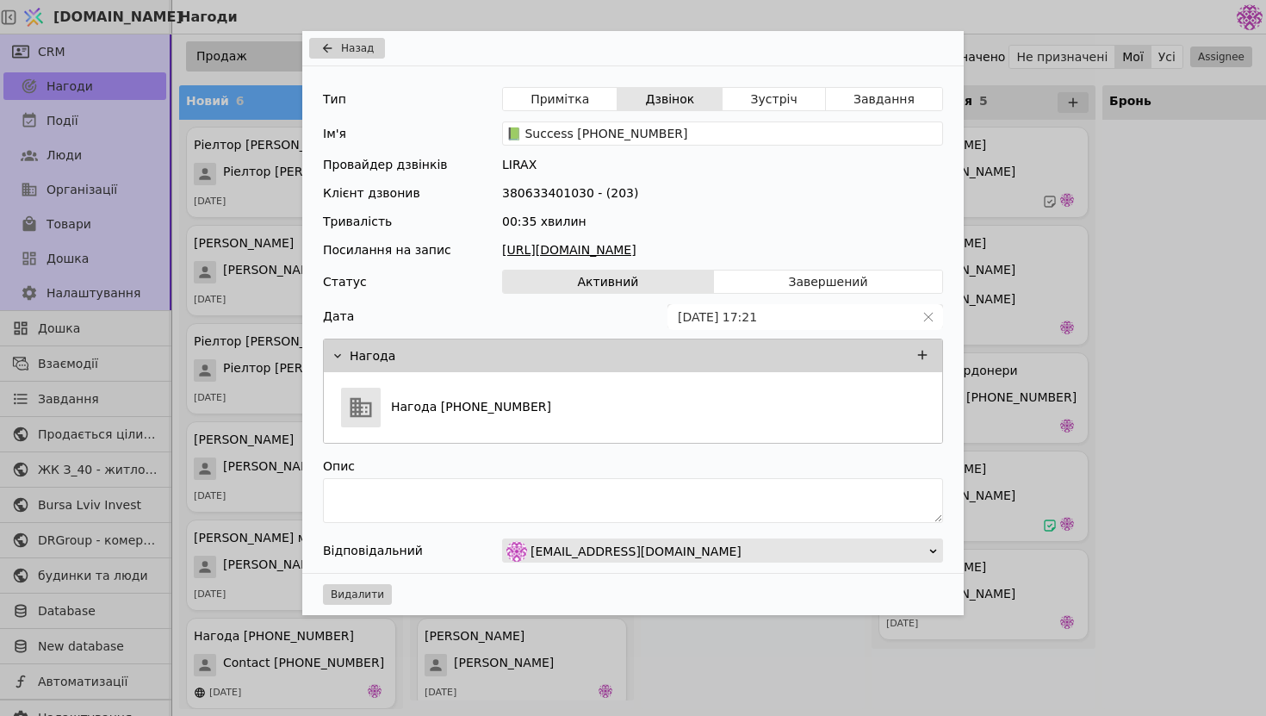
click at [776, 252] on link "[URL][DOMAIN_NAME]" at bounding box center [722, 250] width 441 height 18
click at [347, 47] on span "Назад" at bounding box center [357, 48] width 33 height 16
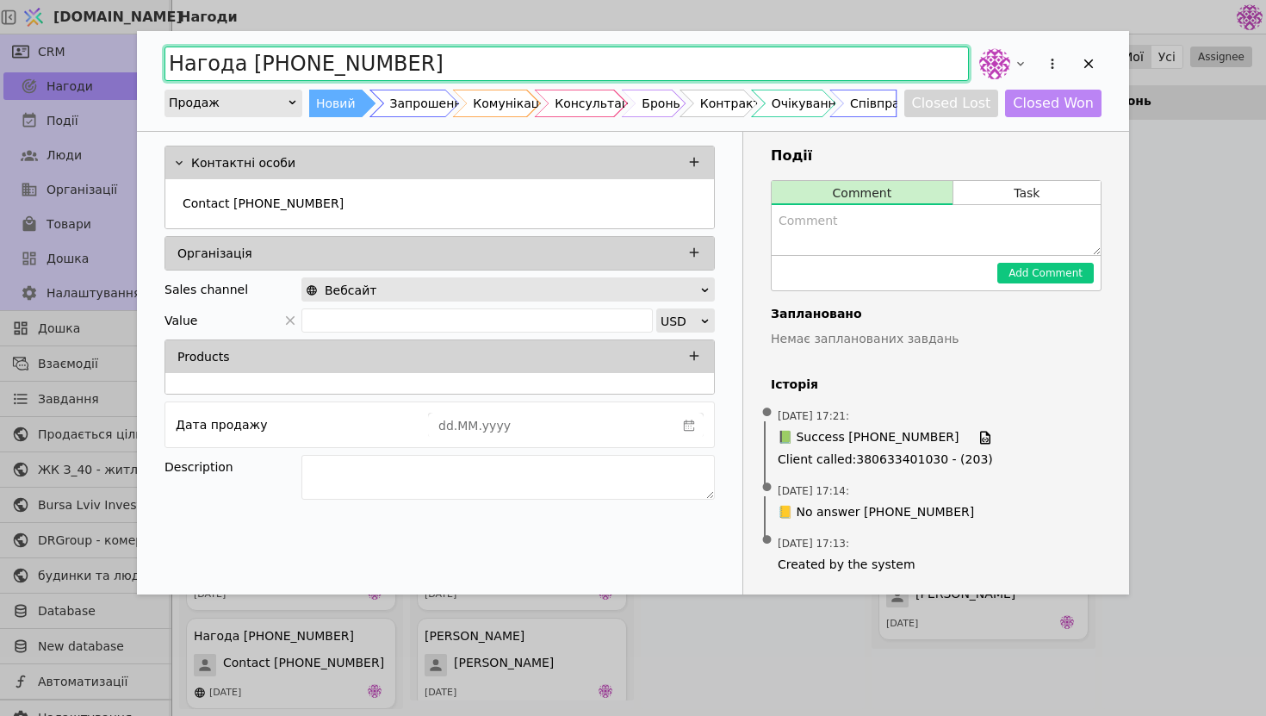
click at [347, 47] on input "Нагода [PHONE_NUMBER]" at bounding box center [567, 64] width 805 height 34
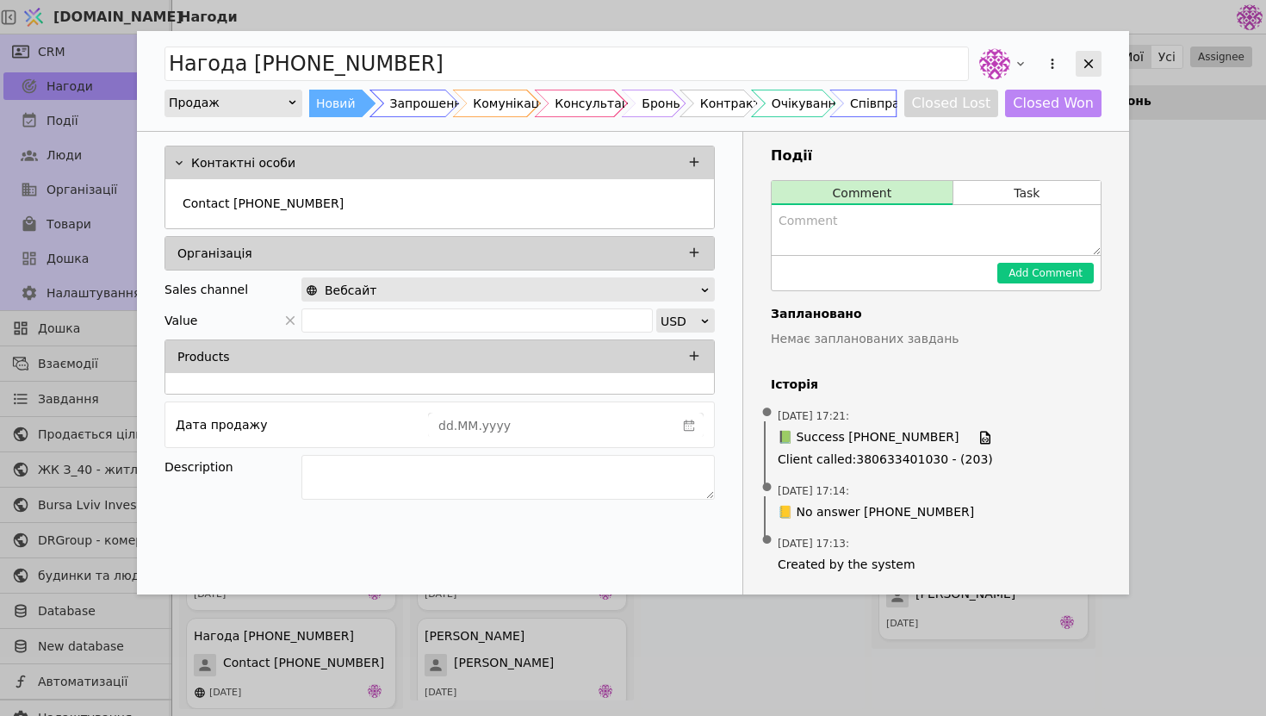
click at [1100, 60] on div "Add Opportunity" at bounding box center [1089, 64] width 26 height 26
